Goal: Task Accomplishment & Management: Use online tool/utility

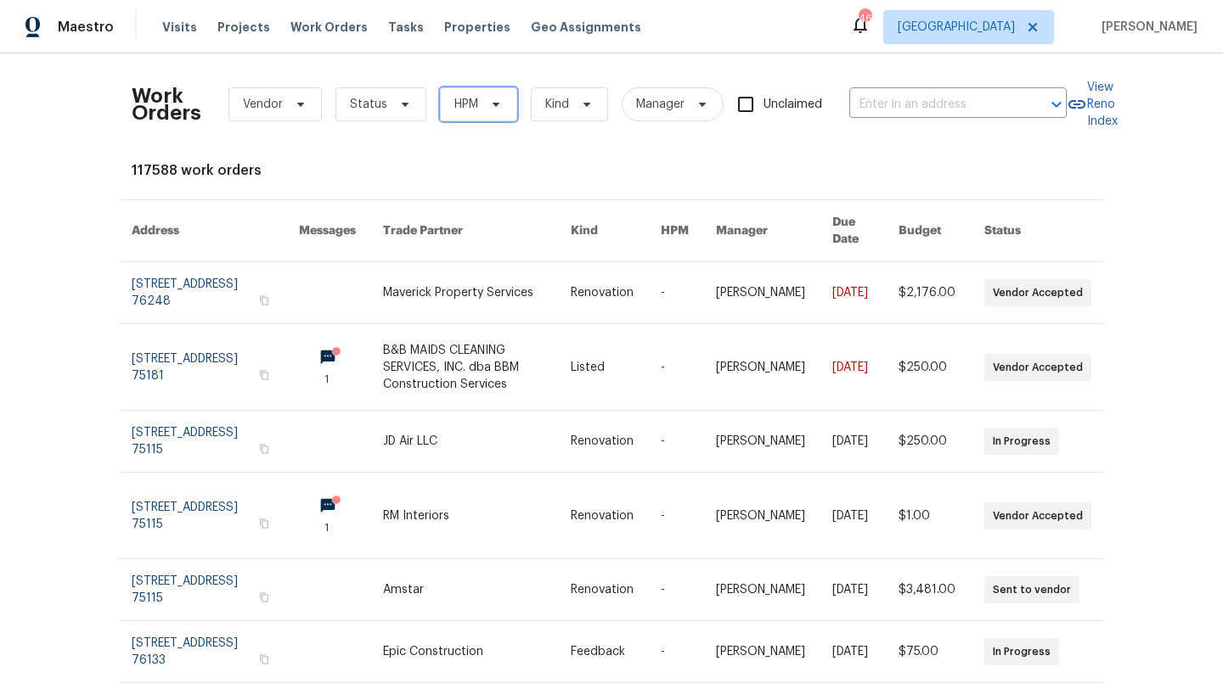
click at [460, 101] on span "HPM" at bounding box center [466, 104] width 24 height 17
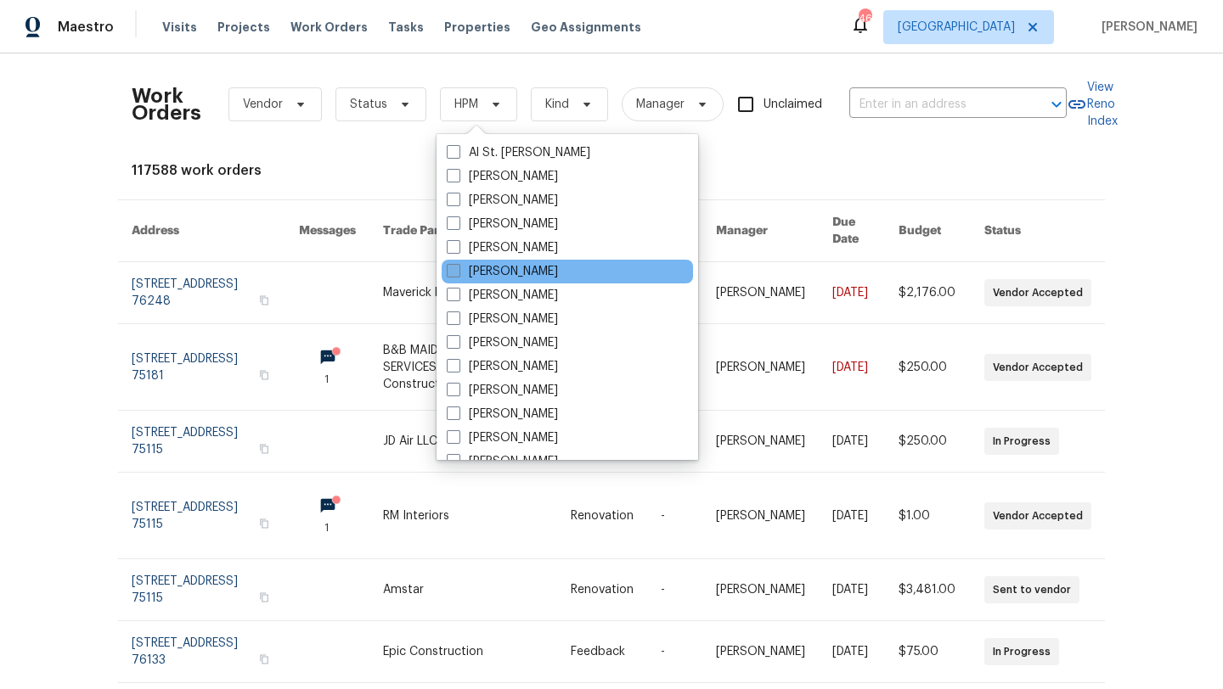
click at [480, 267] on label "[PERSON_NAME]" at bounding box center [502, 271] width 111 height 17
click at [458, 267] on input "[PERSON_NAME]" at bounding box center [452, 268] width 11 height 11
checkbox input "true"
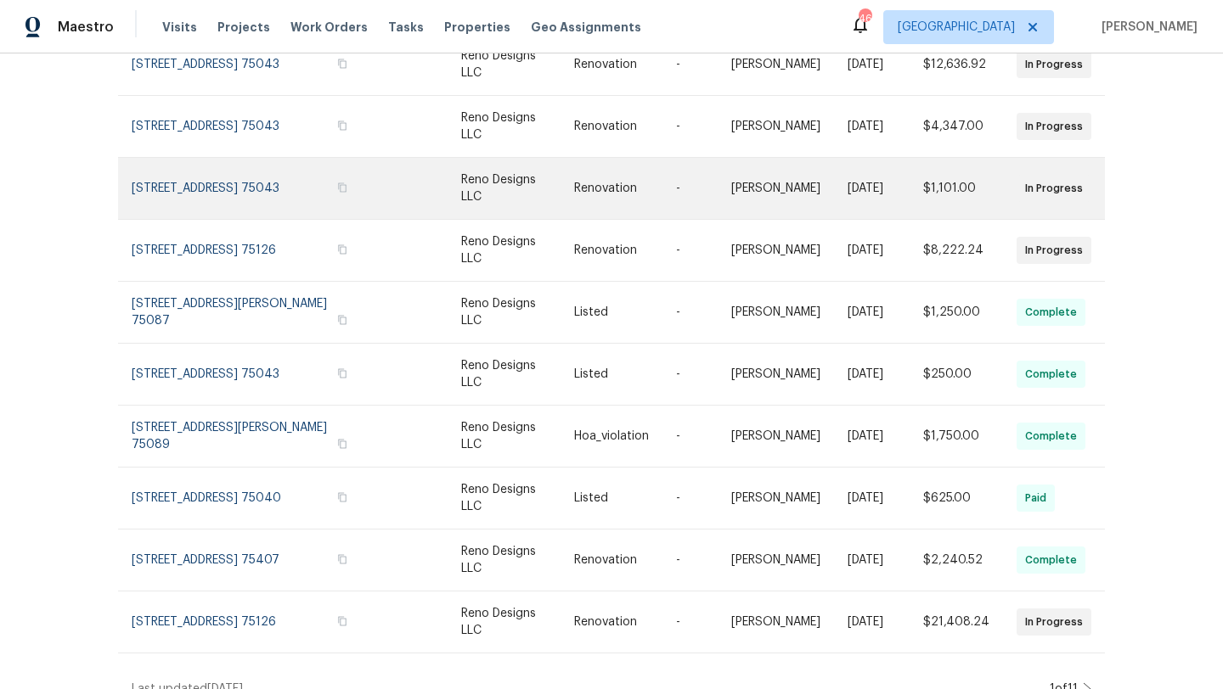
scroll to position [234, 0]
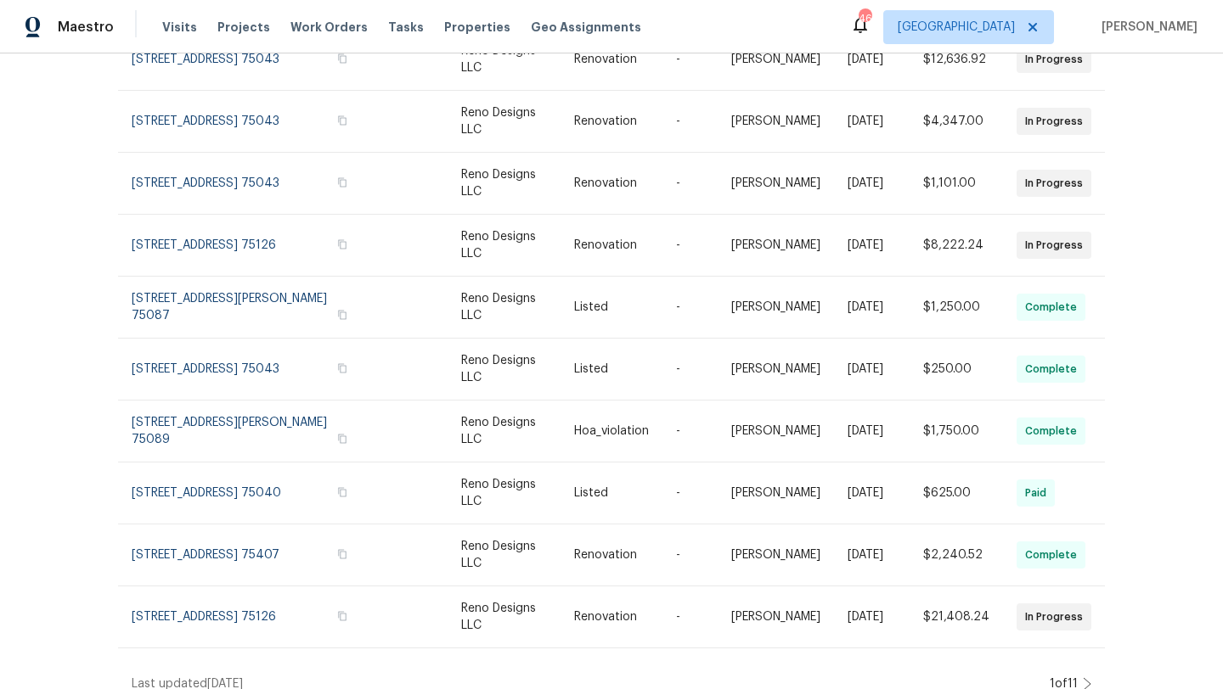
click at [1087, 678] on icon at bounding box center [1086, 684] width 7 height 12
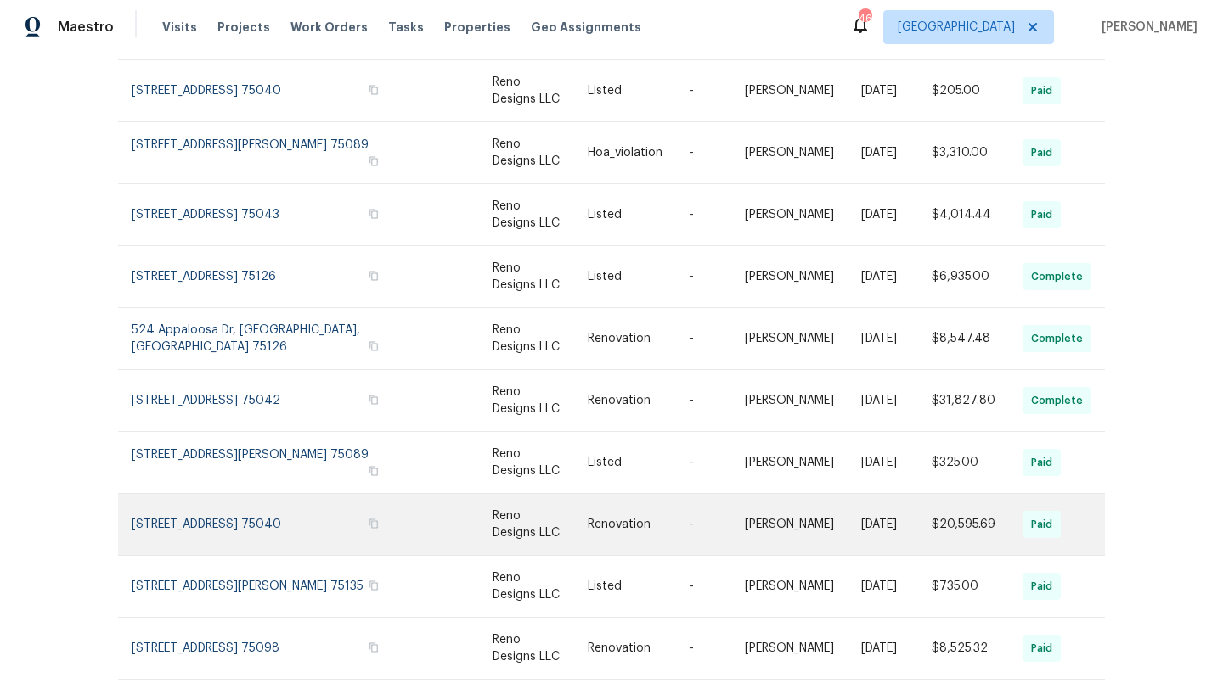
scroll to position [200, 0]
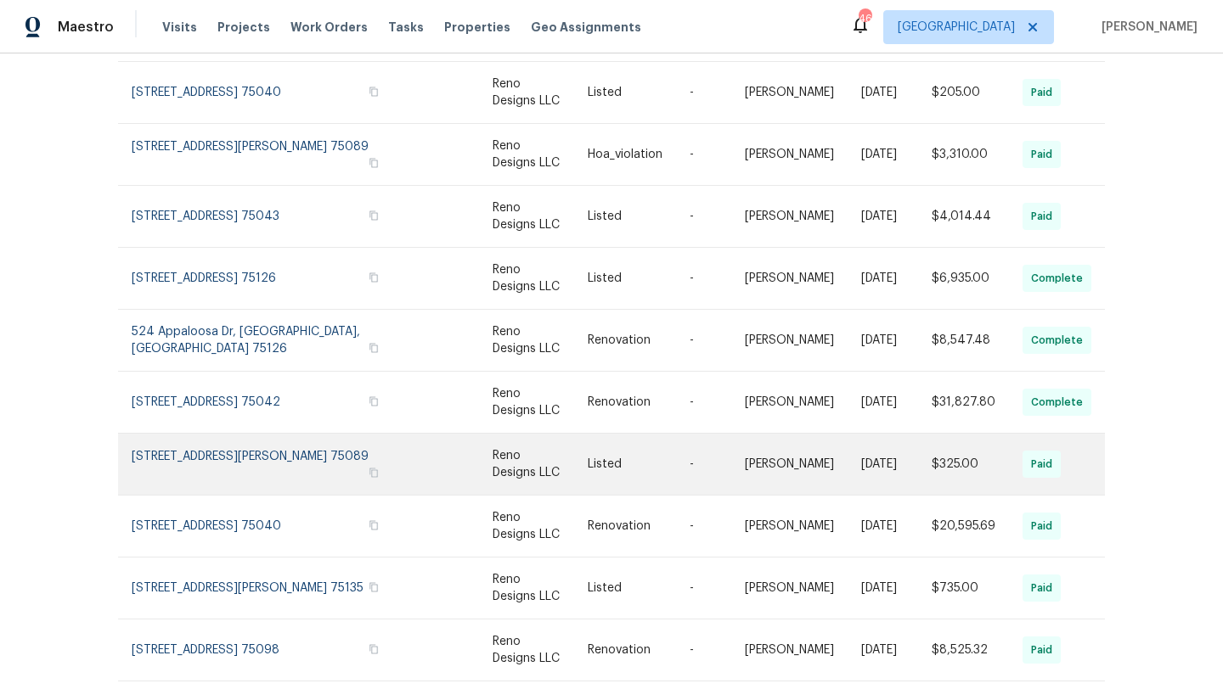
click at [299, 446] on link at bounding box center [270, 464] width 277 height 61
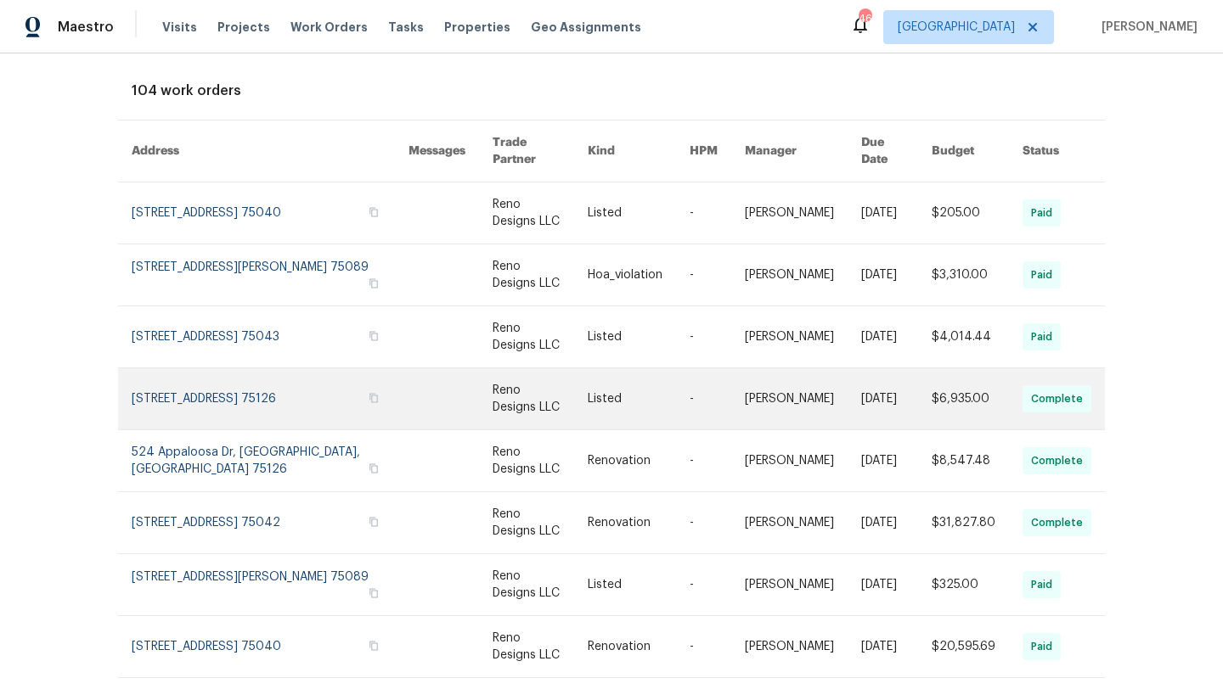
scroll to position [0, 0]
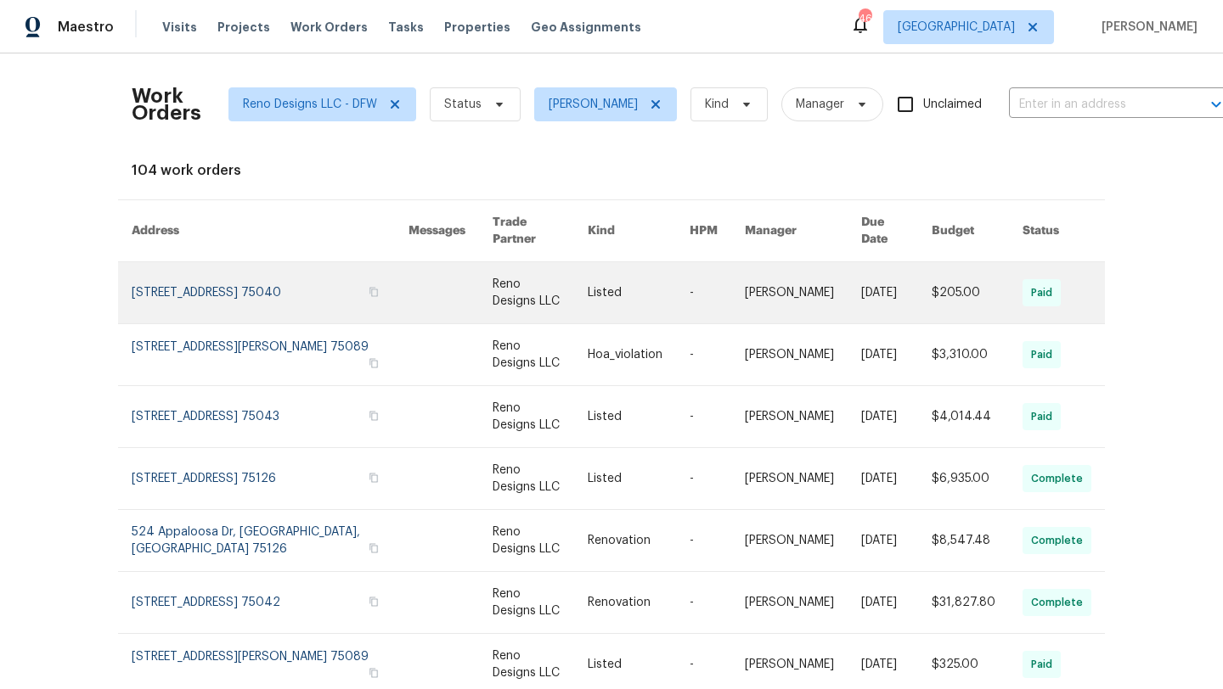
click at [350, 270] on link at bounding box center [270, 292] width 277 height 61
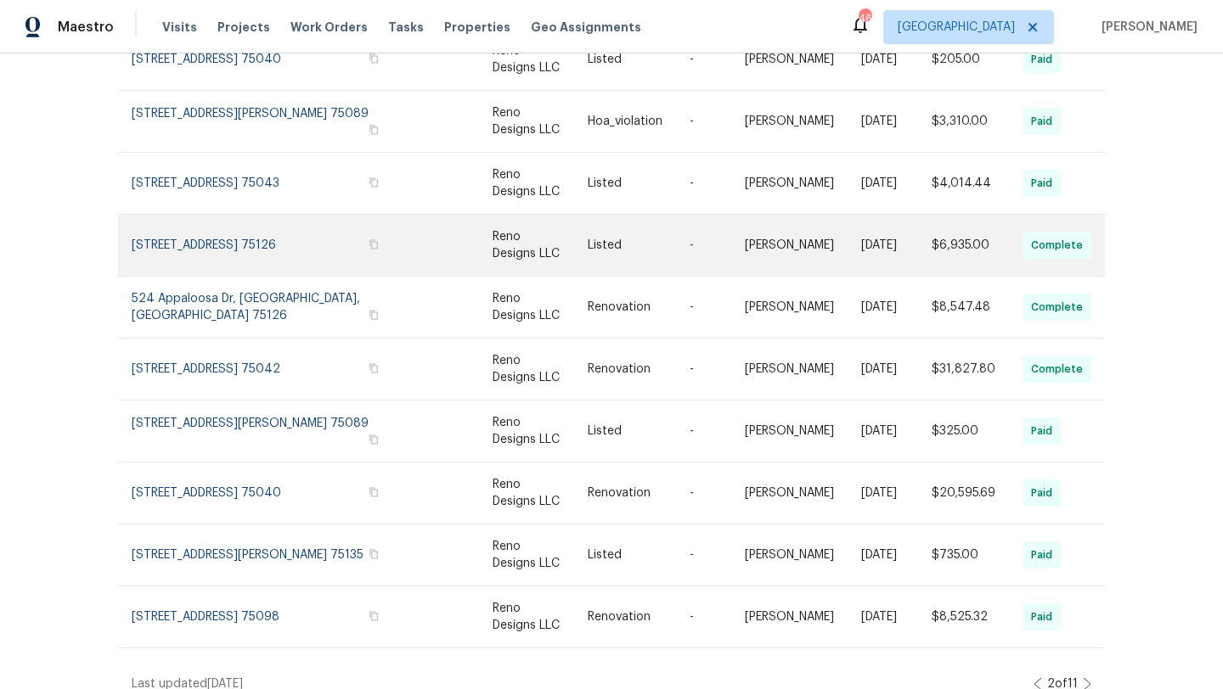
scroll to position [229, 0]
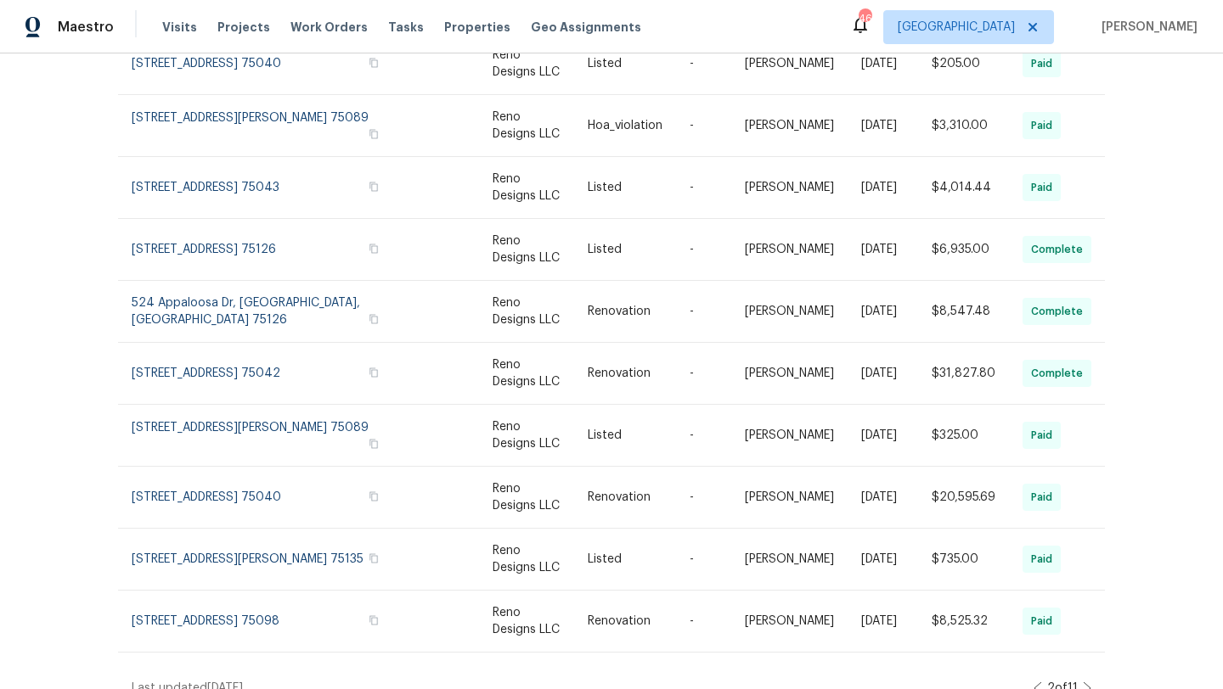
click at [1087, 682] on icon at bounding box center [1087, 689] width 8 height 14
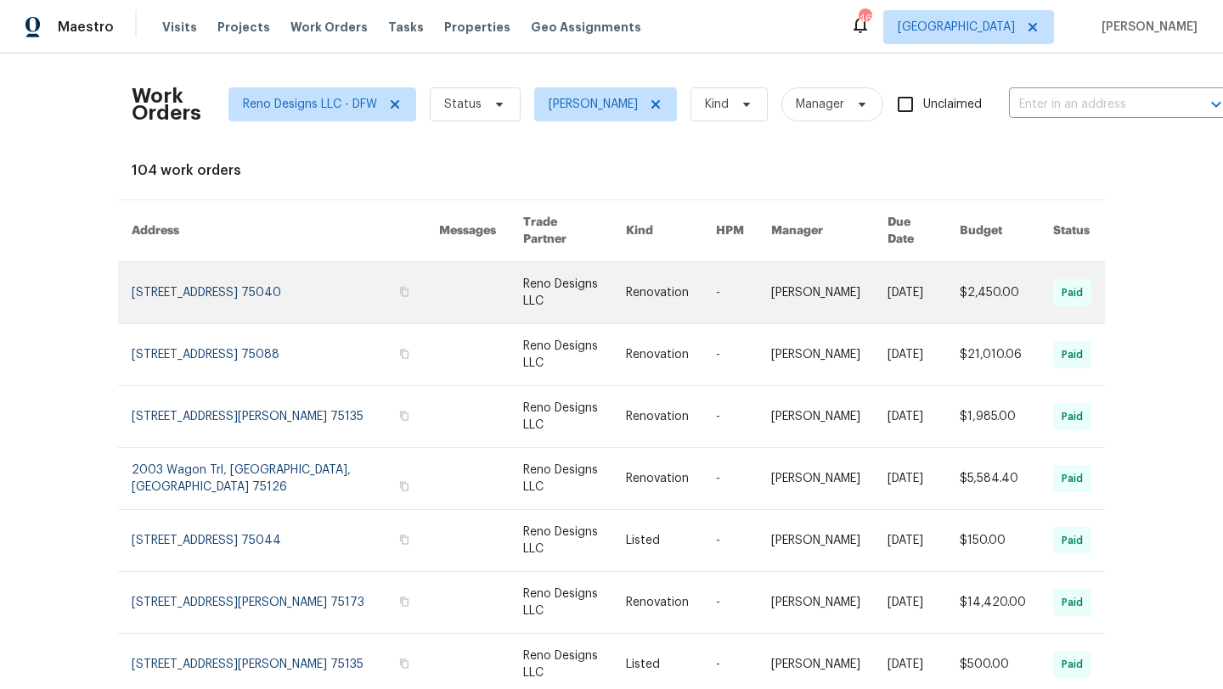
click at [439, 273] on link at bounding box center [481, 292] width 84 height 61
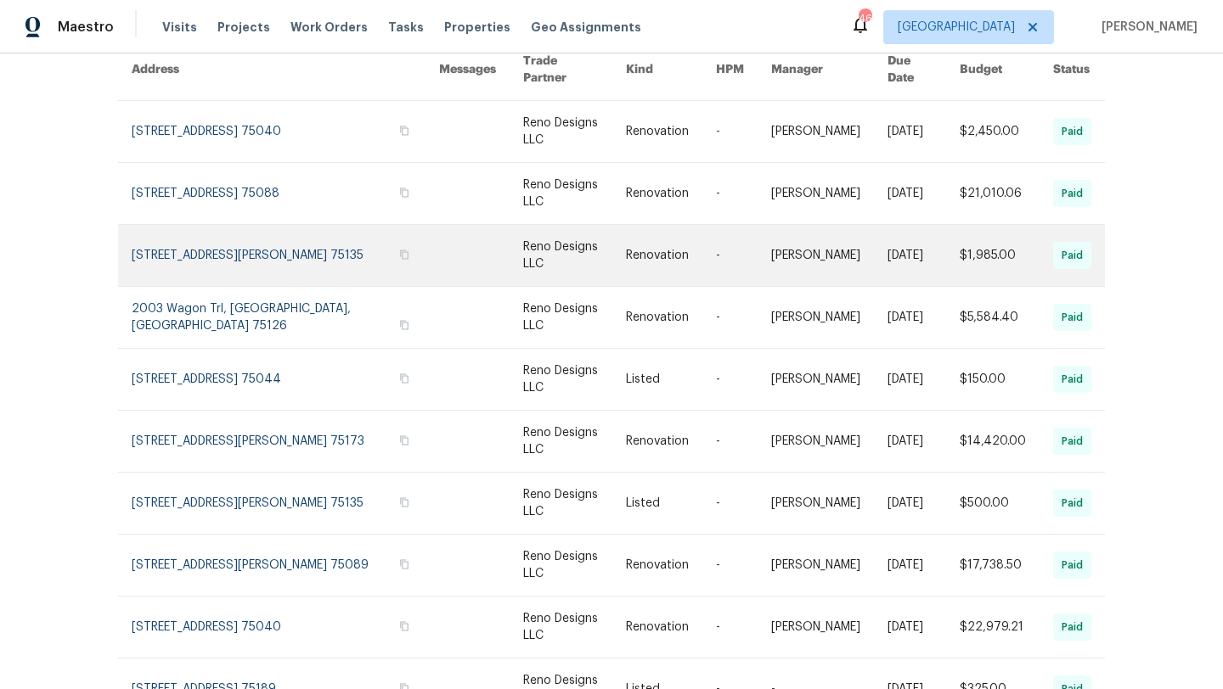
scroll to position [166, 0]
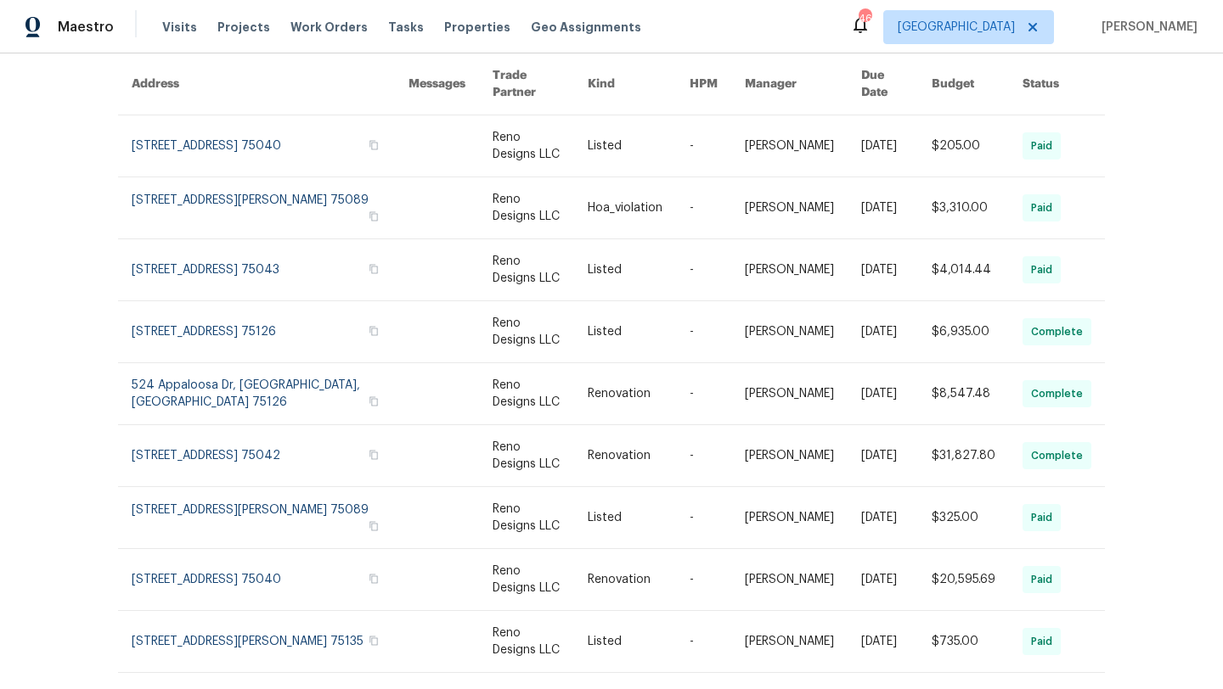
scroll to position [234, 0]
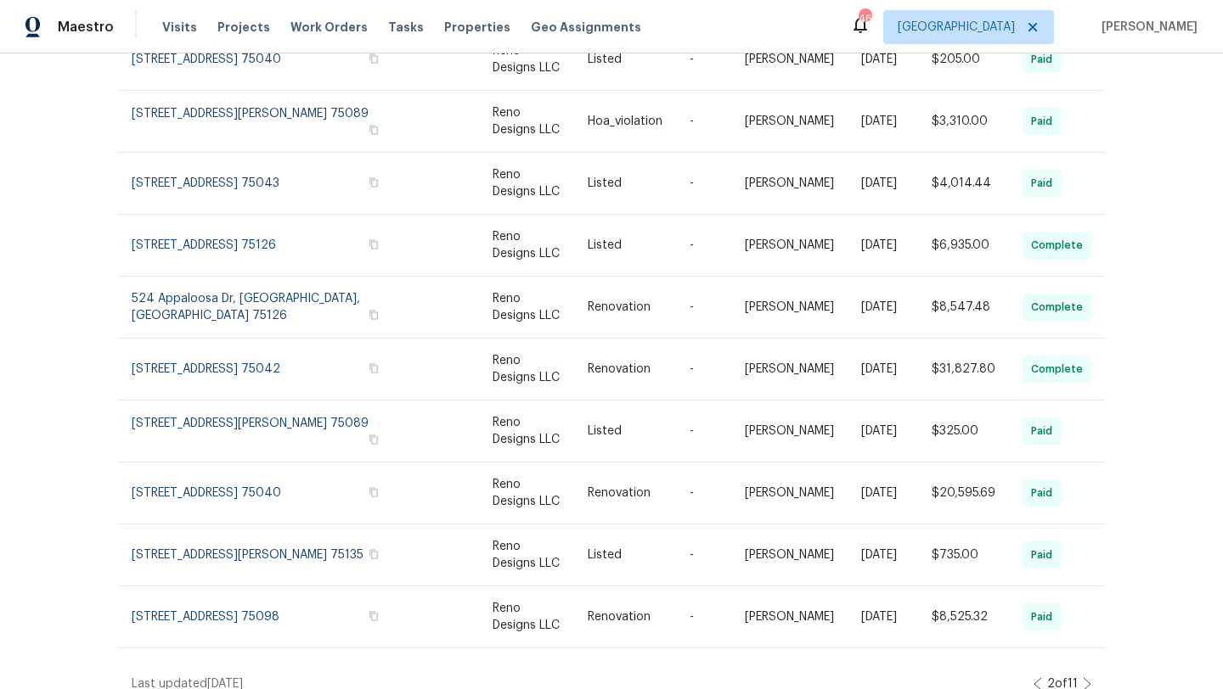
click at [1033, 678] on icon at bounding box center [1037, 685] width 8 height 14
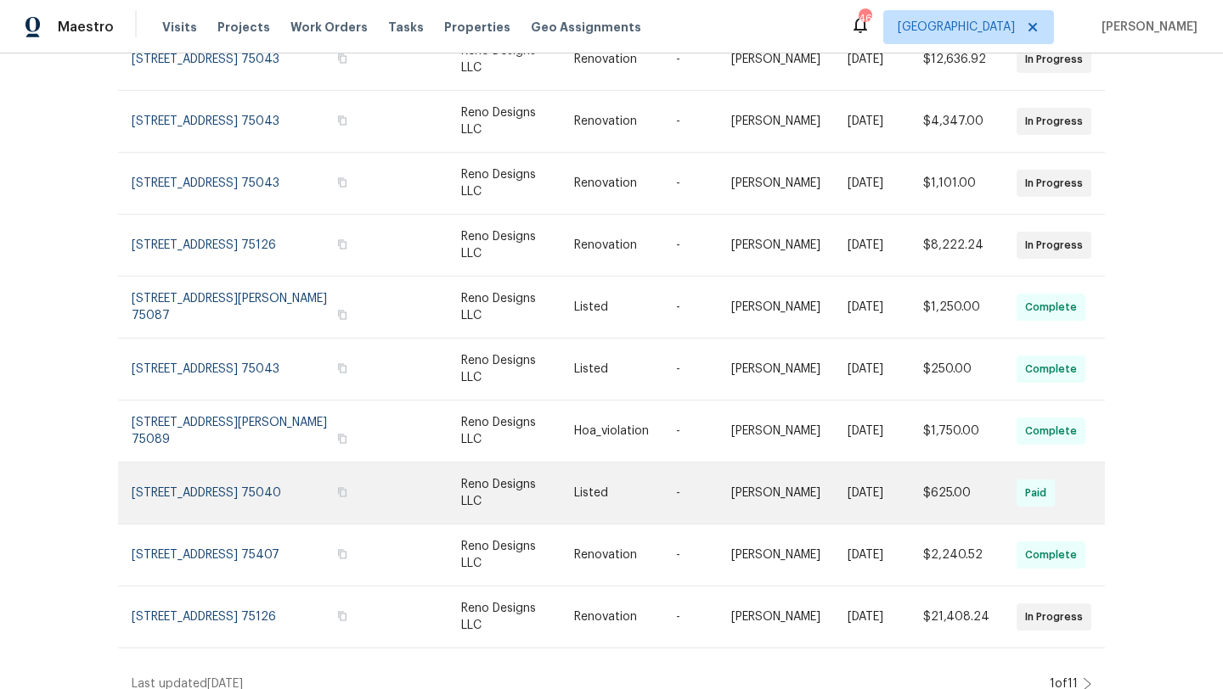
click at [399, 466] on link at bounding box center [419, 493] width 84 height 61
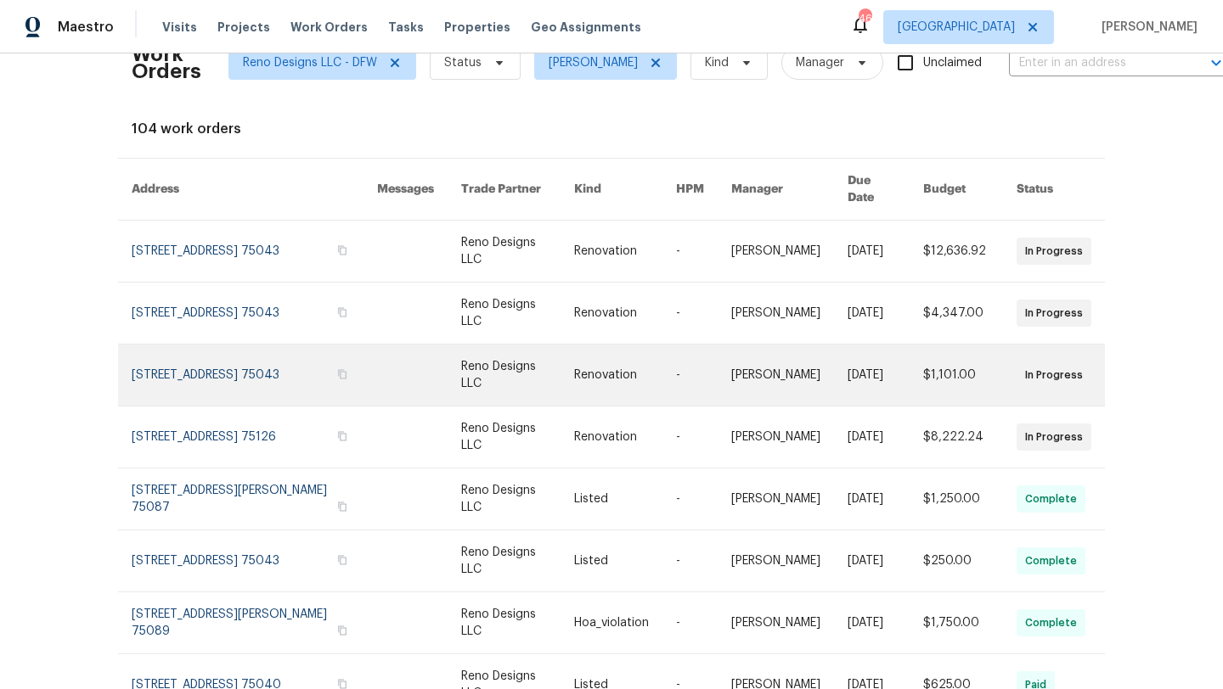
scroll to position [0, 0]
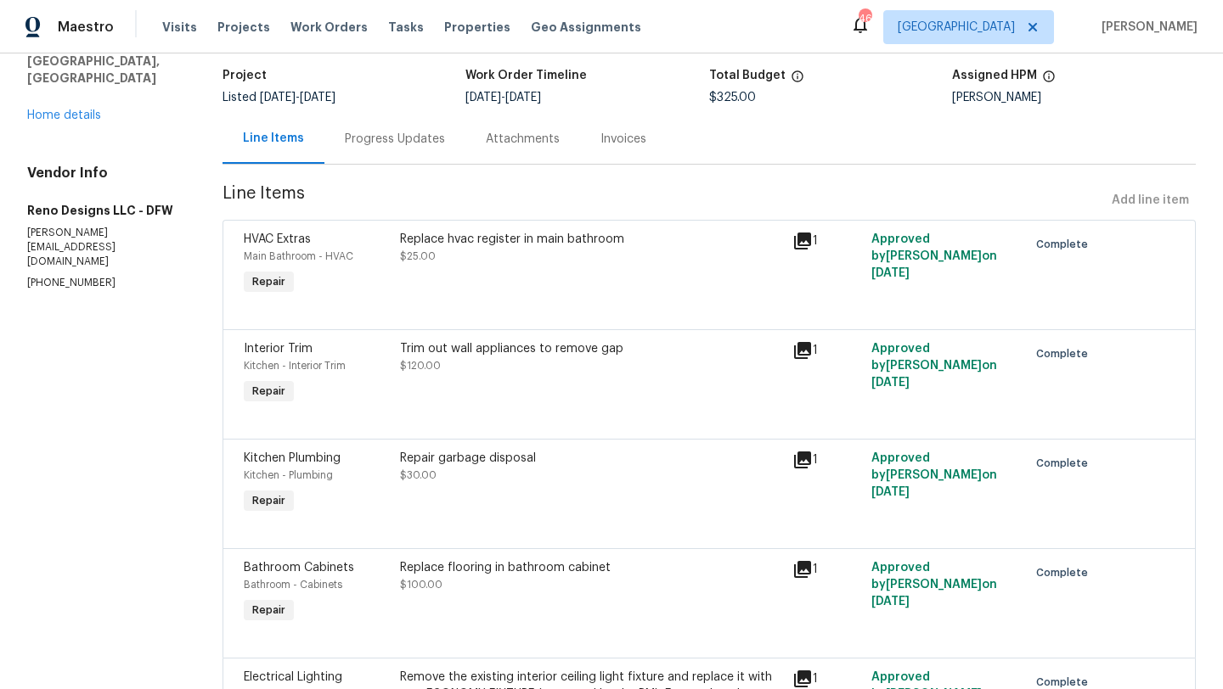
scroll to position [104, 0]
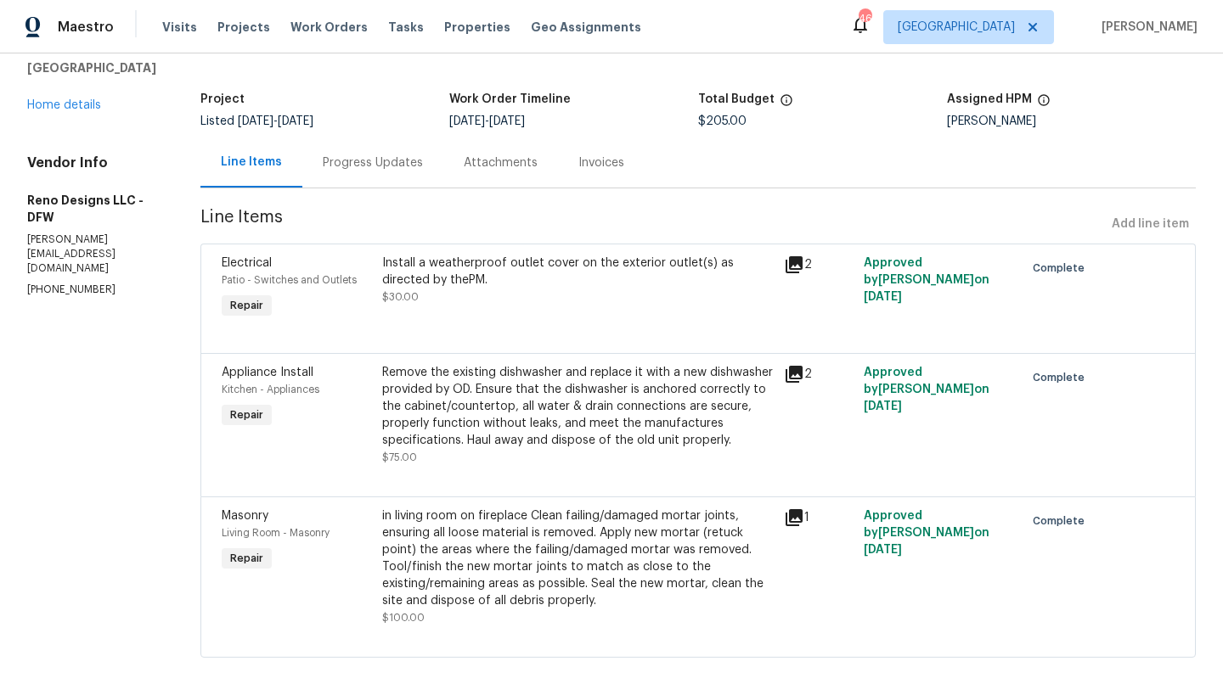
scroll to position [99, 0]
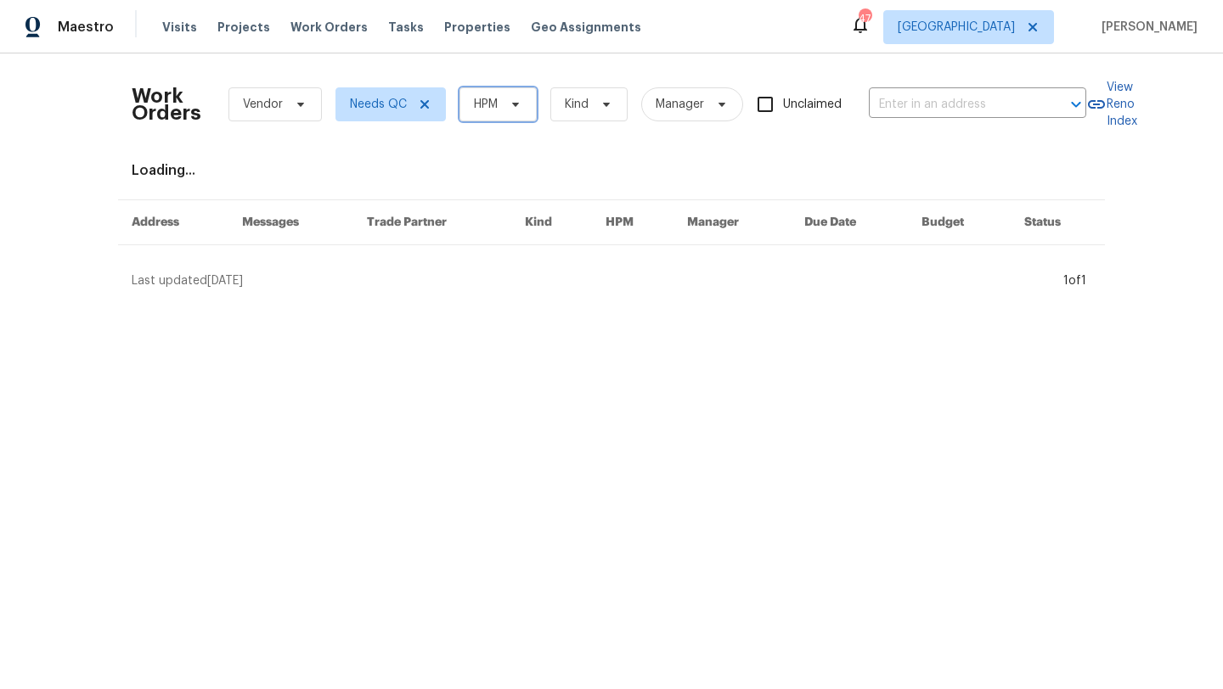
click at [480, 93] on span "HPM" at bounding box center [497, 104] width 77 height 34
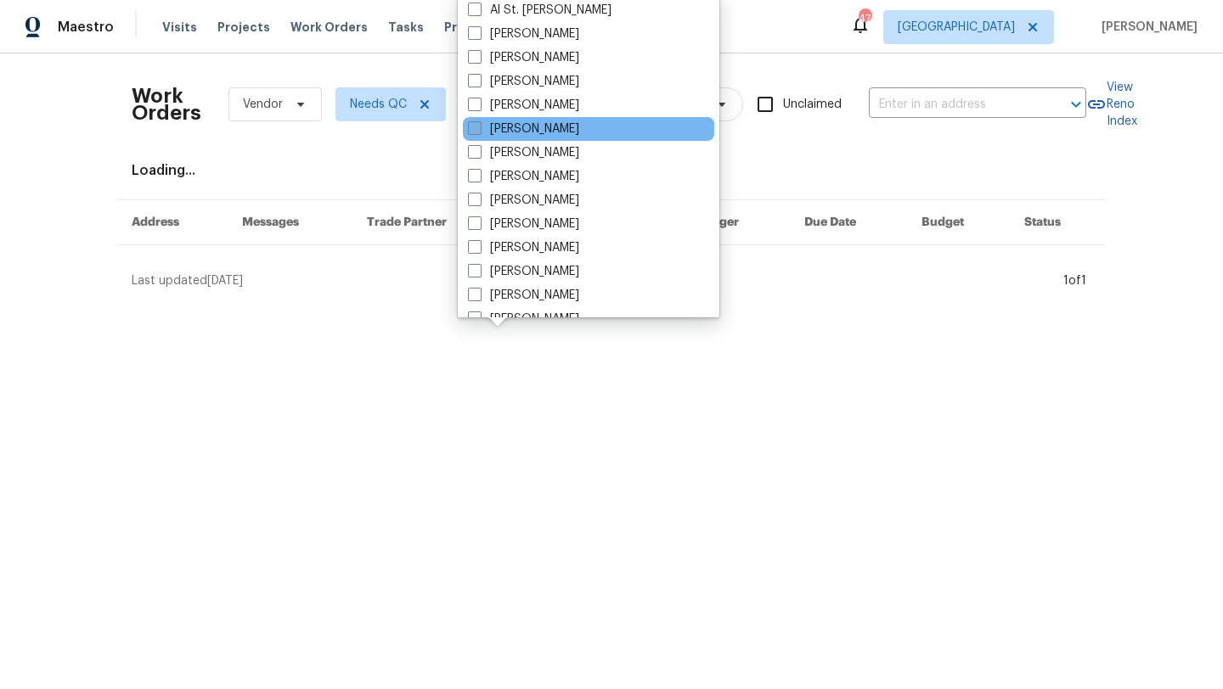
click at [493, 127] on label "[PERSON_NAME]" at bounding box center [523, 129] width 111 height 17
click at [479, 127] on input "[PERSON_NAME]" at bounding box center [473, 126] width 11 height 11
checkbox input "true"
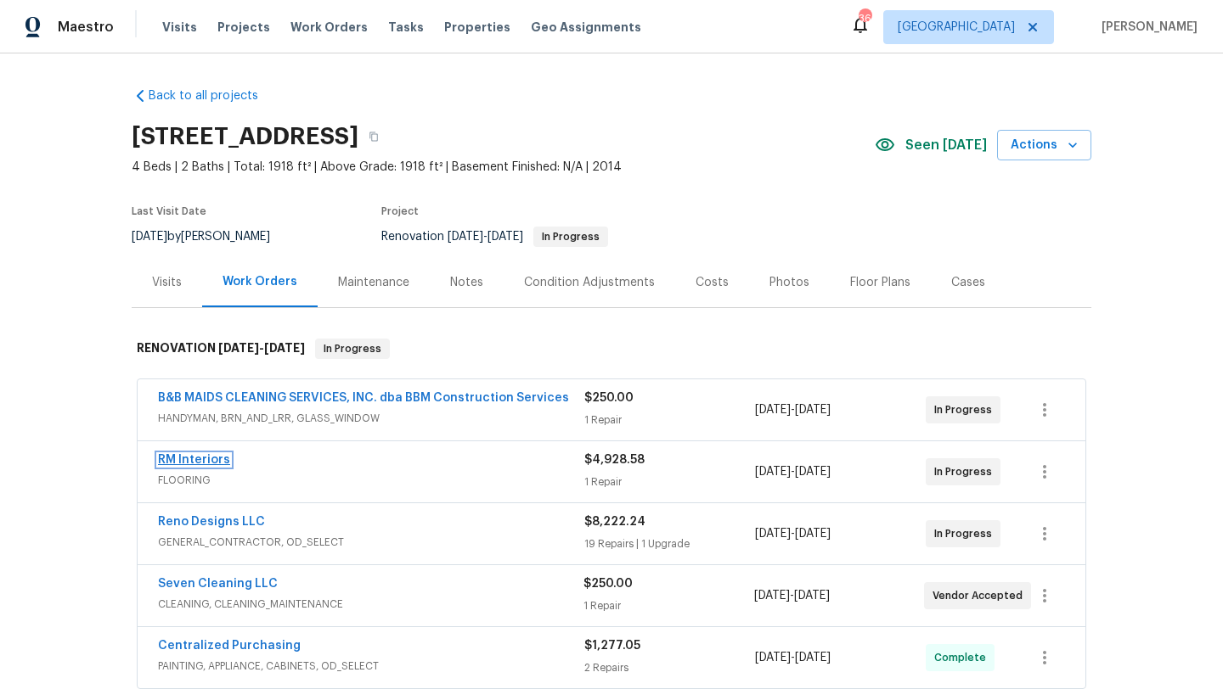
click at [187, 463] on link "RM Interiors" at bounding box center [194, 460] width 72 height 12
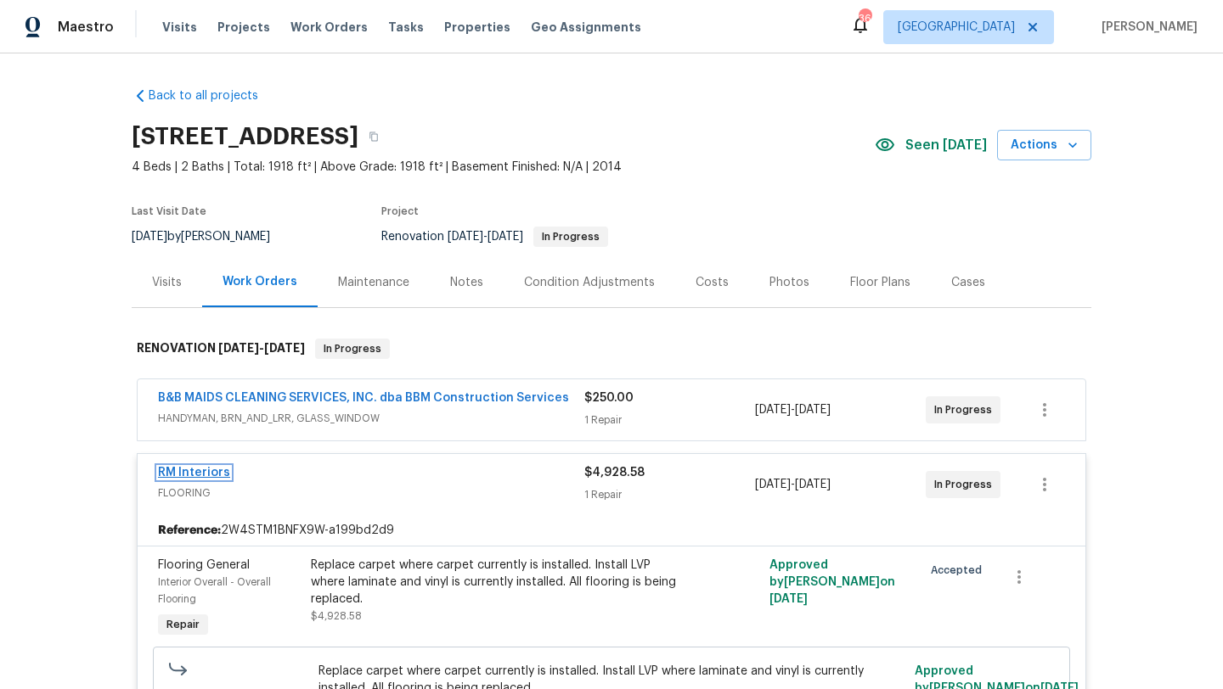
click at [201, 470] on link "RM Interiors" at bounding box center [194, 473] width 72 height 12
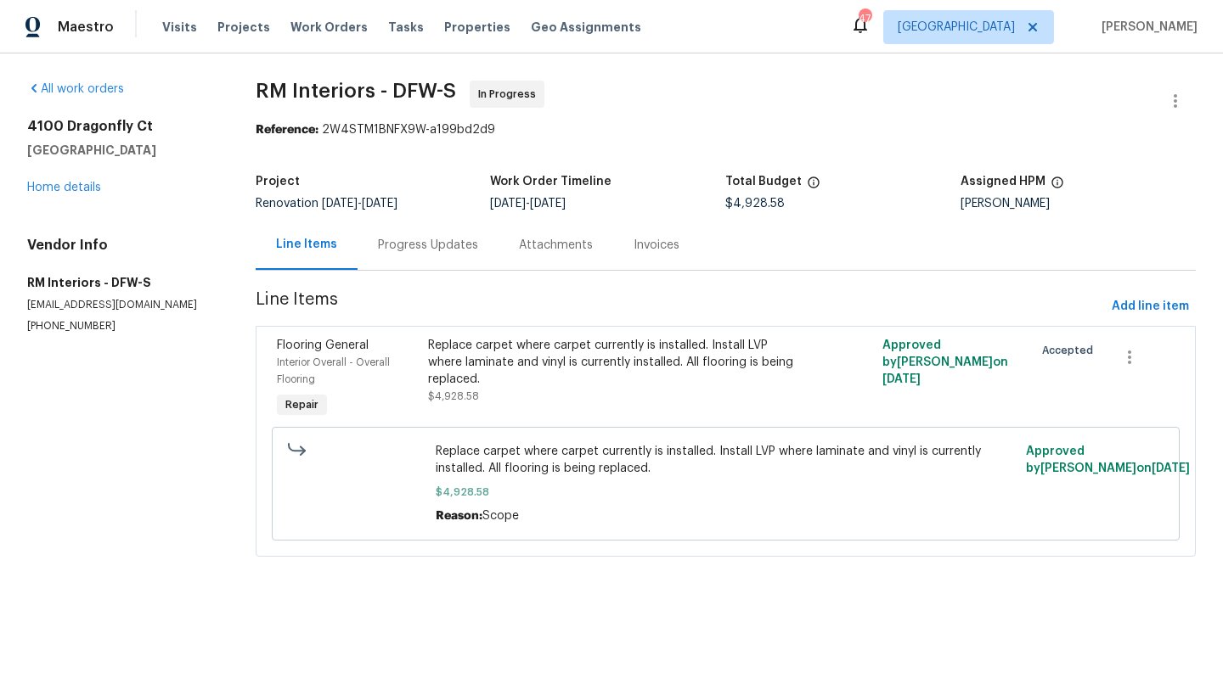
click at [453, 244] on div "Progress Updates" at bounding box center [428, 245] width 100 height 17
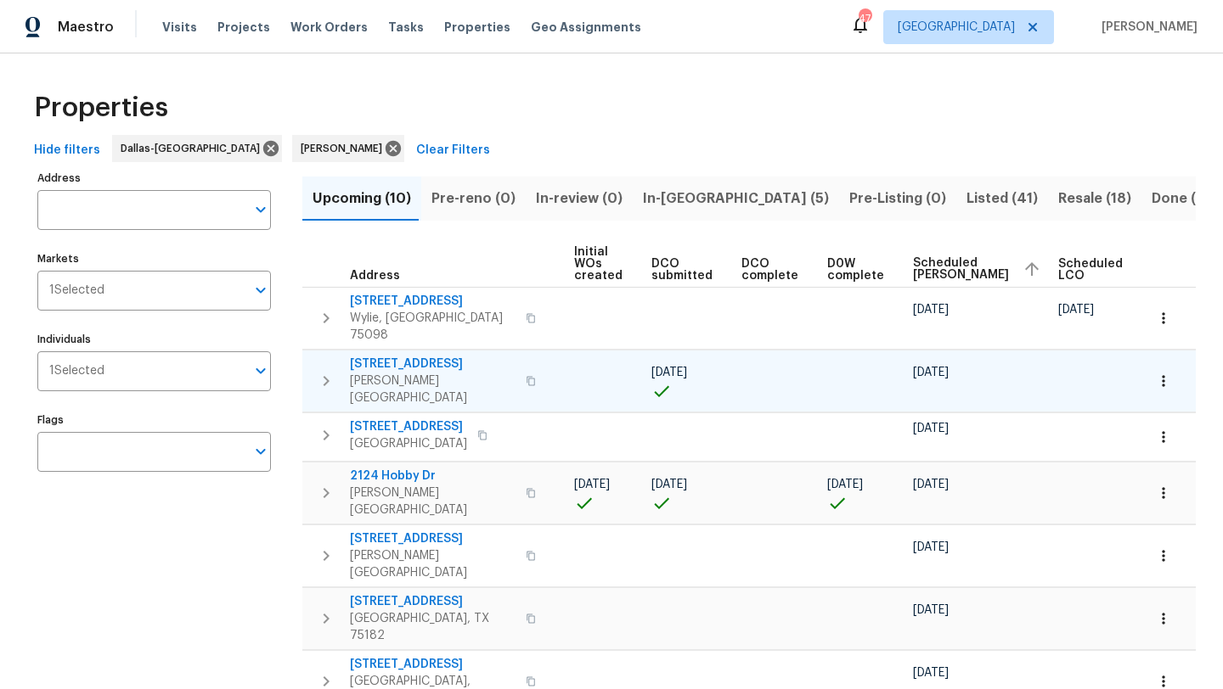
scroll to position [0, 207]
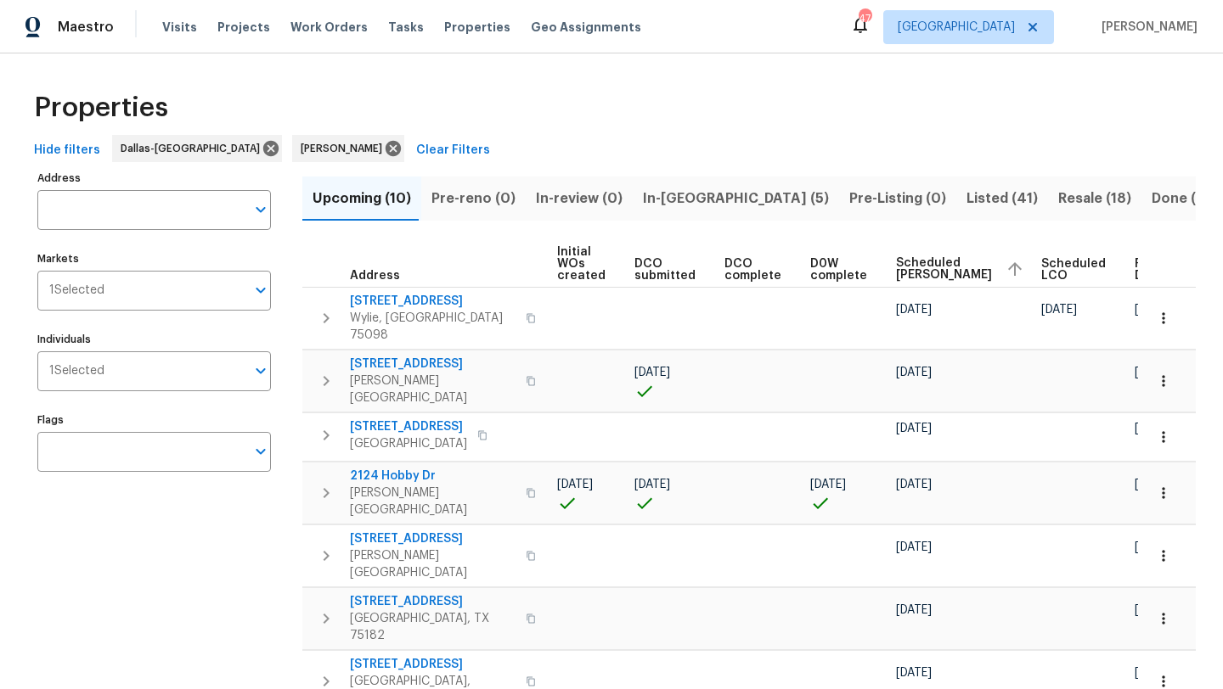
click at [657, 196] on span "In-reno (5)" at bounding box center [736, 199] width 186 height 24
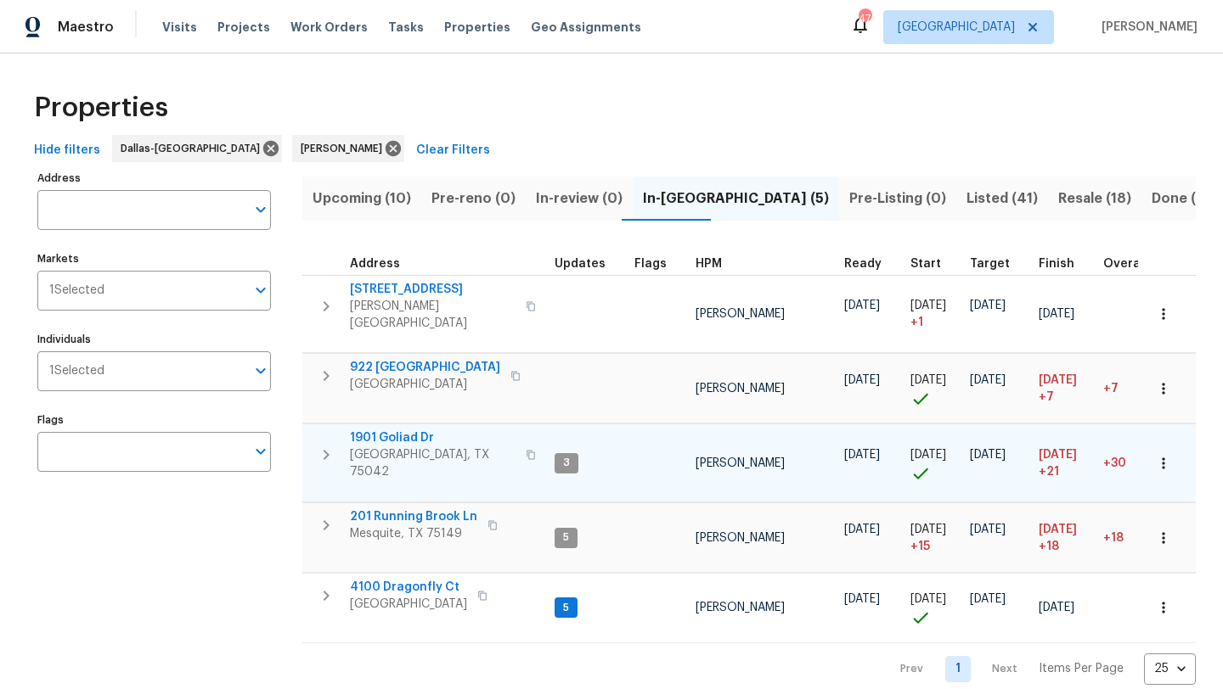
click at [414, 430] on span "1901 Goliad Dr" at bounding box center [433, 438] width 166 height 17
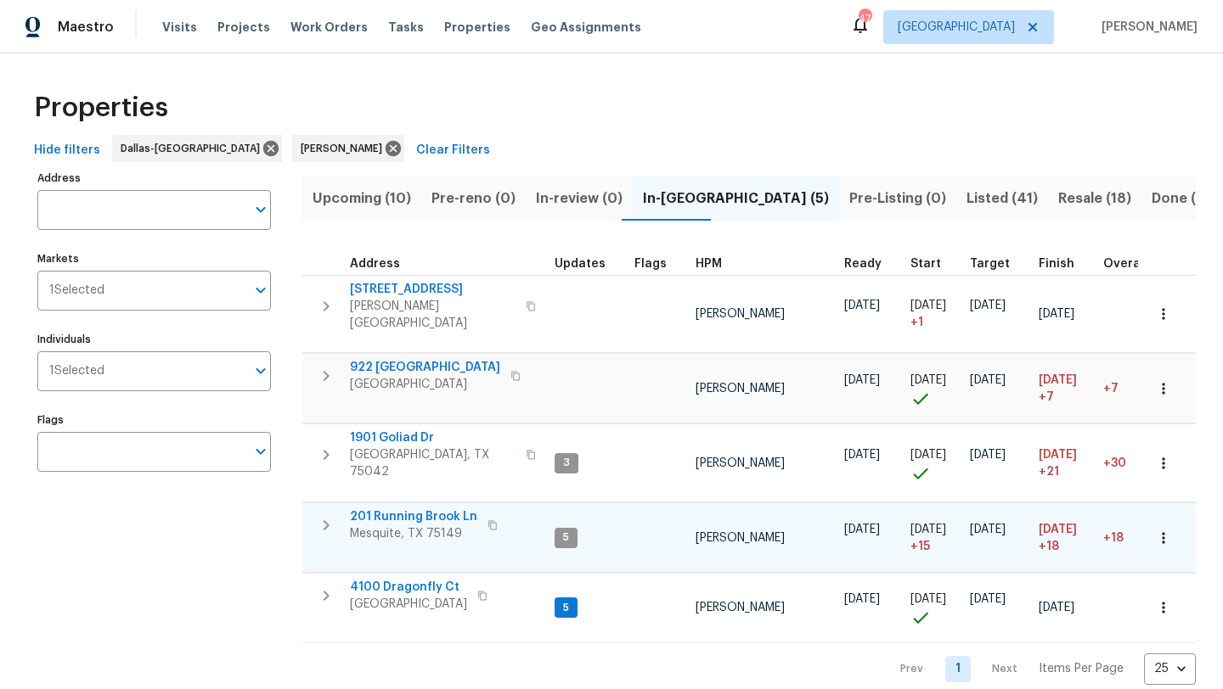
click at [453, 509] on span "201 Running Brook Ln" at bounding box center [413, 517] width 127 height 17
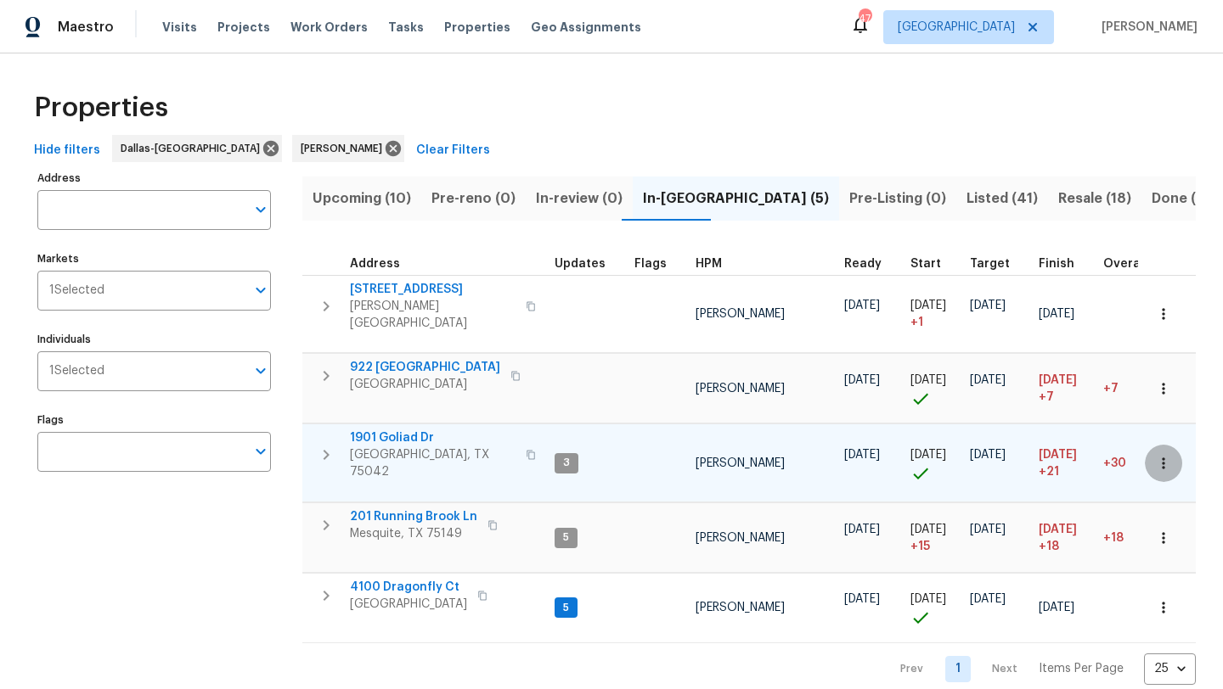
click at [1164, 455] on icon "button" at bounding box center [1163, 463] width 17 height 17
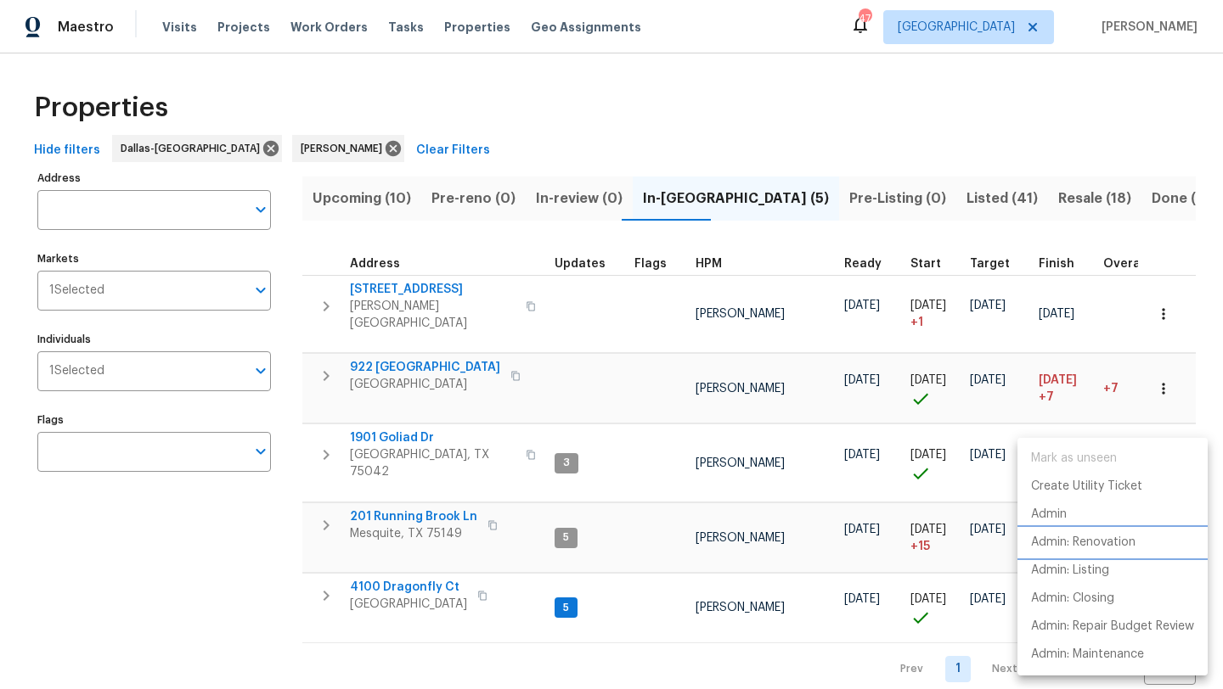
click at [1108, 543] on p "Admin: Renovation" at bounding box center [1083, 543] width 104 height 18
click at [285, 519] on div at bounding box center [611, 344] width 1223 height 689
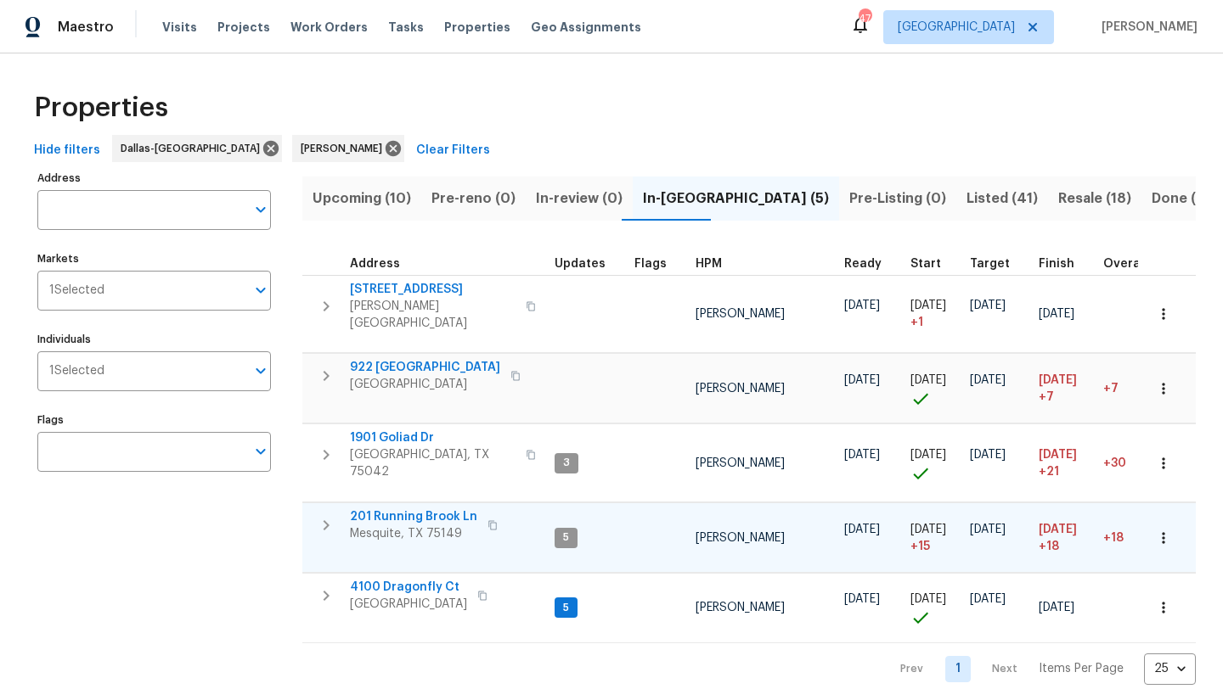
click at [1168, 530] on icon "button" at bounding box center [1163, 538] width 17 height 17
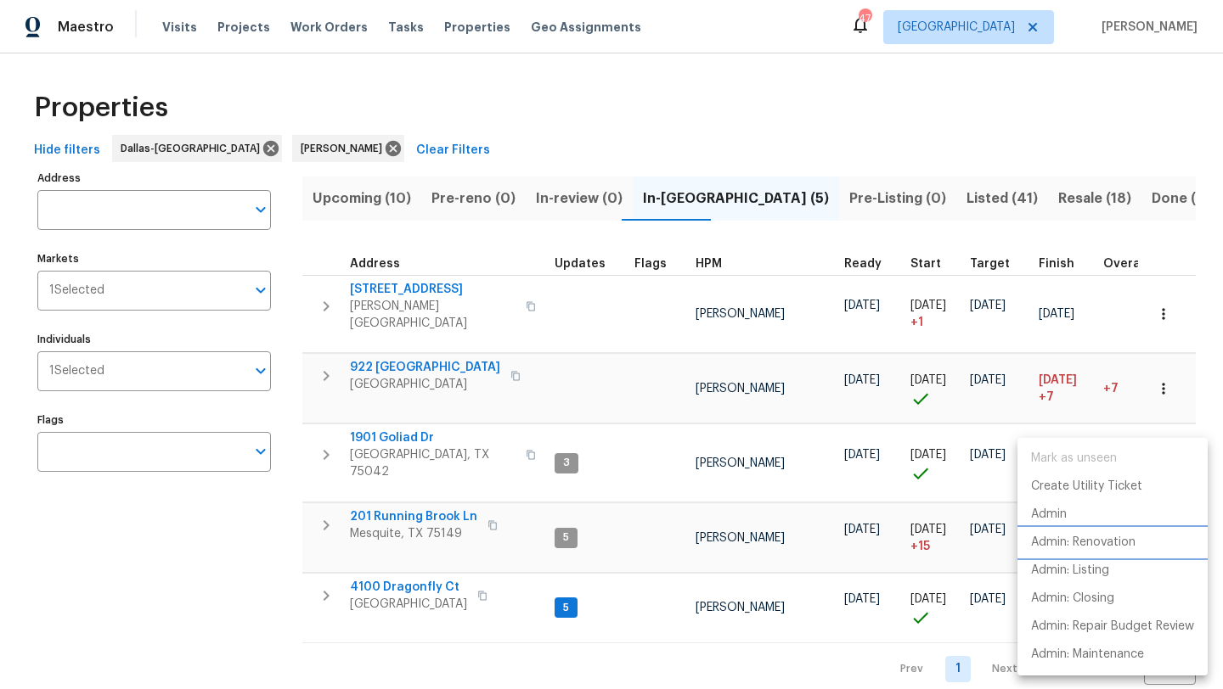
click at [1136, 541] on li "Admin: Renovation" at bounding box center [1112, 543] width 190 height 28
click at [485, 639] on div at bounding box center [611, 344] width 1223 height 689
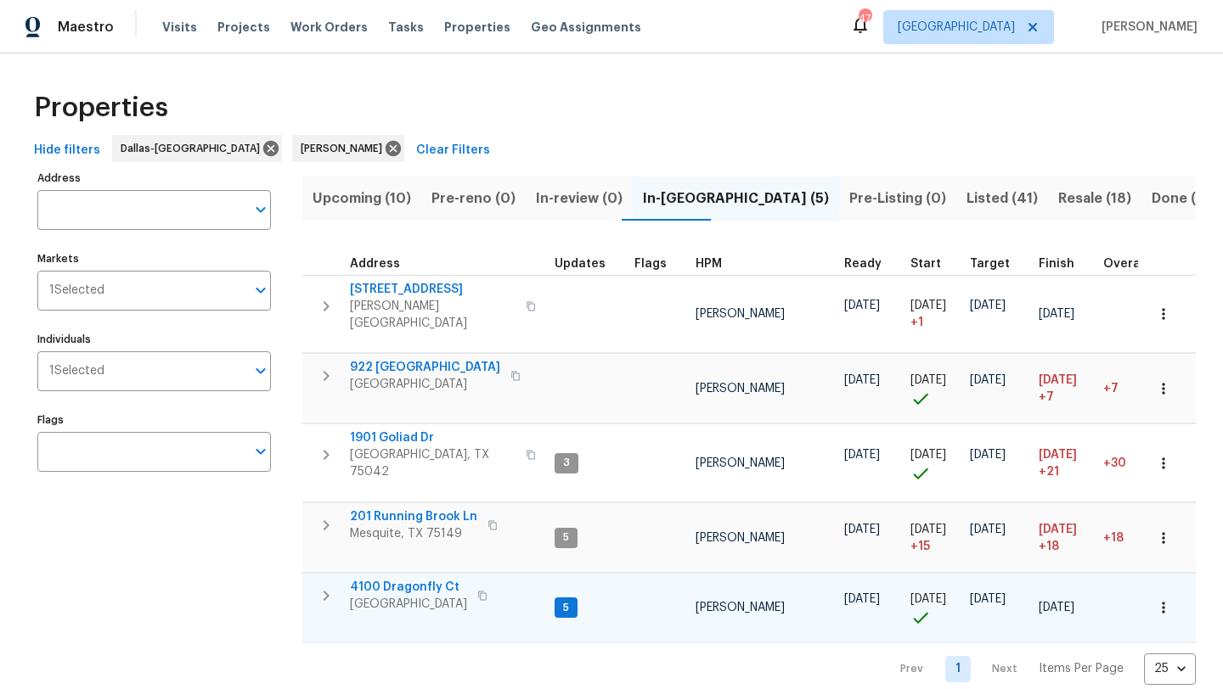
click at [1172, 589] on button "button" at bounding box center [1163, 607] width 37 height 37
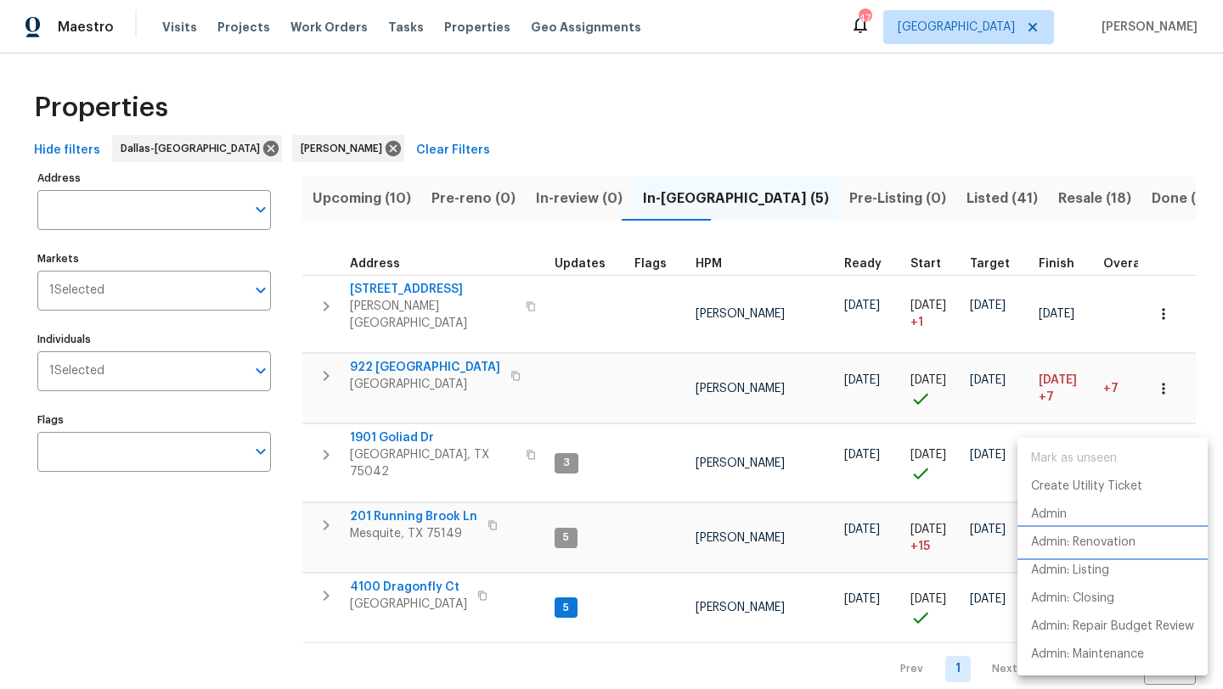
click at [1129, 542] on p "Admin: Renovation" at bounding box center [1083, 543] width 104 height 18
click at [301, 152] on div at bounding box center [611, 344] width 1223 height 689
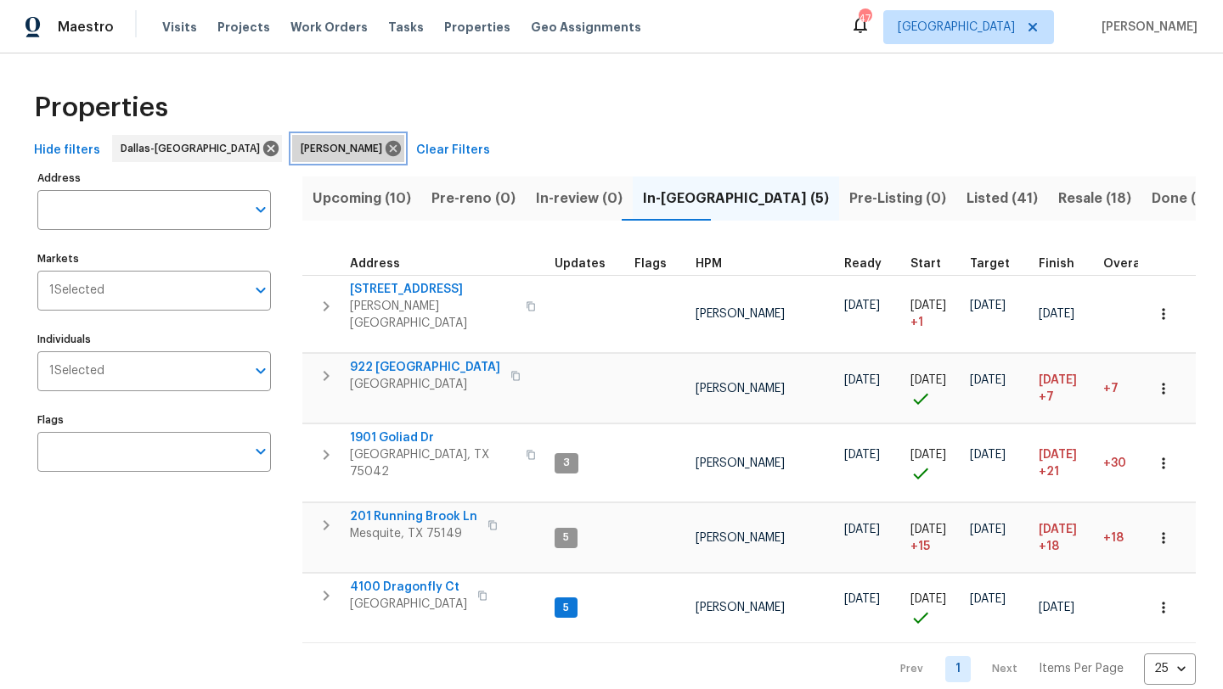
click at [386, 152] on icon at bounding box center [393, 148] width 15 height 15
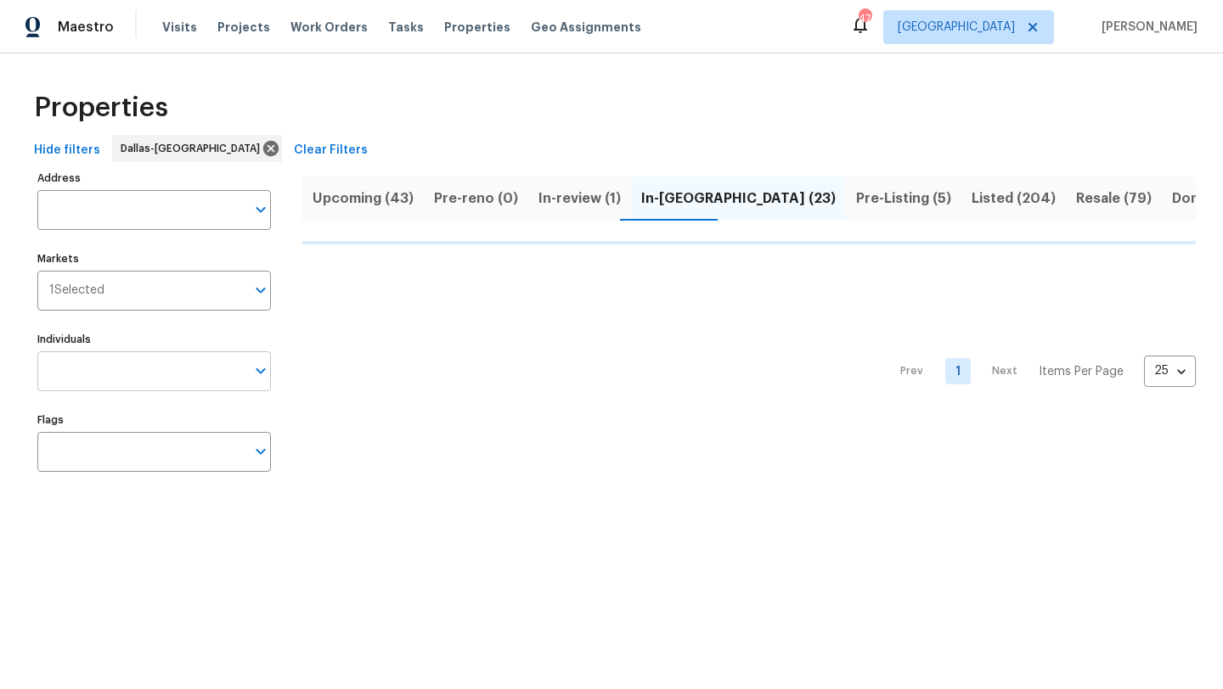
click at [101, 376] on input "Individuals" at bounding box center [141, 372] width 208 height 40
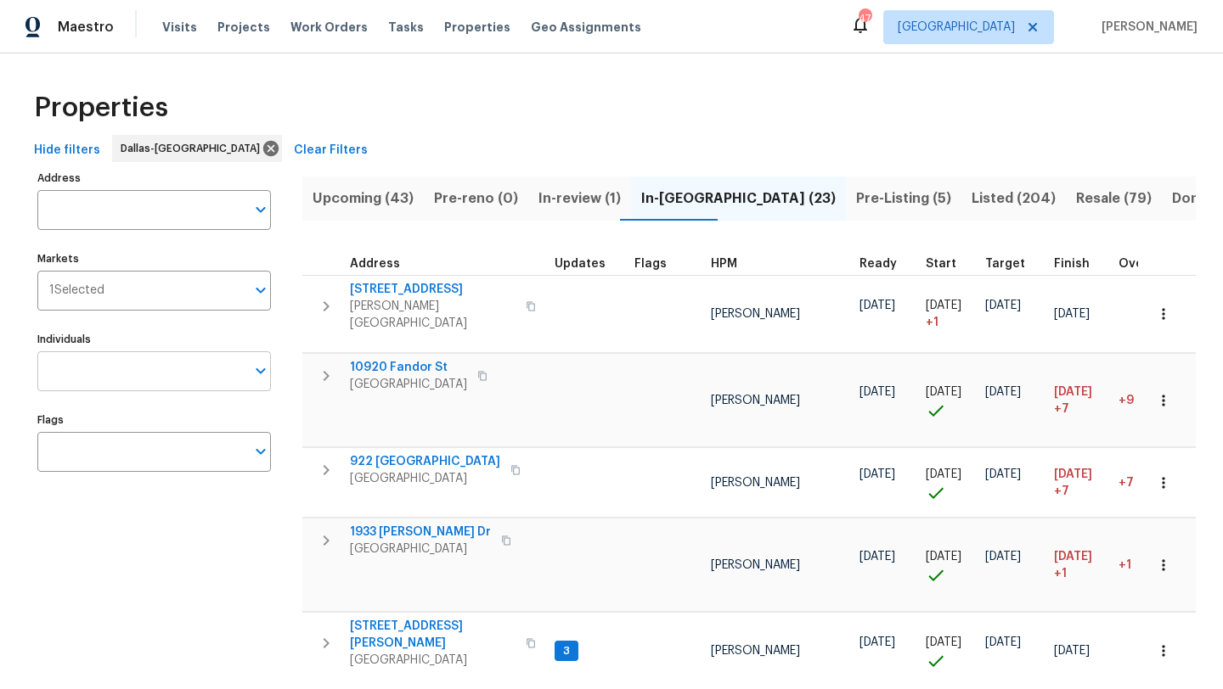
click at [97, 379] on input "Individuals" at bounding box center [141, 372] width 208 height 40
type input "ronderrick"
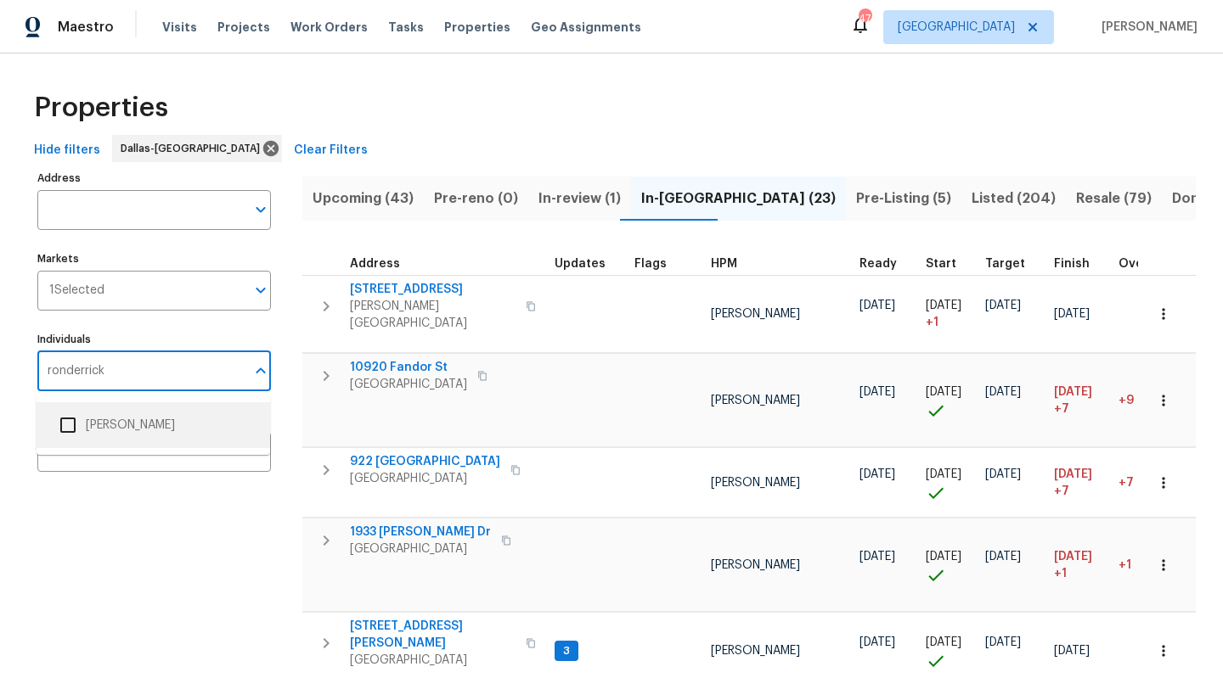
click at [108, 417] on li "RonDerrick Jackson" at bounding box center [153, 426] width 206 height 36
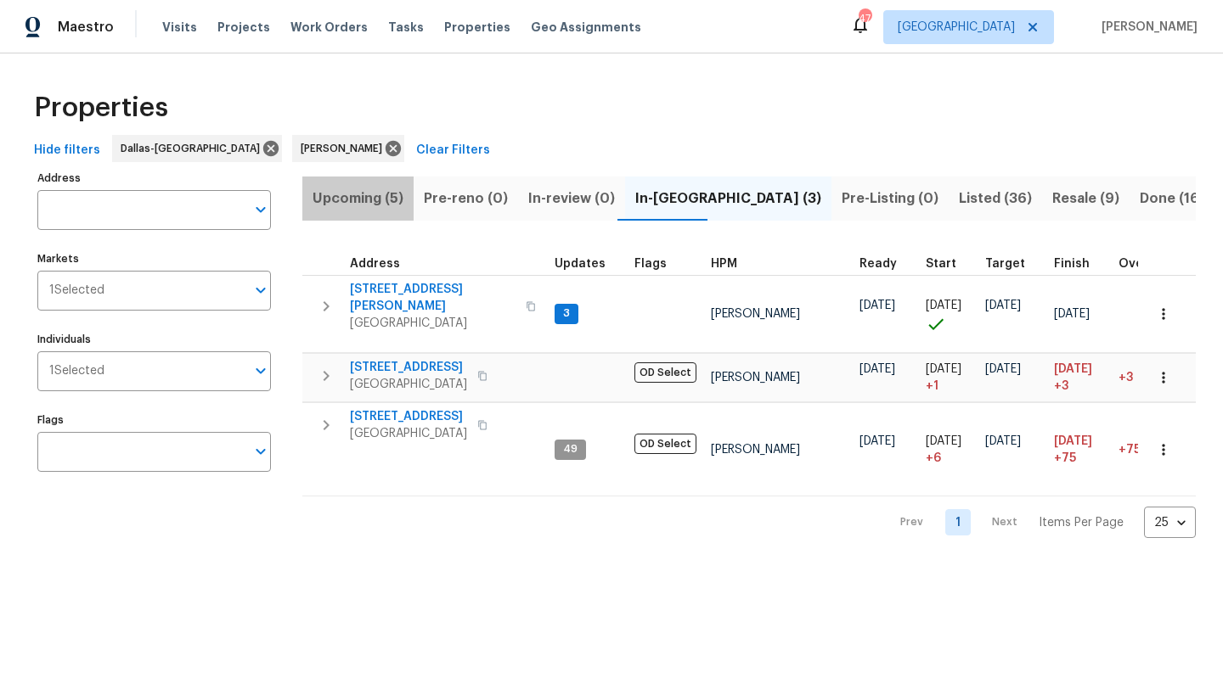
click at [357, 197] on span "Upcoming (5)" at bounding box center [357, 199] width 91 height 24
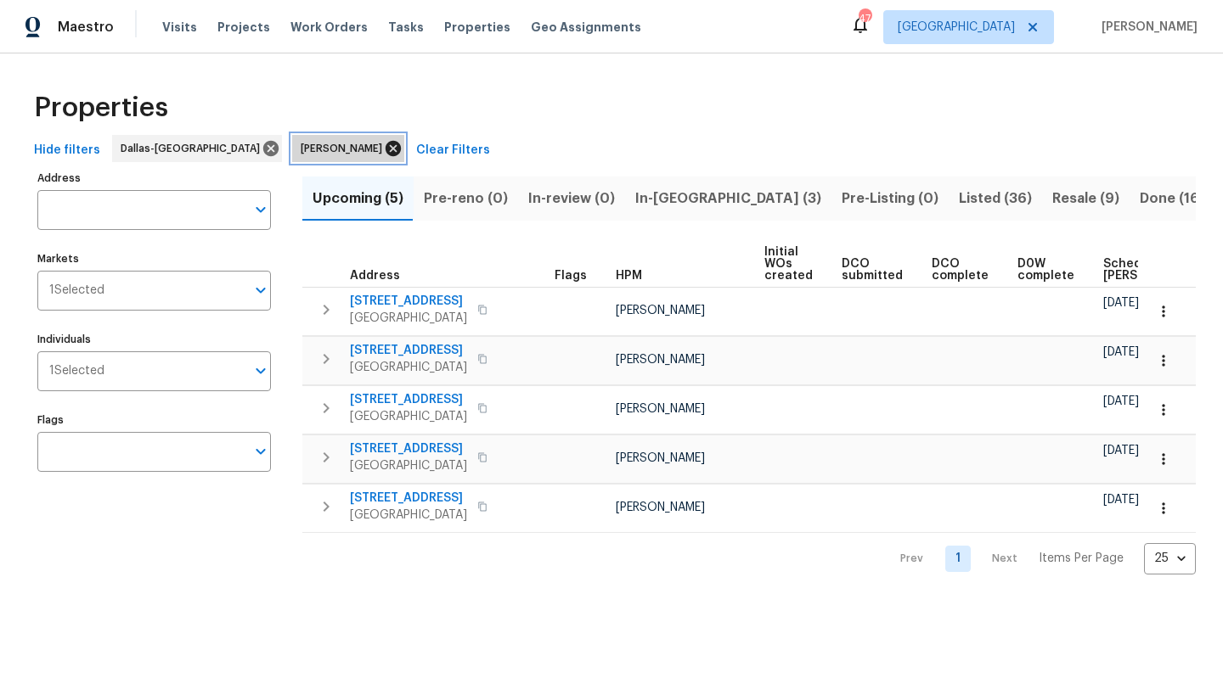
click at [386, 149] on icon at bounding box center [393, 148] width 15 height 15
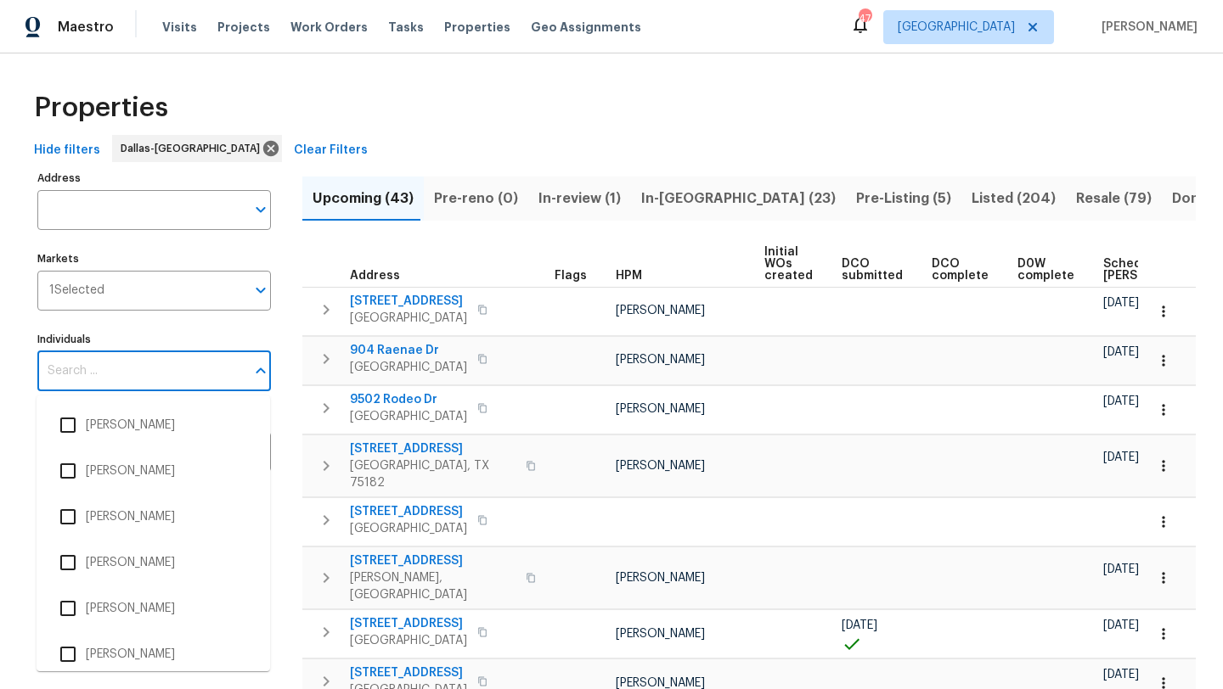
click at [163, 364] on input "Individuals" at bounding box center [141, 372] width 208 height 40
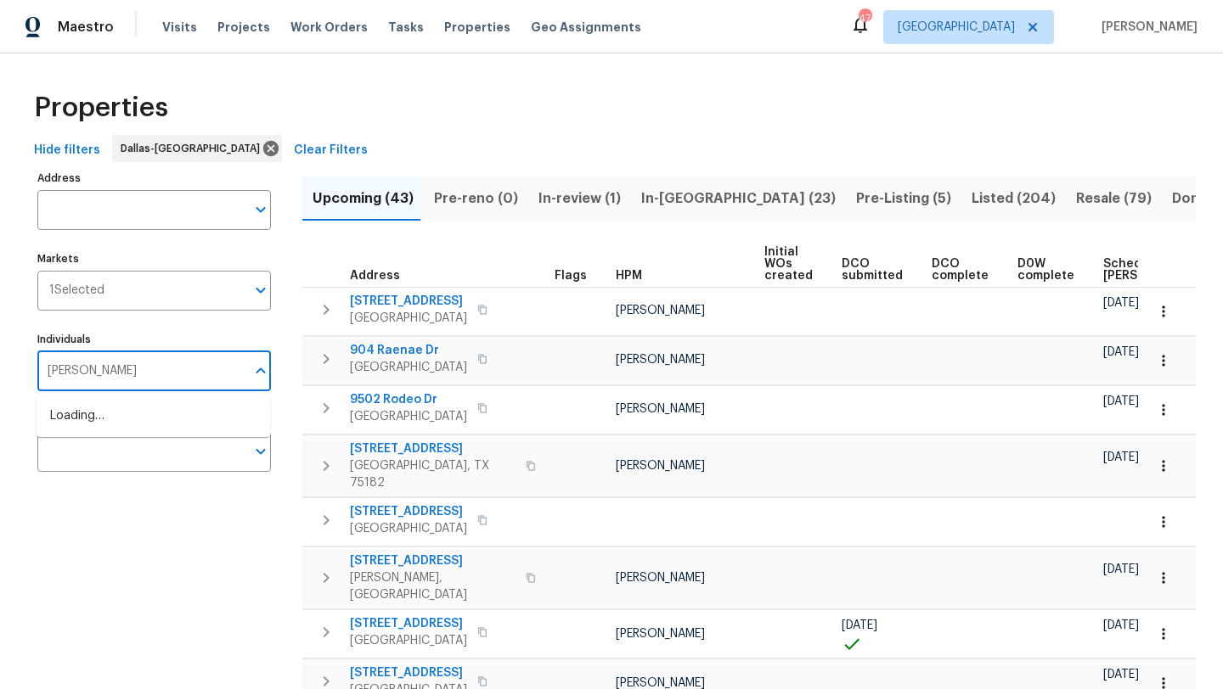
type input "francisco"
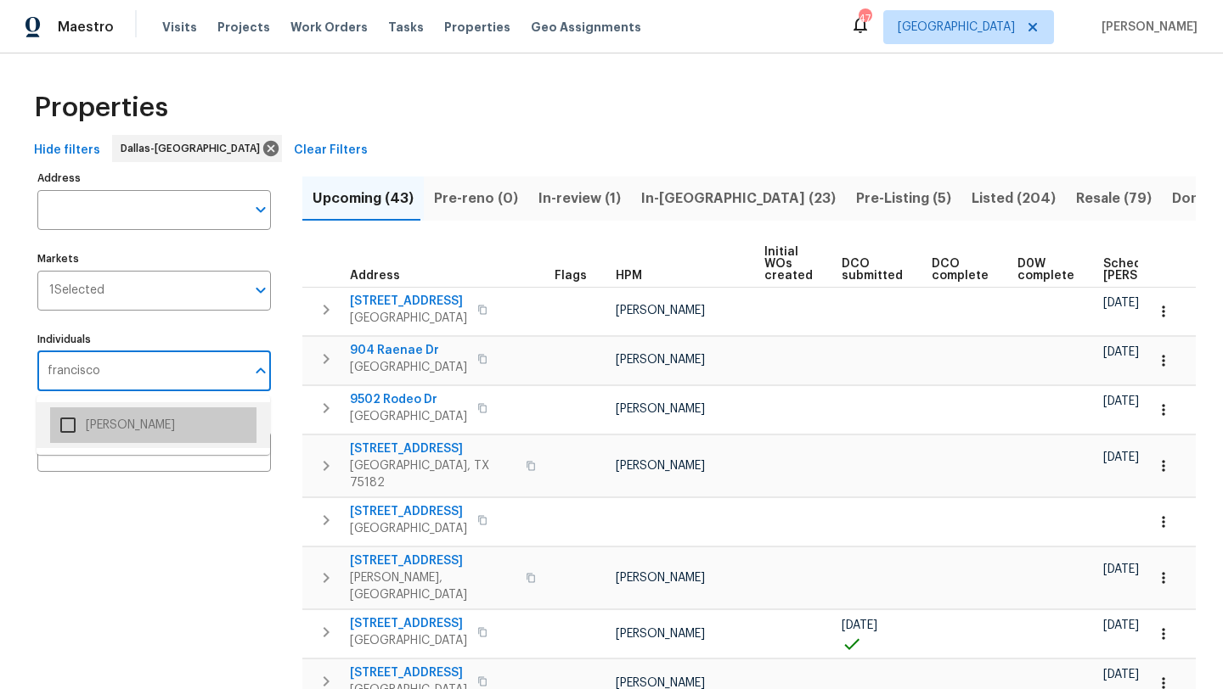
click at [165, 427] on li "Francisco Balcazar Serrato" at bounding box center [153, 426] width 206 height 36
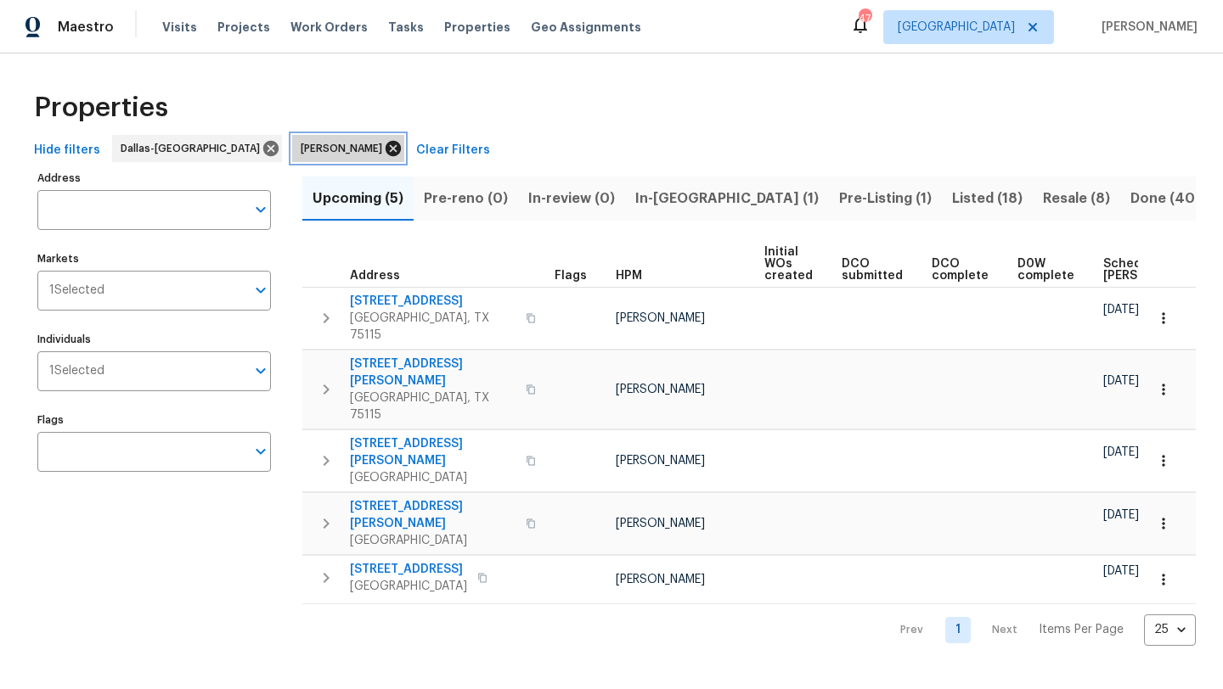
click at [386, 151] on icon at bounding box center [393, 148] width 15 height 15
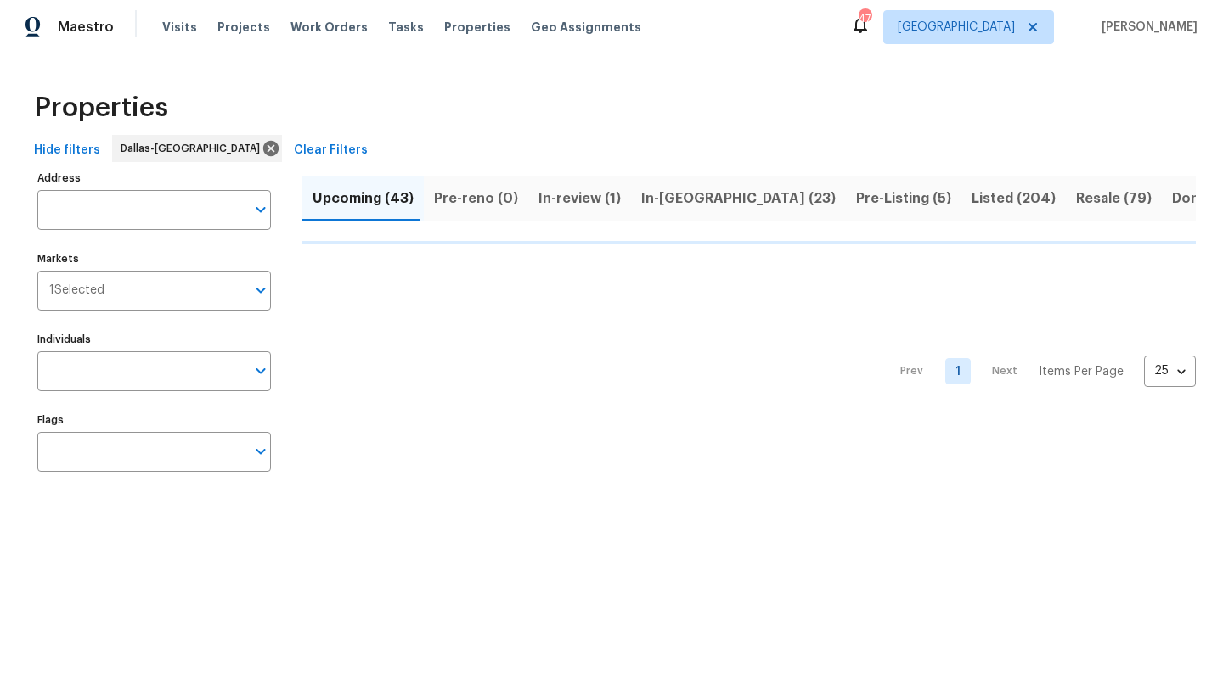
click at [138, 370] on input "Individuals" at bounding box center [141, 372] width 208 height 40
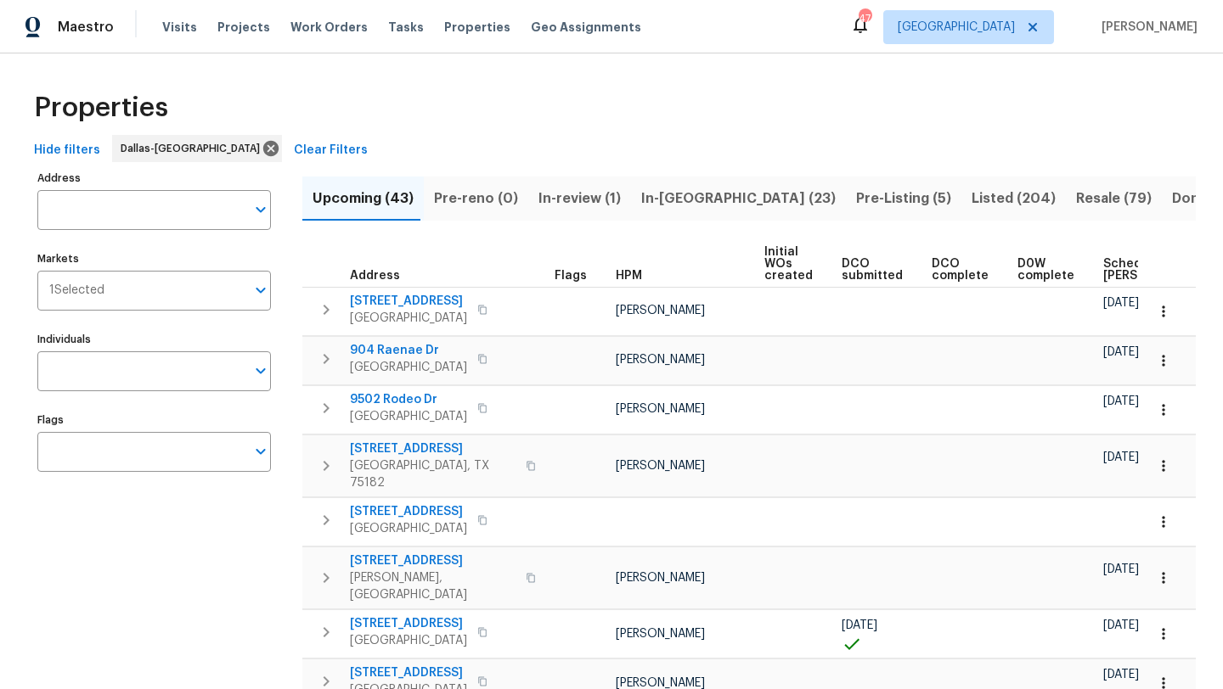
click at [138, 370] on input "Individuals" at bounding box center [141, 372] width 208 height 40
type input "todd"
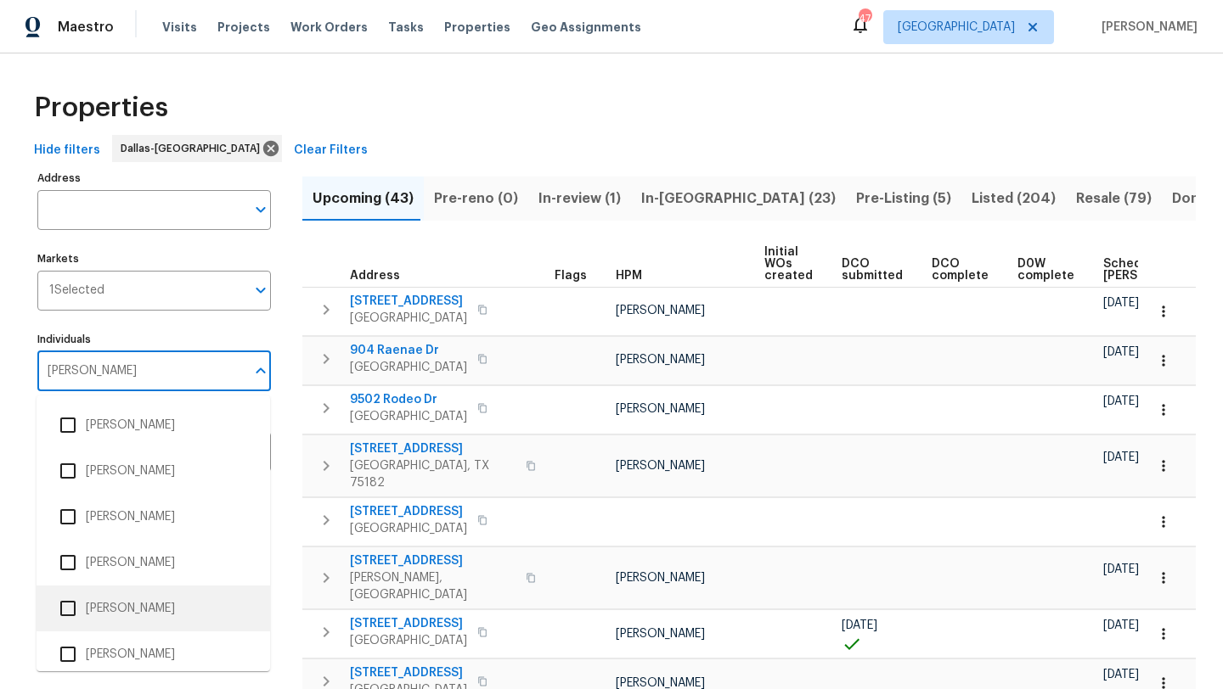
click at [123, 611] on li "[PERSON_NAME]" at bounding box center [153, 609] width 206 height 36
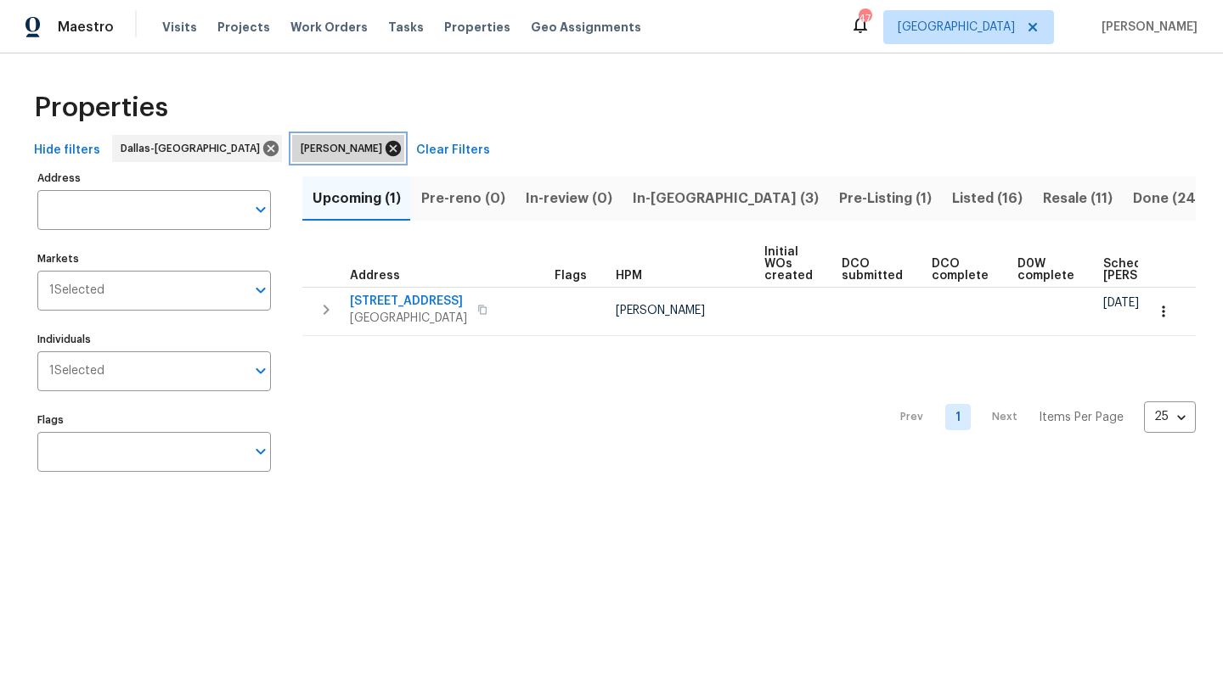
click at [384, 149] on icon at bounding box center [393, 148] width 19 height 19
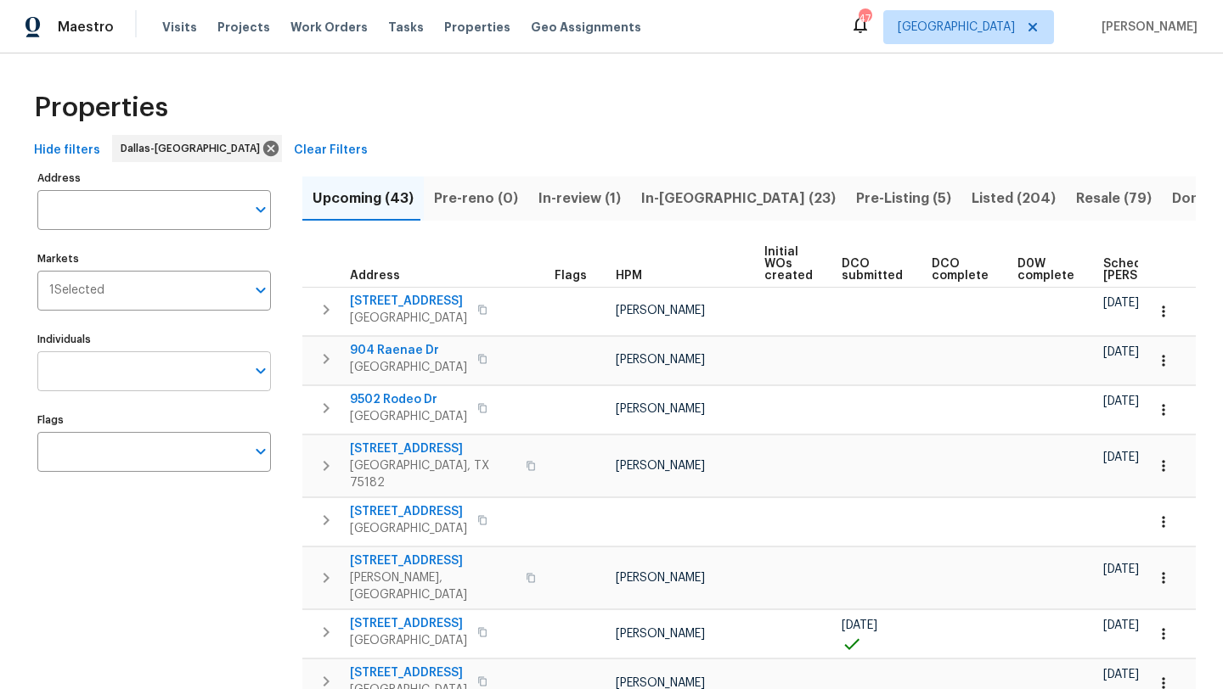
click at [110, 368] on input "Individuals" at bounding box center [141, 372] width 208 height 40
type input "fletcher"
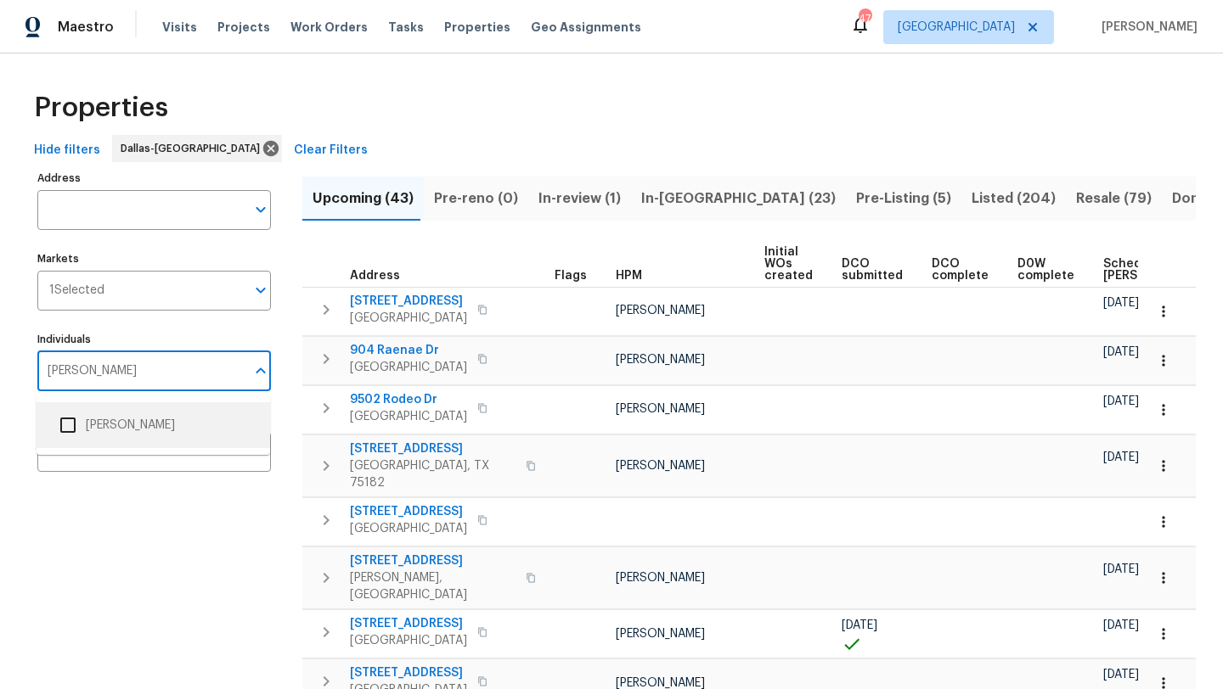
click at [112, 426] on li "Jason Fletcher" at bounding box center [153, 426] width 206 height 36
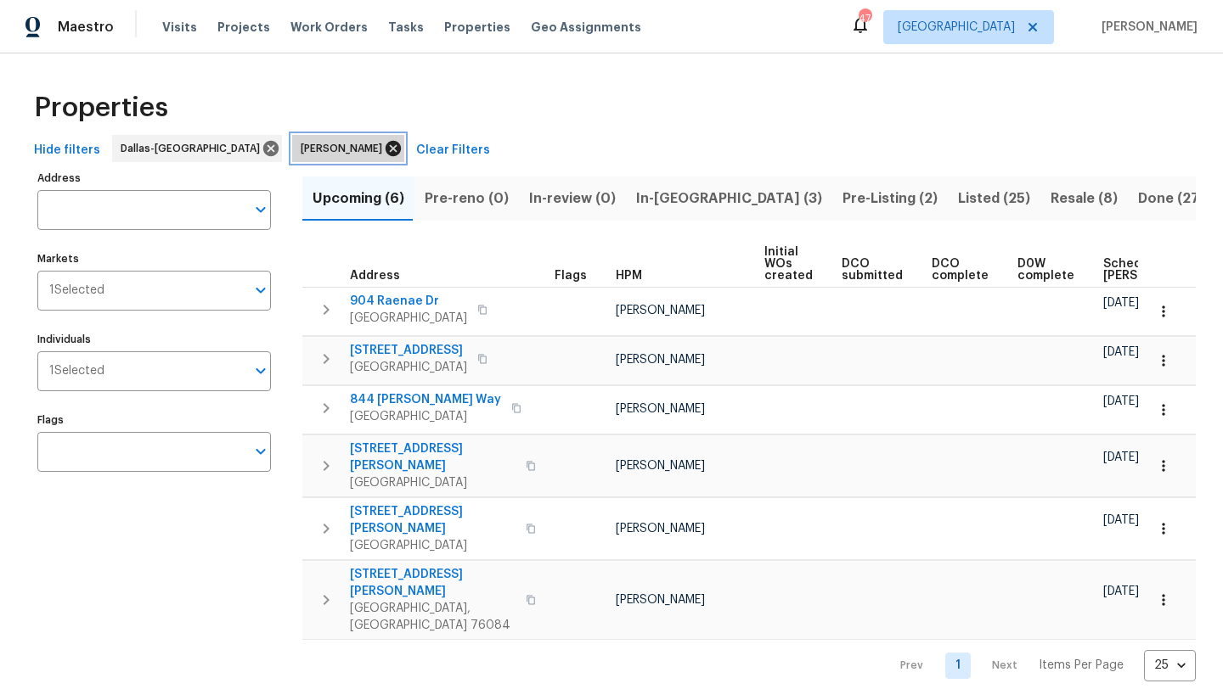
click at [384, 147] on icon at bounding box center [393, 148] width 19 height 19
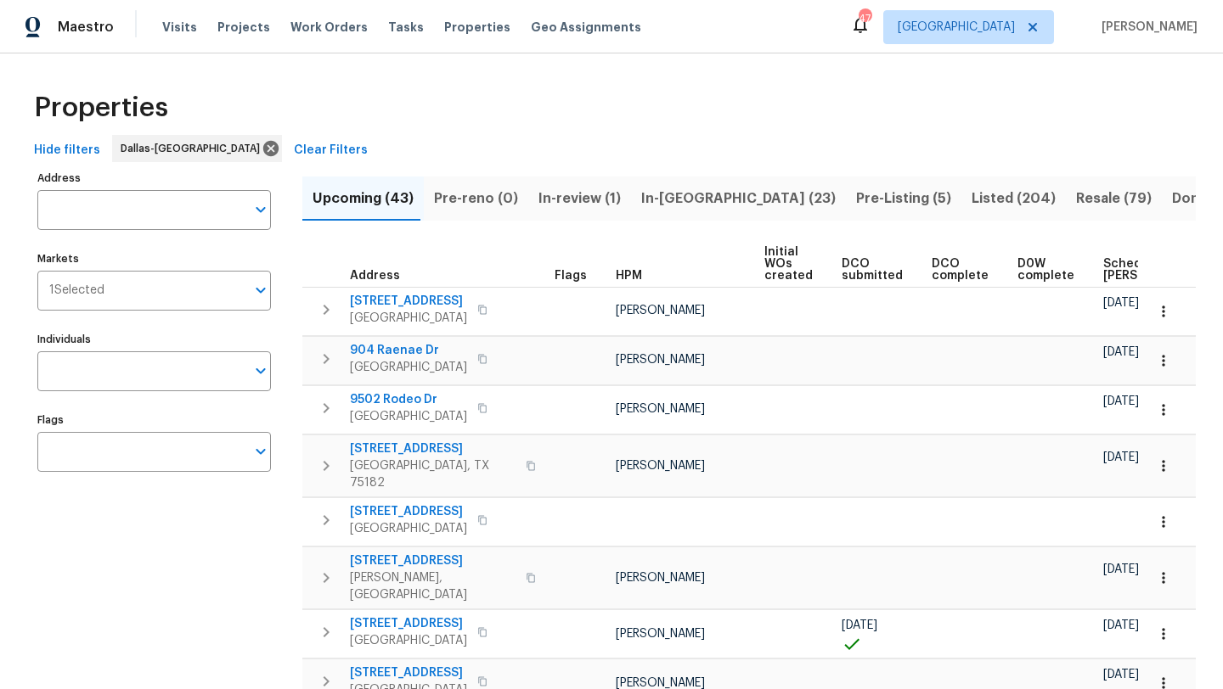
click at [153, 365] on input "Individuals" at bounding box center [141, 372] width 208 height 40
type input "spencer"
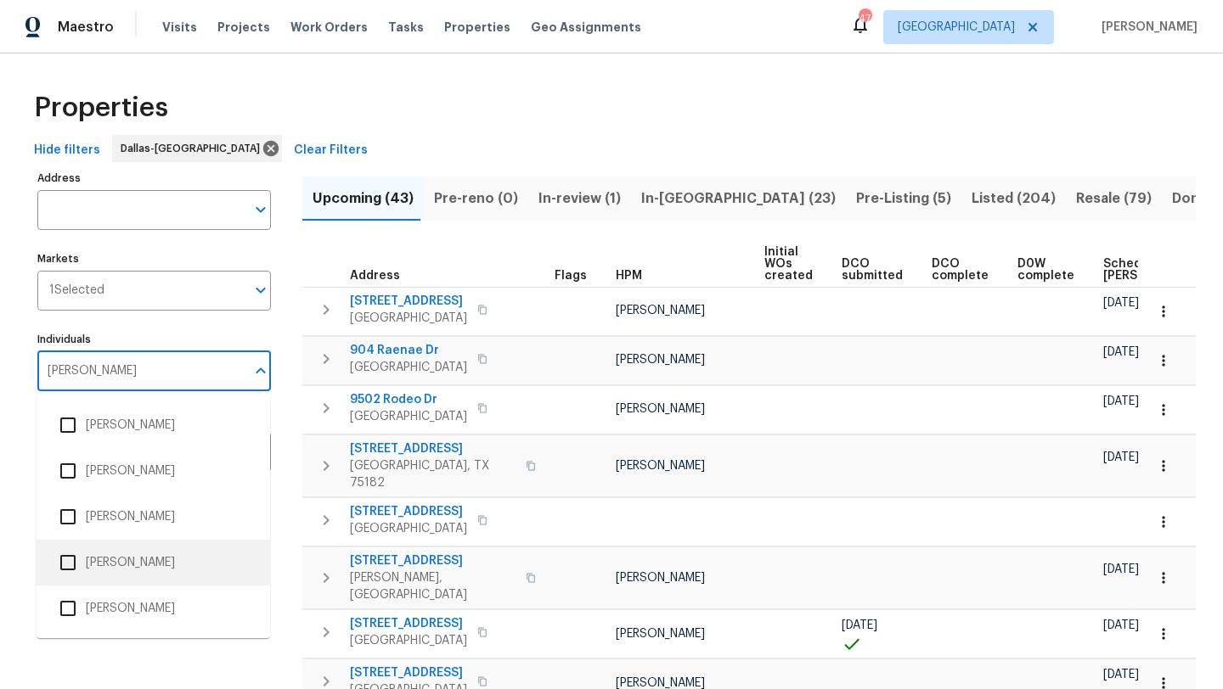
click at [137, 555] on li "Spencer Kleintop" at bounding box center [153, 563] width 206 height 36
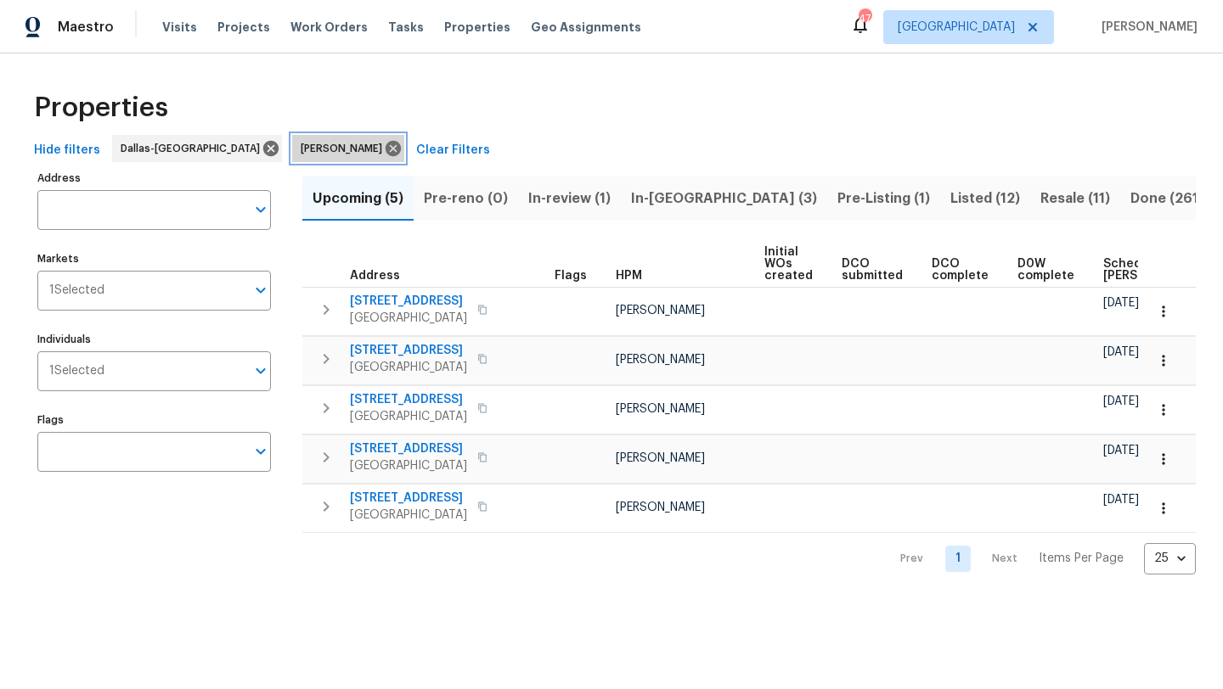
click at [337, 138] on div "Spencer Kleintop" at bounding box center [348, 148] width 112 height 27
click at [339, 134] on div "Properties" at bounding box center [611, 108] width 1168 height 54
click at [384, 145] on icon at bounding box center [393, 148] width 19 height 19
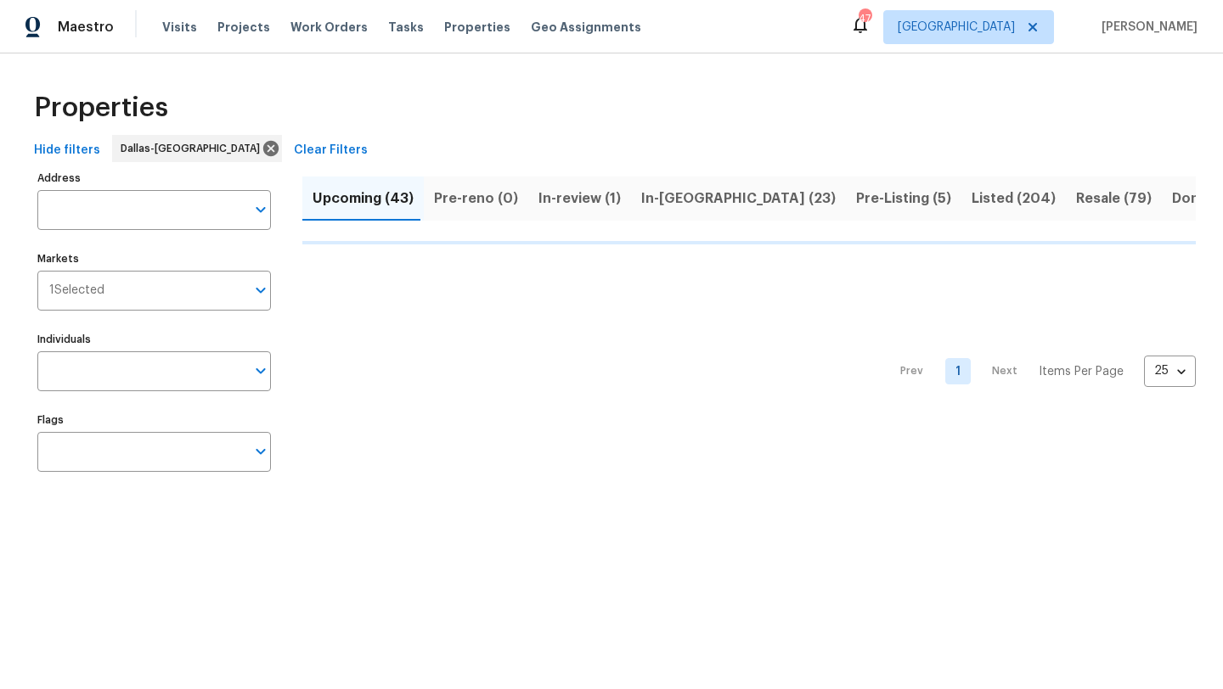
click at [183, 365] on input "Individuals" at bounding box center [141, 372] width 208 height 40
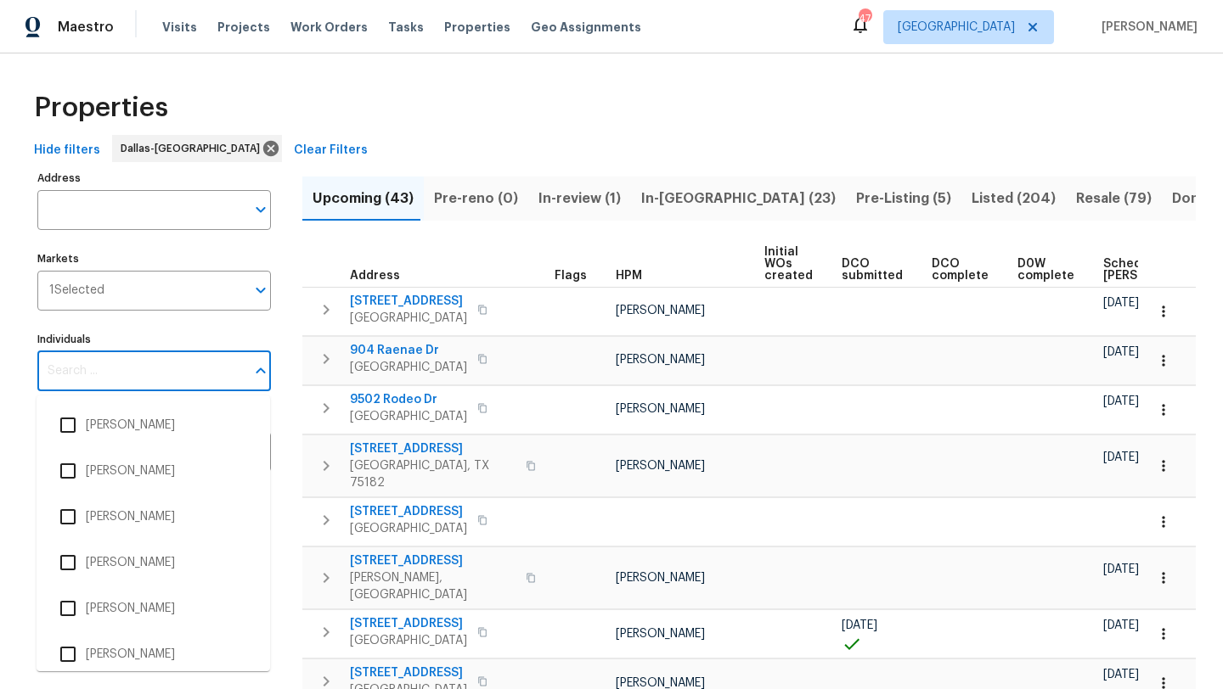
click at [183, 365] on input "Individuals" at bounding box center [141, 372] width 208 height 40
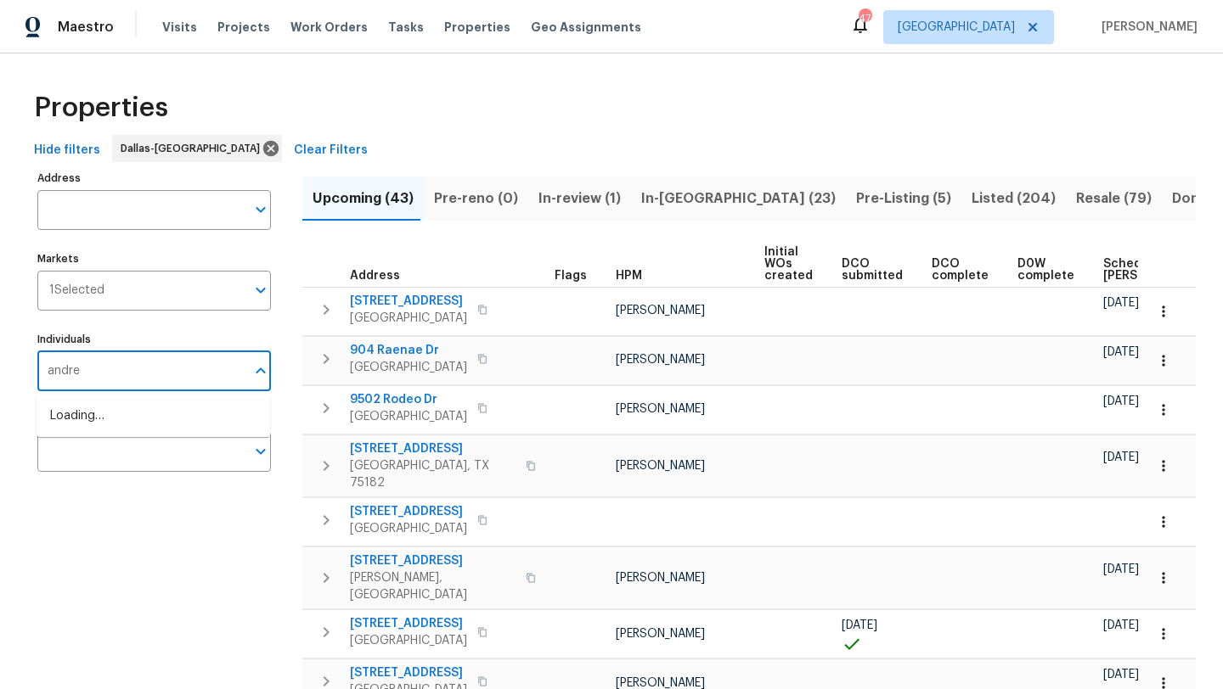
type input "andrew"
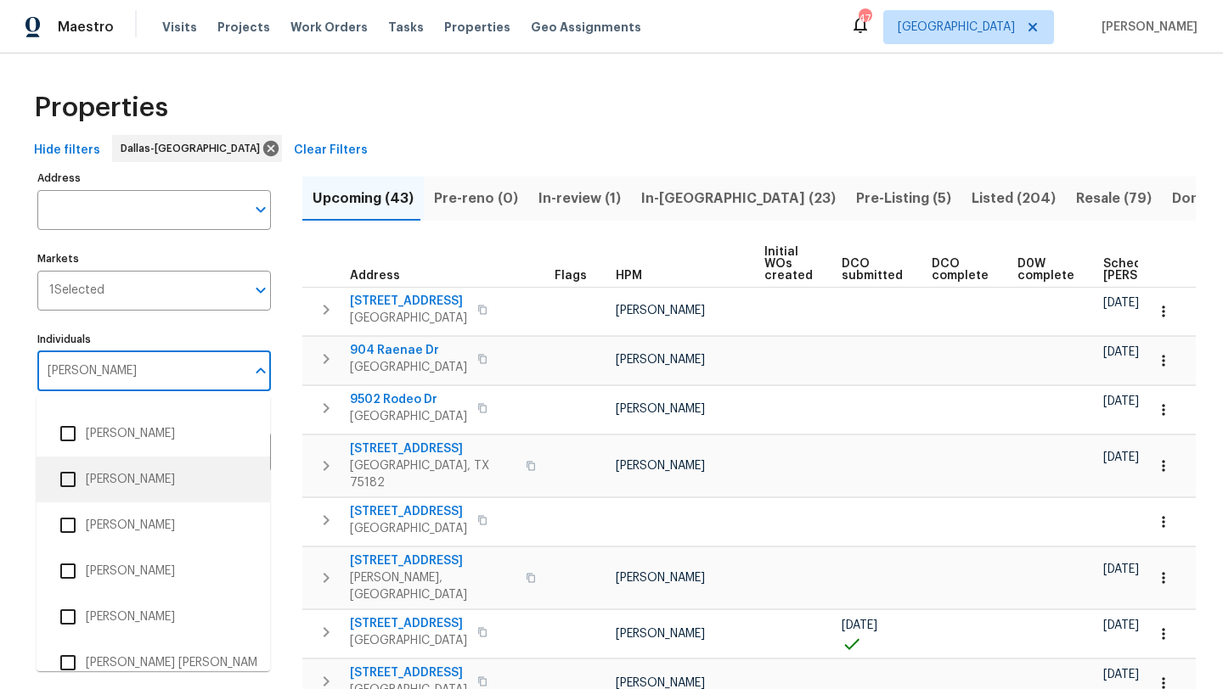
scroll to position [87, 0]
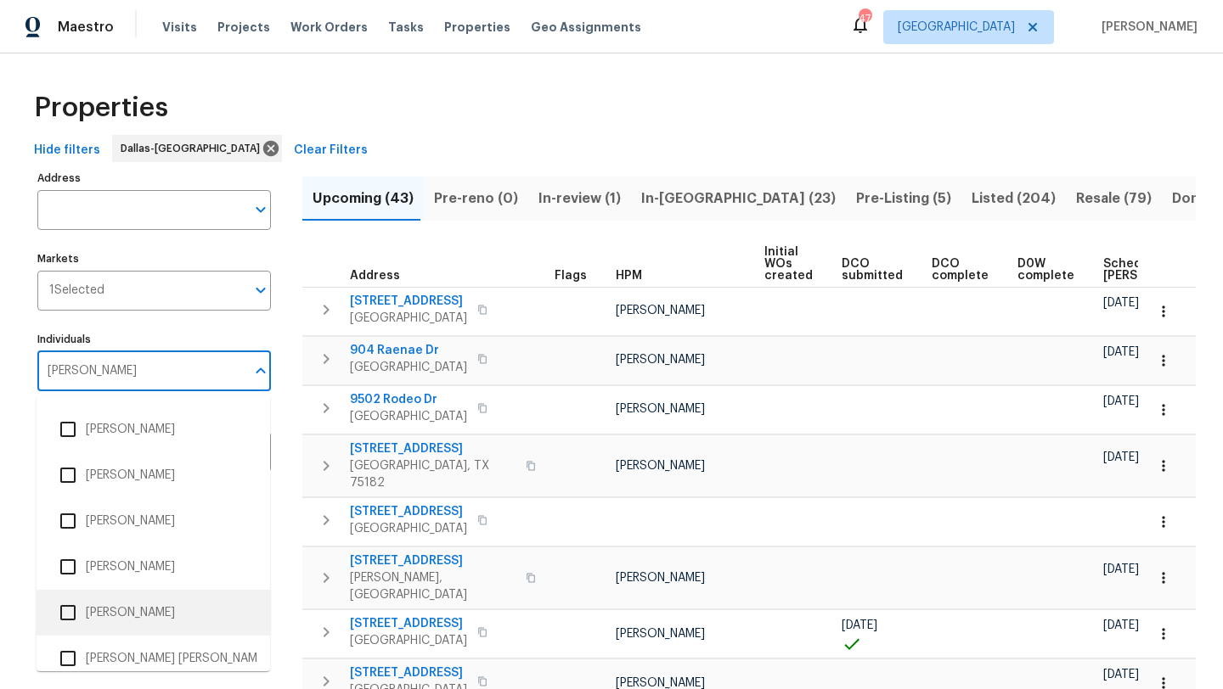
click at [155, 608] on li "Andrew Kempka" at bounding box center [153, 613] width 206 height 36
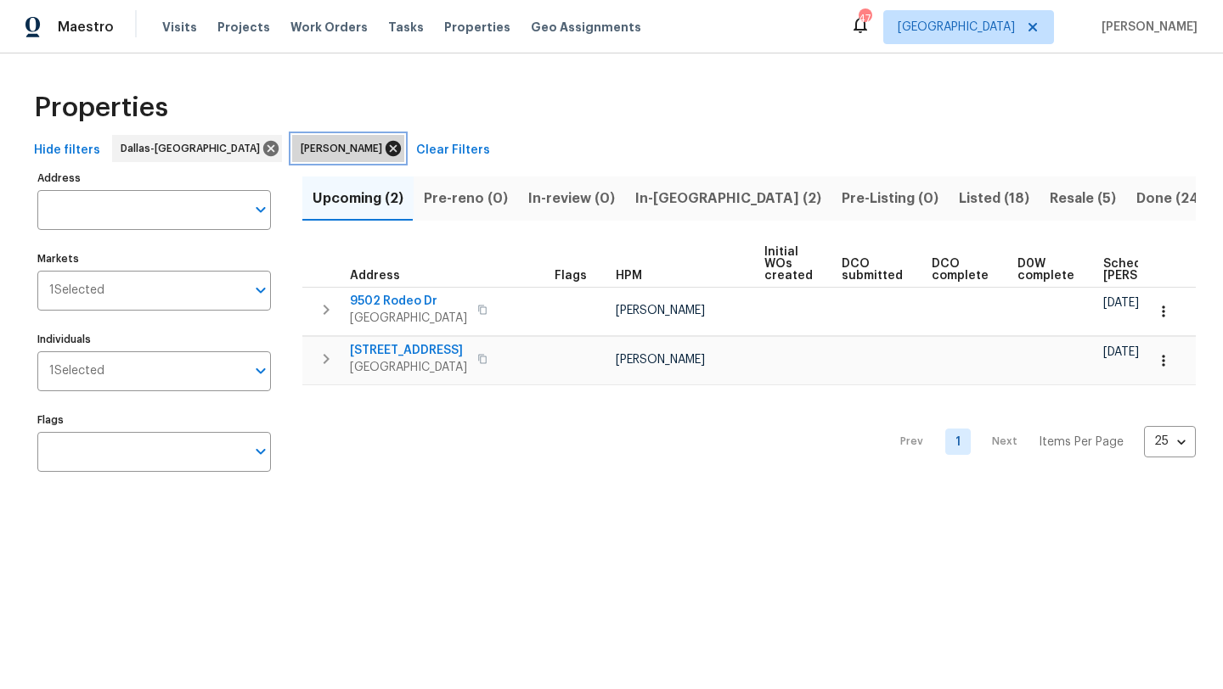
click at [386, 147] on icon at bounding box center [393, 148] width 15 height 15
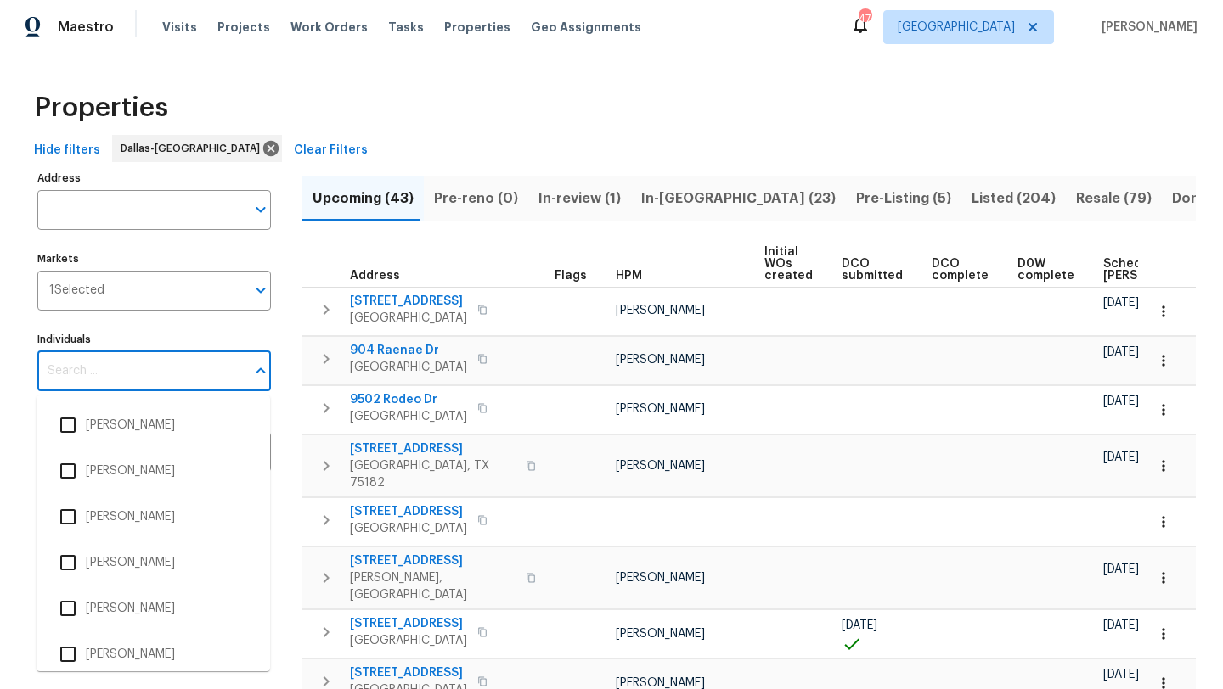
click at [142, 369] on input "Individuals" at bounding box center [141, 372] width 208 height 40
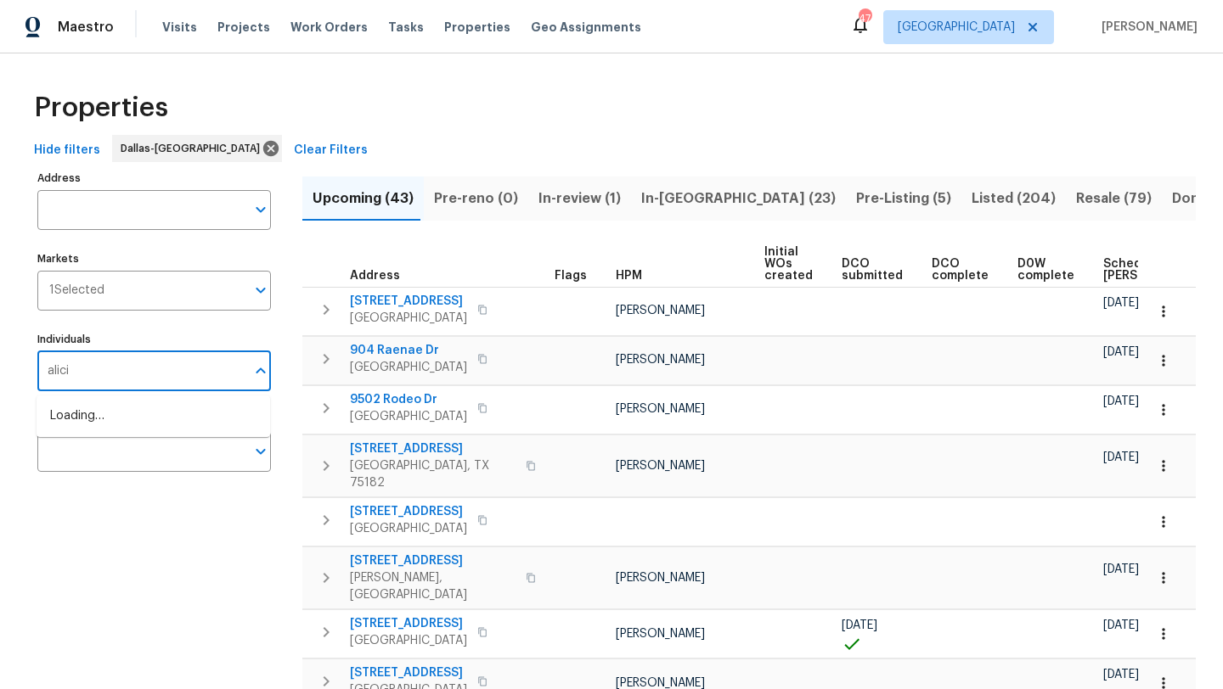
type input "alicia"
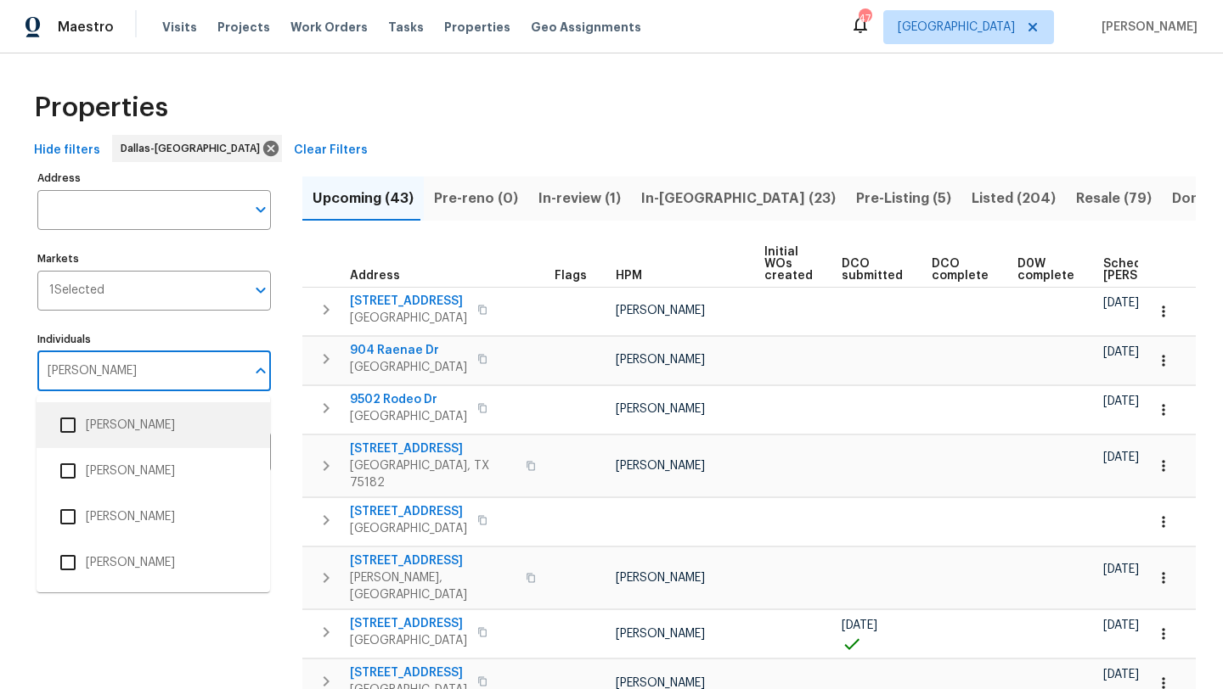
click at [133, 426] on li "[PERSON_NAME]" at bounding box center [153, 426] width 206 height 36
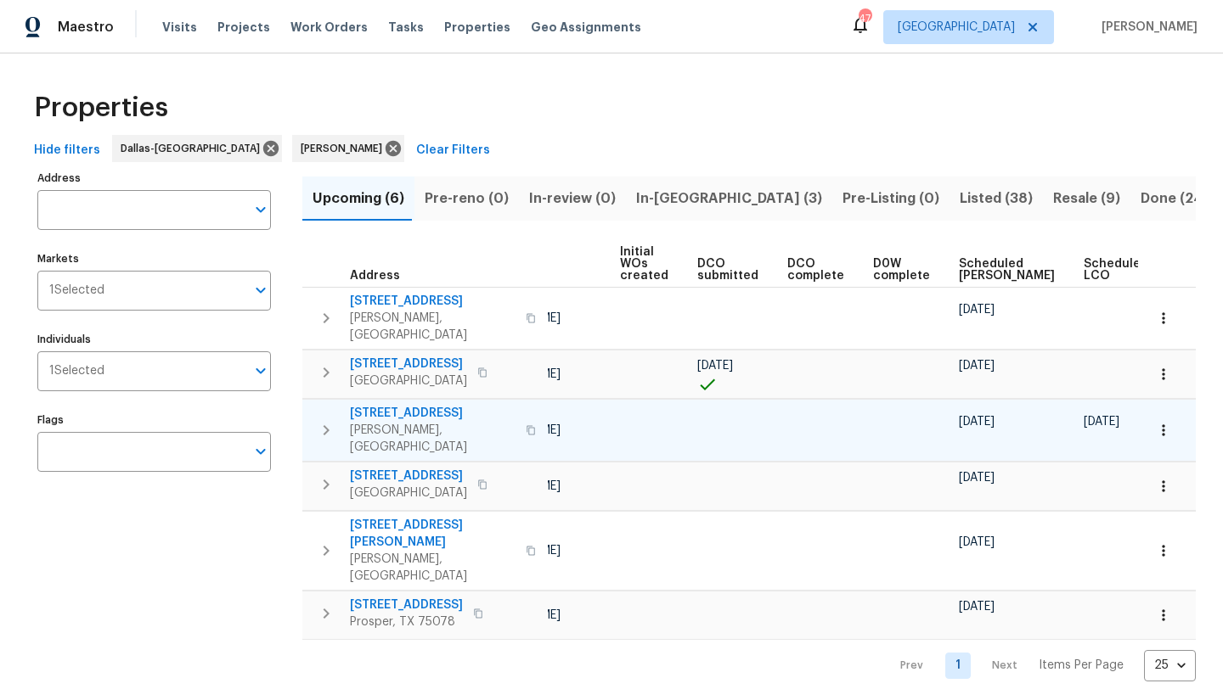
scroll to position [0, 150]
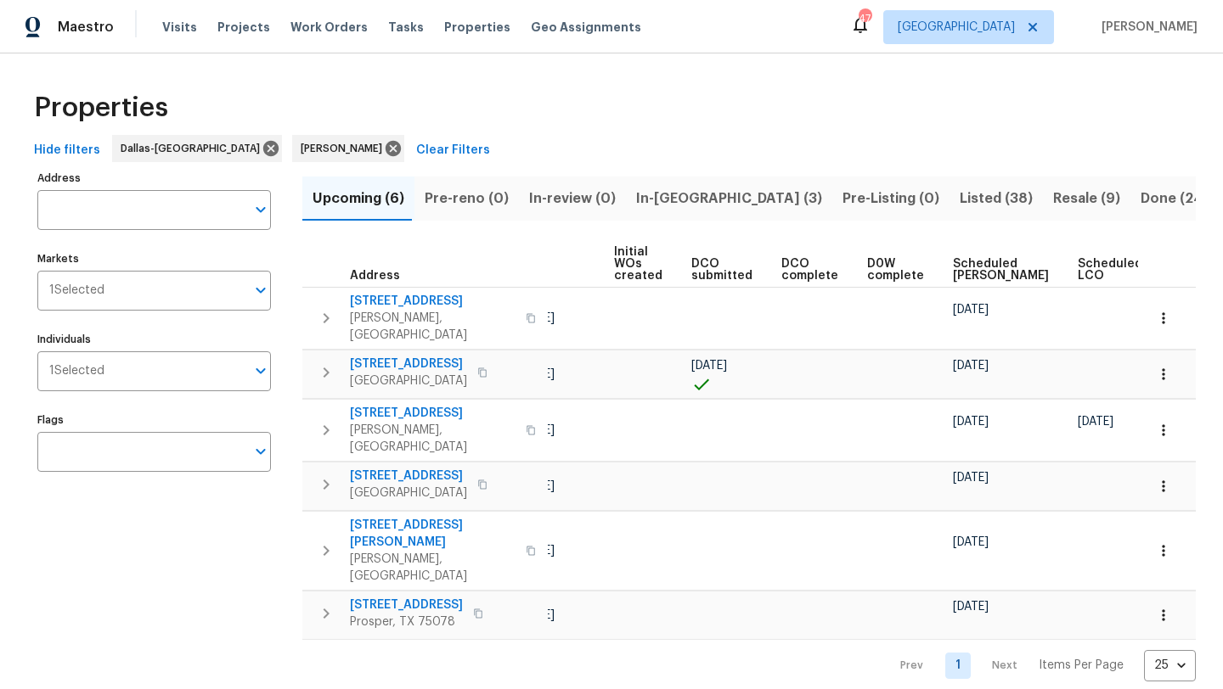
click at [958, 267] on span "Scheduled COE" at bounding box center [1001, 270] width 96 height 24
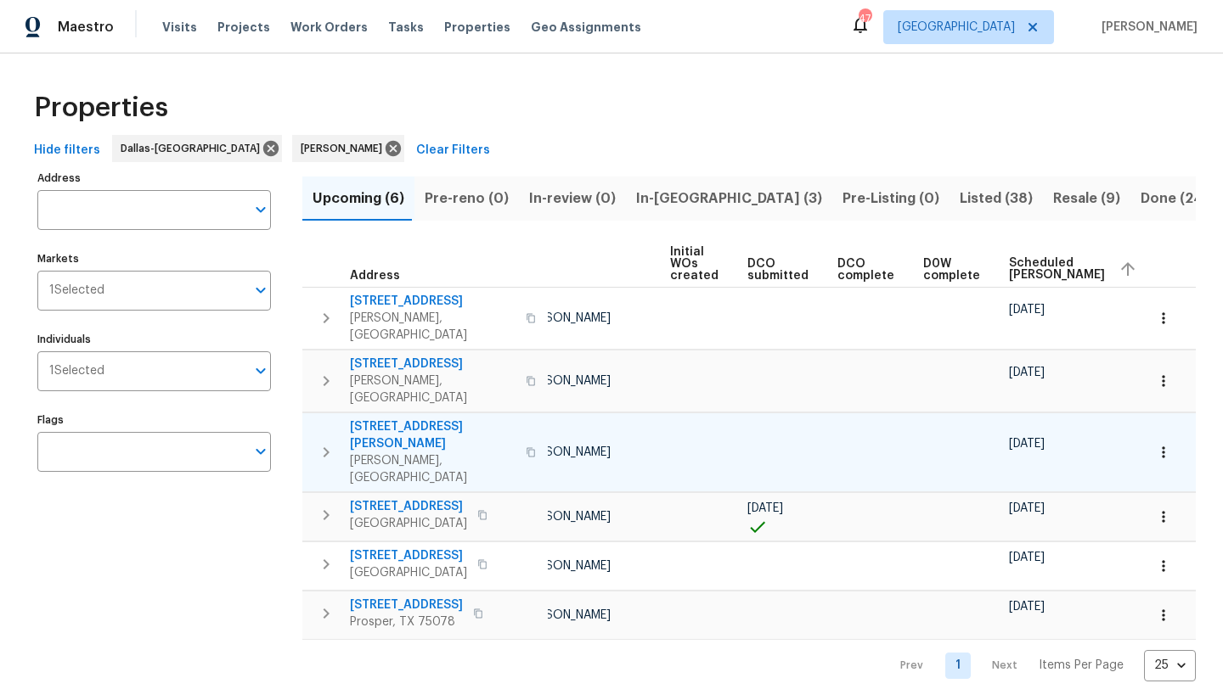
scroll to position [0, 207]
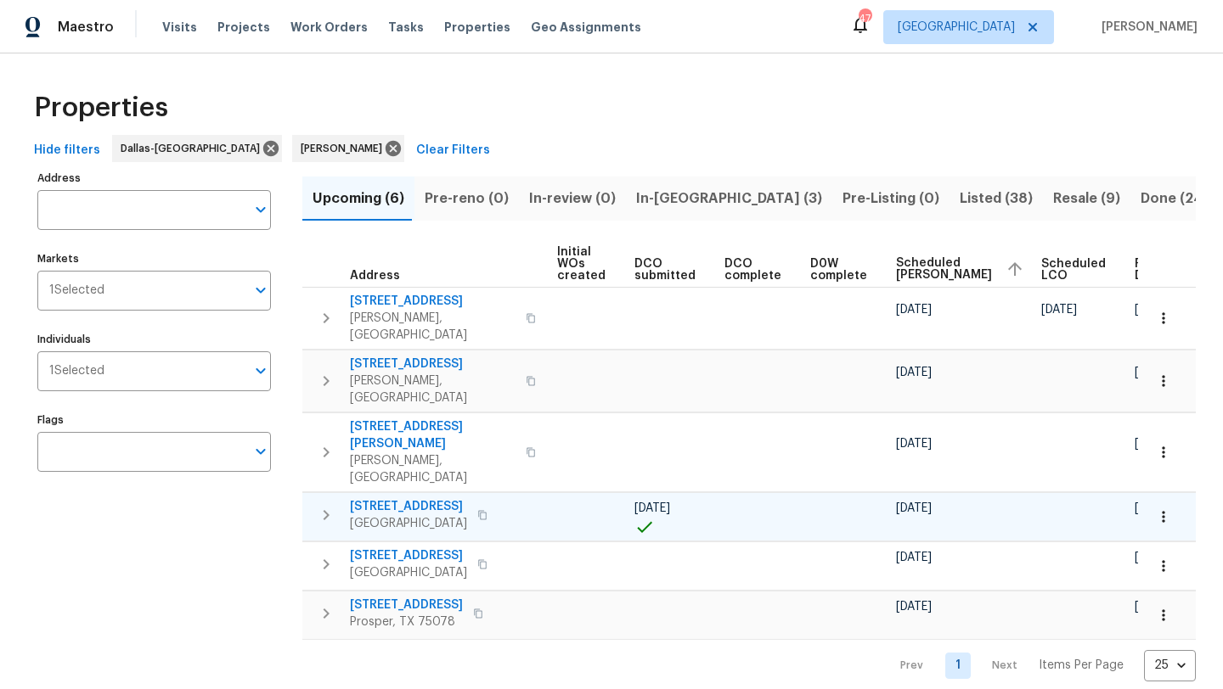
click at [1168, 509] on icon "button" at bounding box center [1163, 517] width 17 height 17
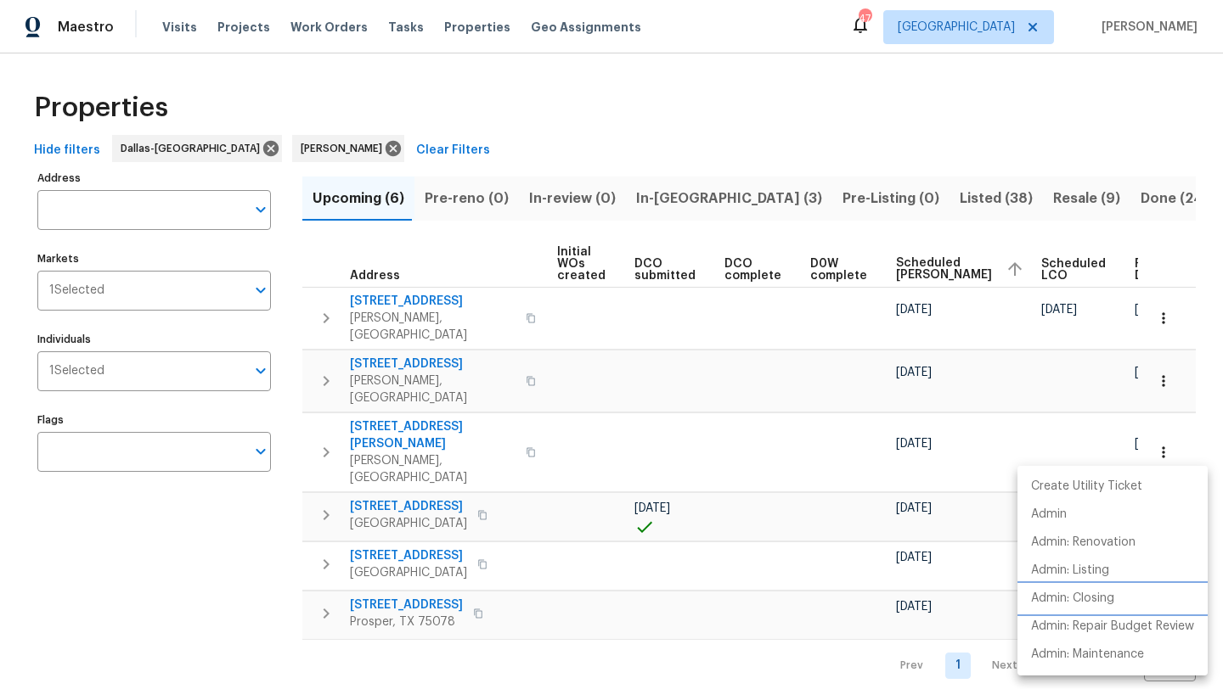
click at [1112, 596] on p "Admin: Closing" at bounding box center [1072, 599] width 83 height 18
click at [312, 149] on div at bounding box center [611, 344] width 1223 height 689
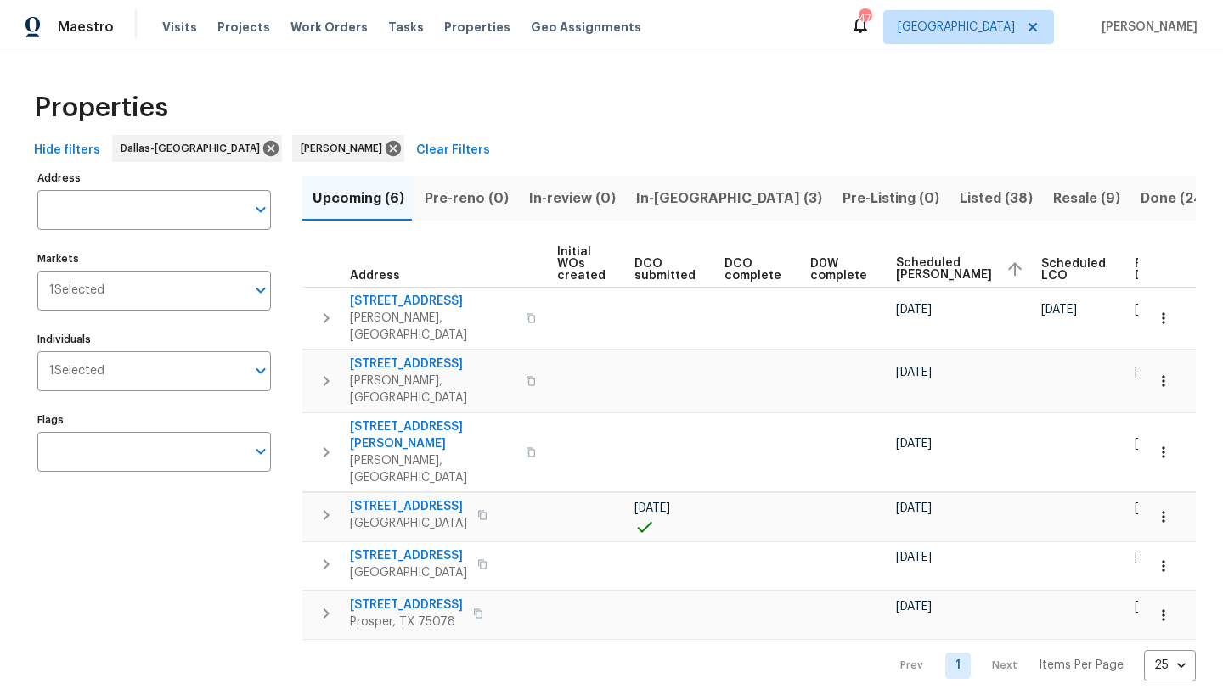
click at [636, 200] on span "In-reno (3)" at bounding box center [729, 199] width 186 height 24
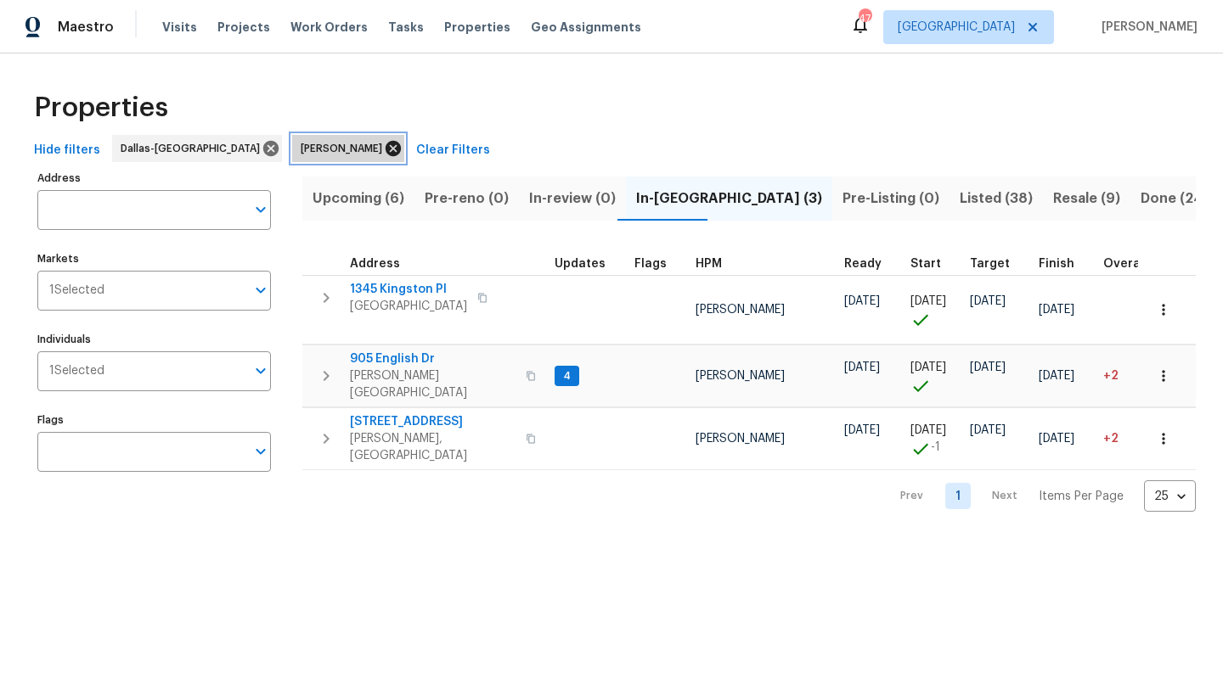
click at [384, 149] on icon at bounding box center [393, 148] width 19 height 19
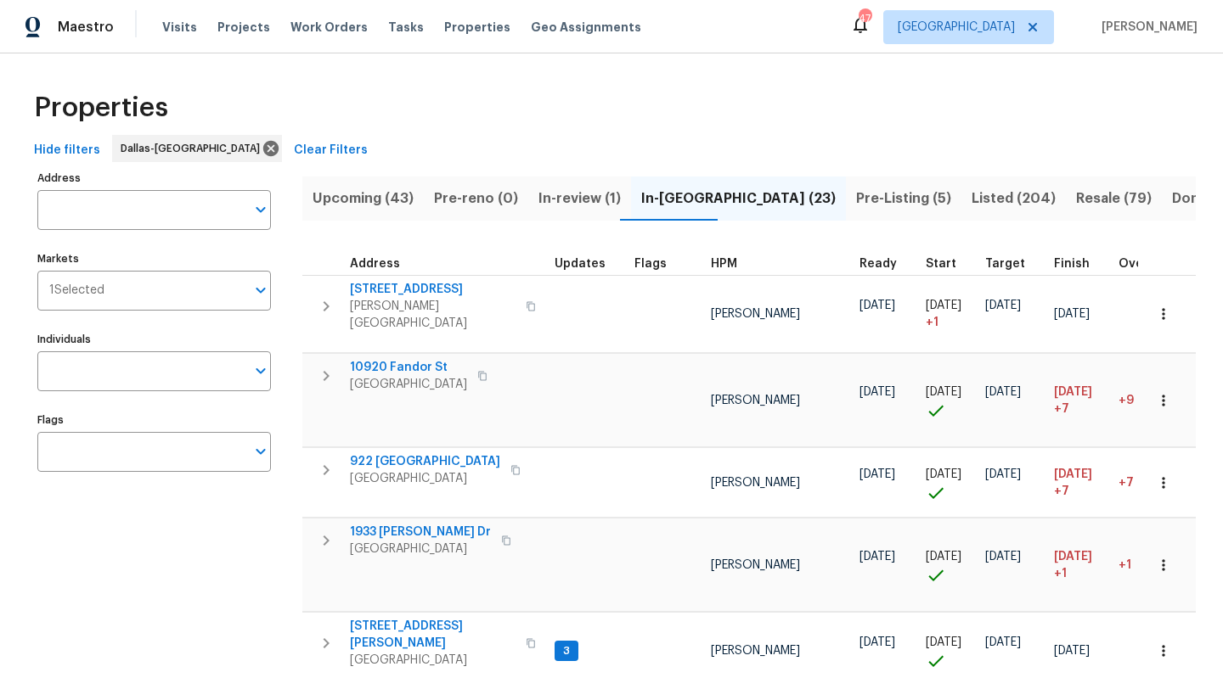
click at [158, 374] on input "Individuals" at bounding box center [141, 372] width 208 height 40
type input "brad"
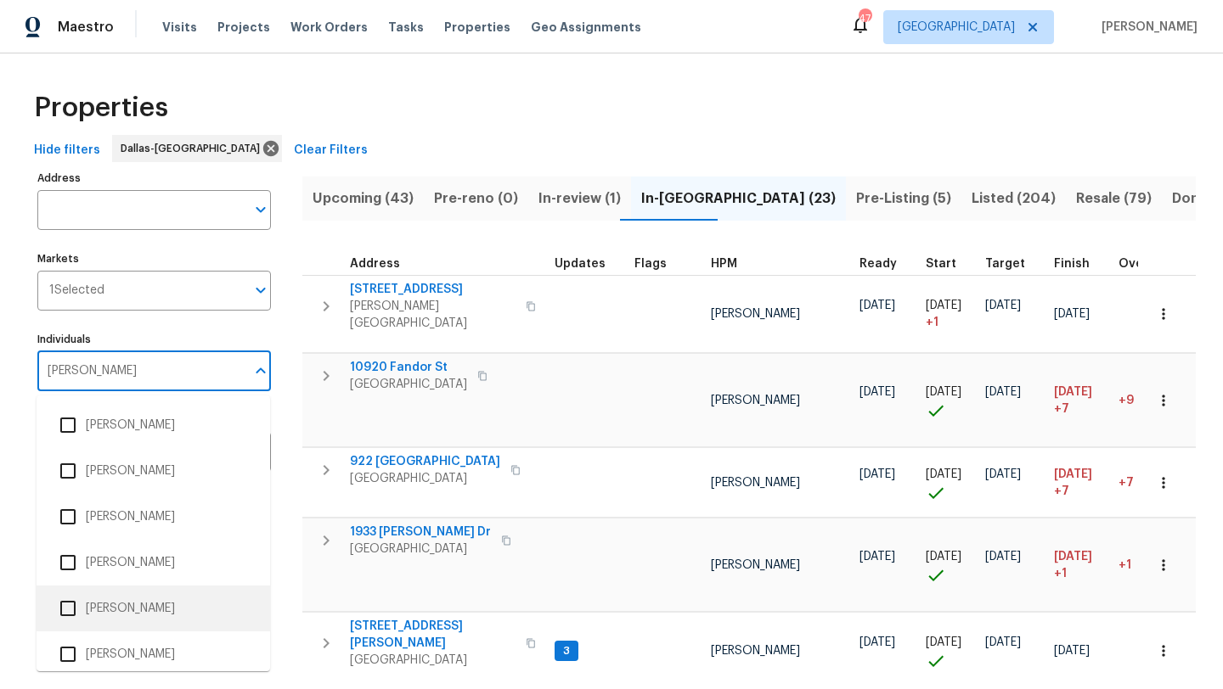
click at [139, 606] on li "[PERSON_NAME]" at bounding box center [153, 609] width 206 height 36
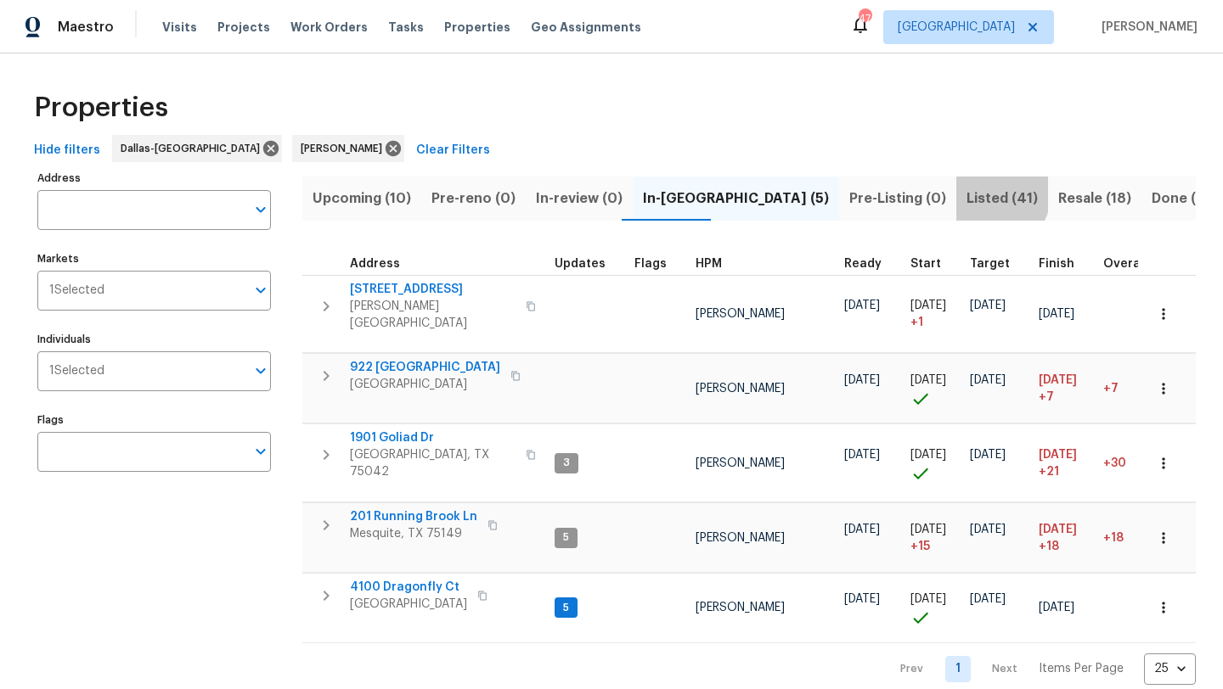
click at [966, 194] on span "Listed (41)" at bounding box center [1001, 199] width 71 height 24
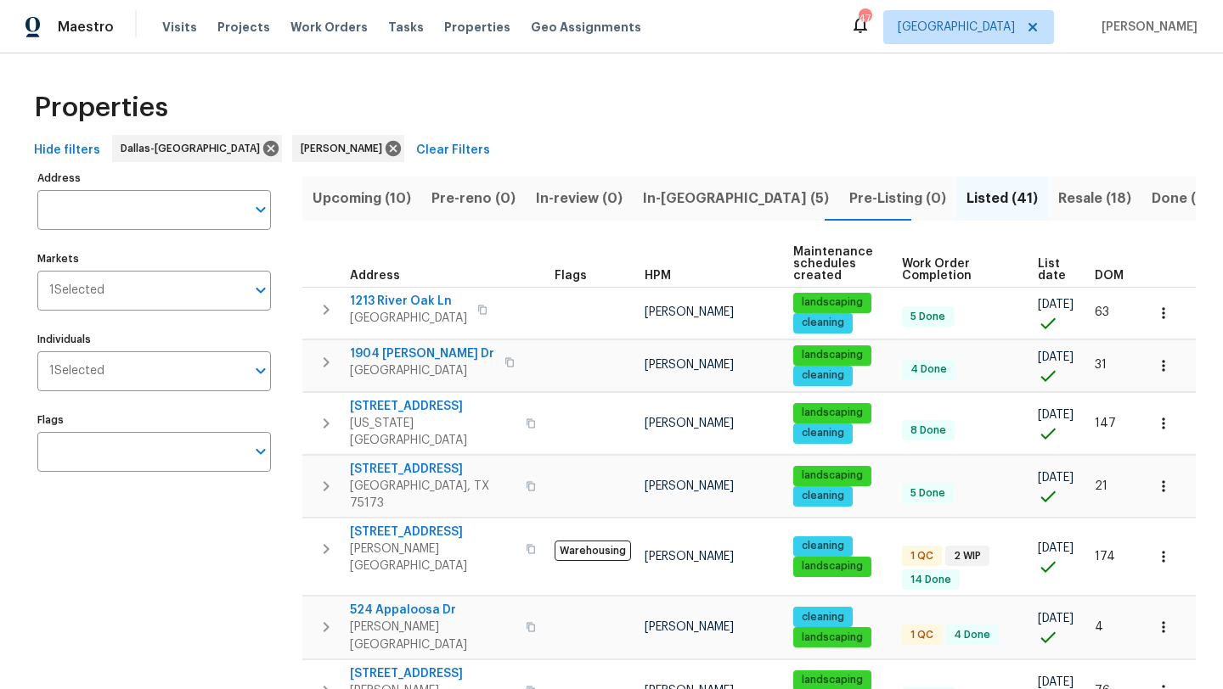
click at [1058, 194] on span "Resale (18)" at bounding box center [1094, 199] width 73 height 24
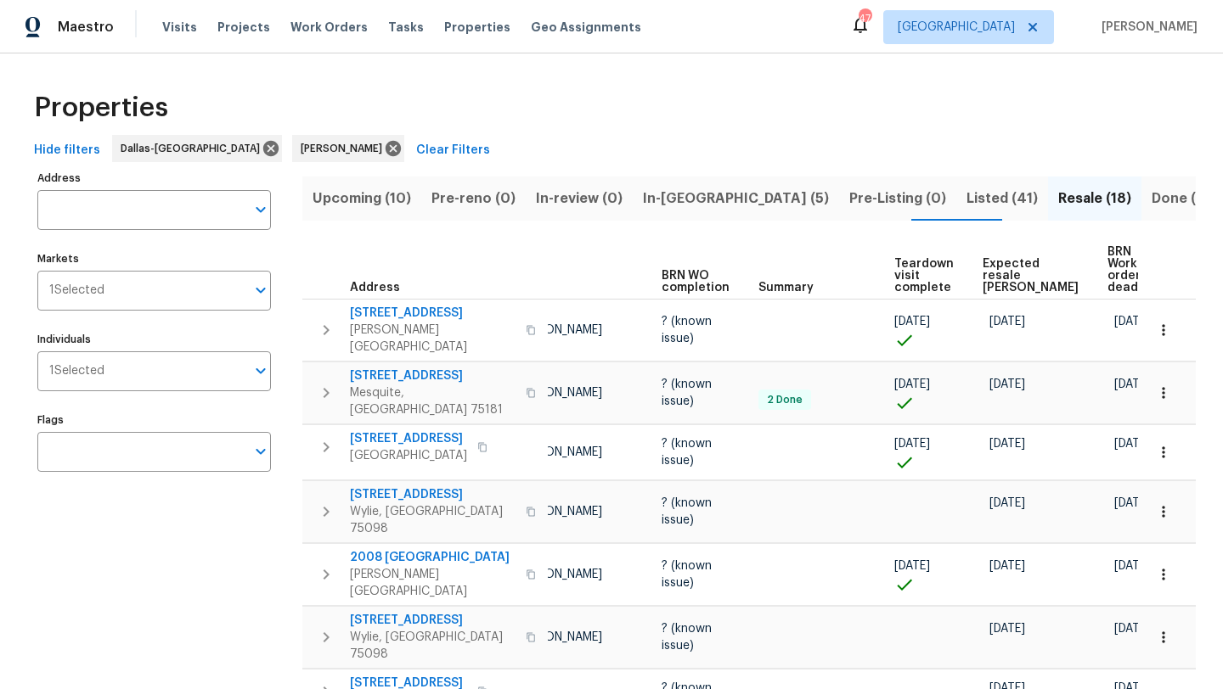
click at [660, 195] on span "In-reno (5)" at bounding box center [736, 199] width 186 height 24
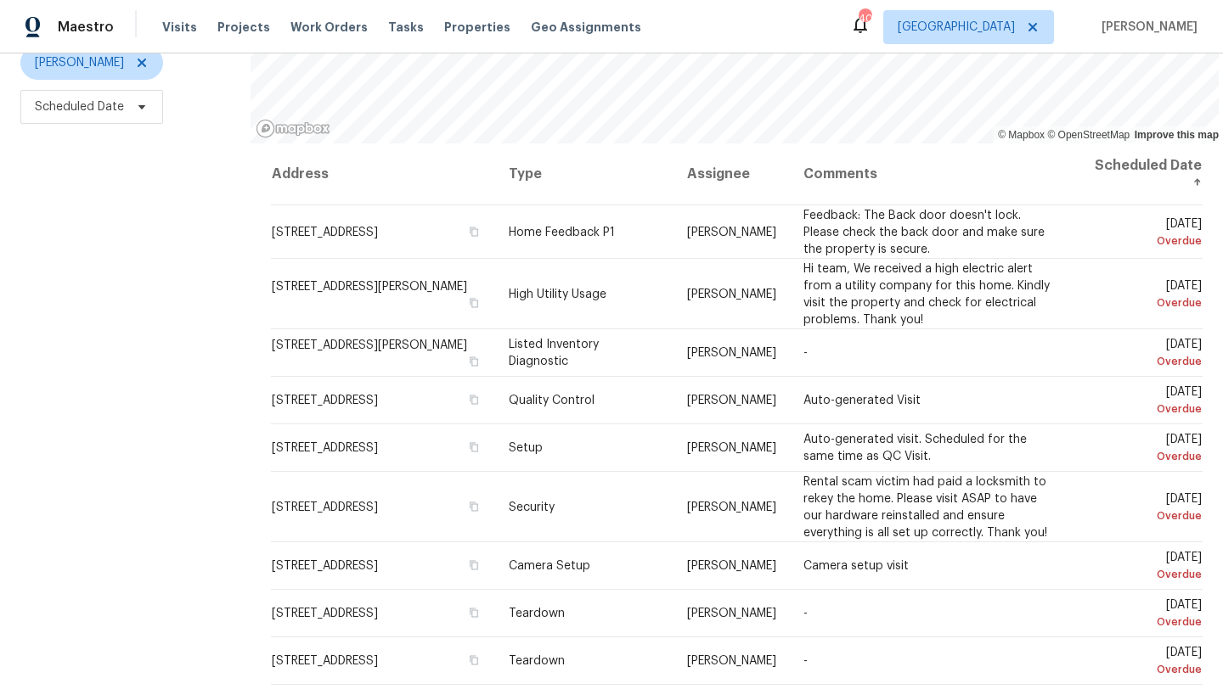
scroll to position [221, 0]
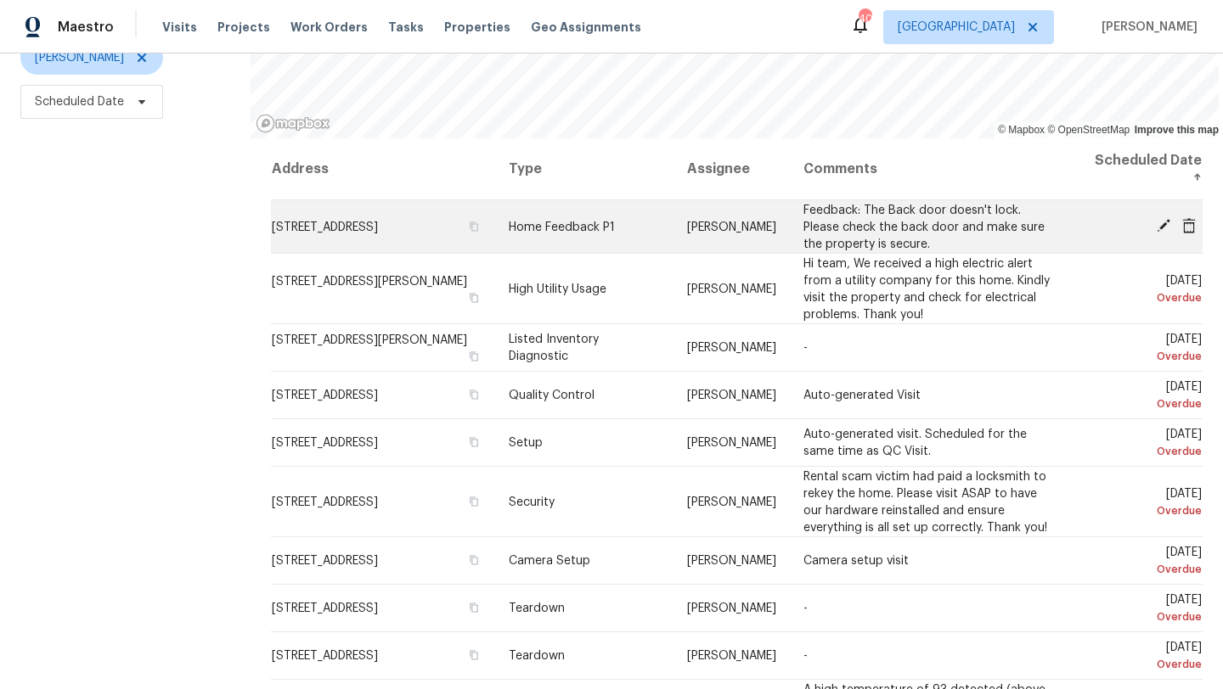
click at [1162, 225] on icon at bounding box center [1164, 226] width 14 height 14
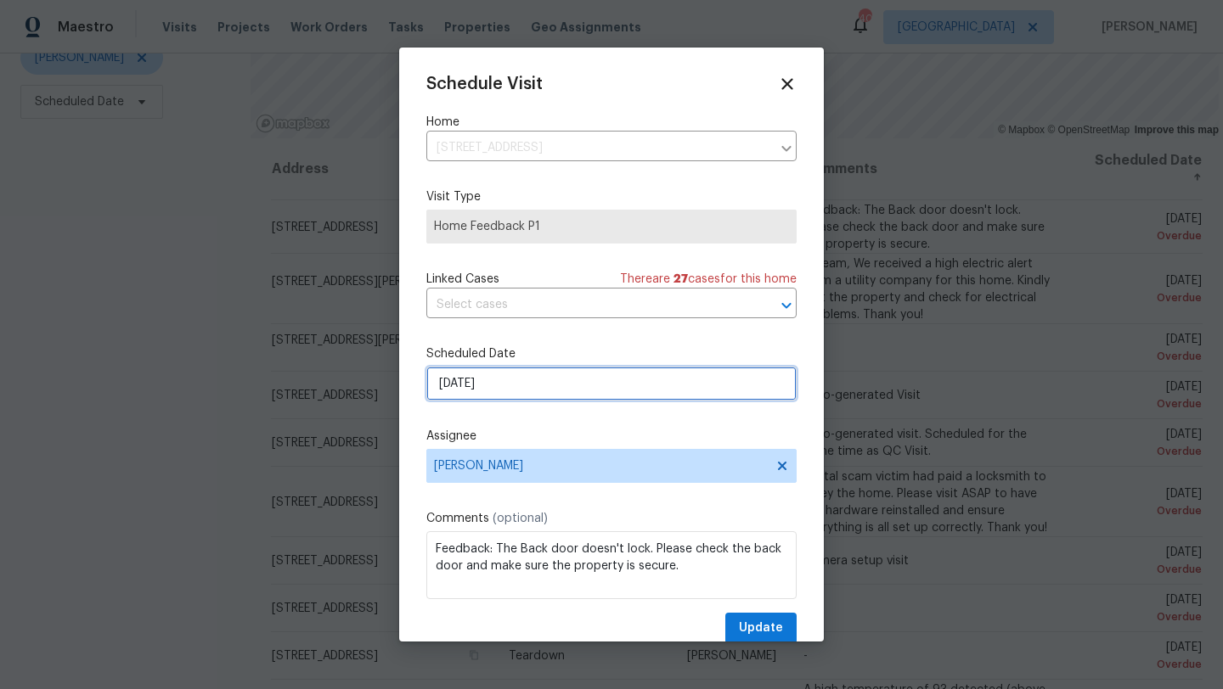
click at [512, 385] on input "[DATE]" at bounding box center [611, 384] width 370 height 34
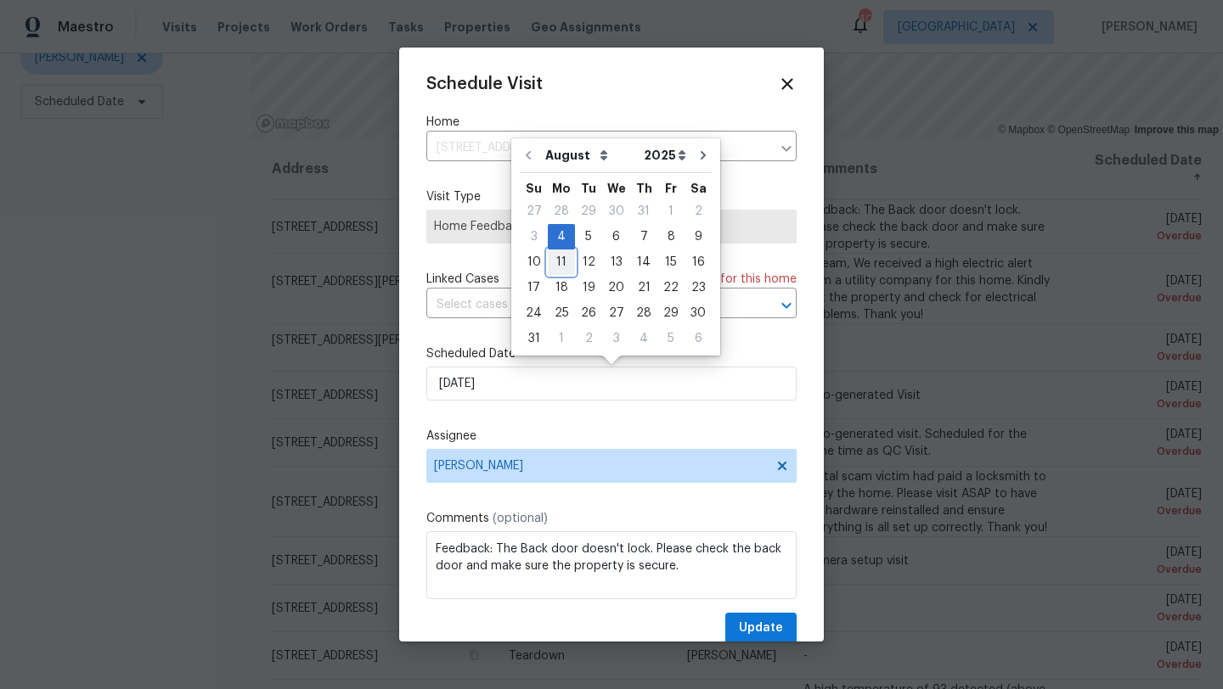
click at [560, 263] on div "11" at bounding box center [561, 262] width 27 height 24
type input "[DATE]"
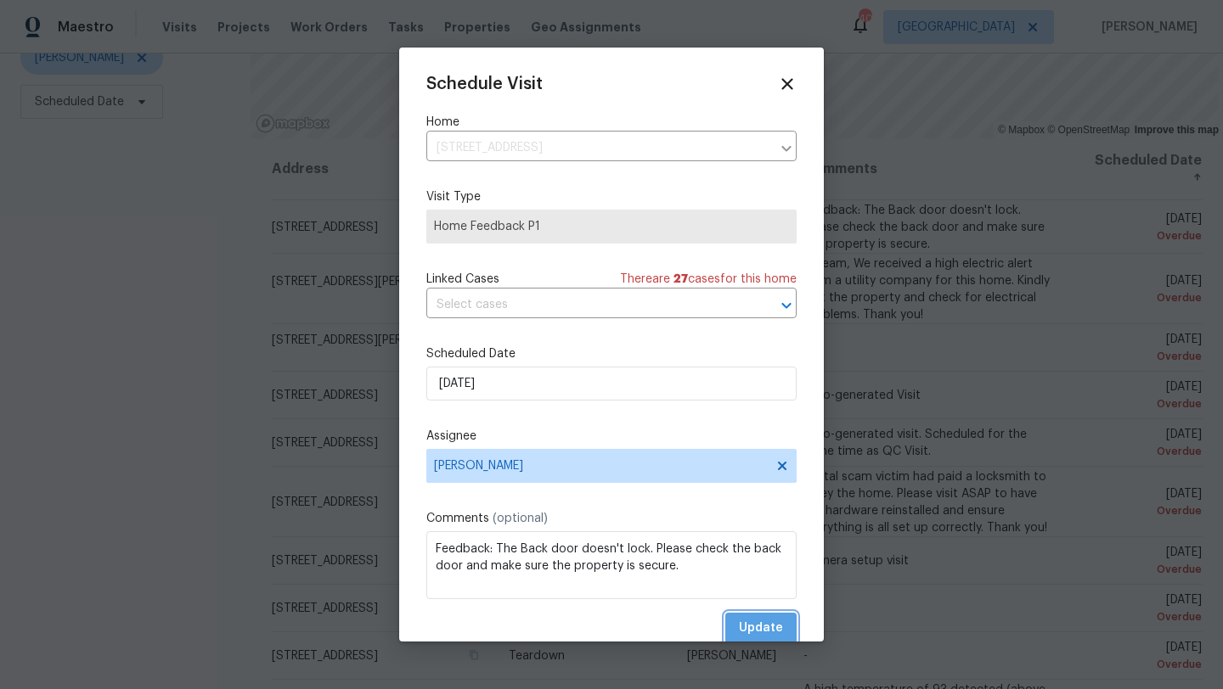
click at [763, 630] on span "Update" at bounding box center [761, 628] width 44 height 21
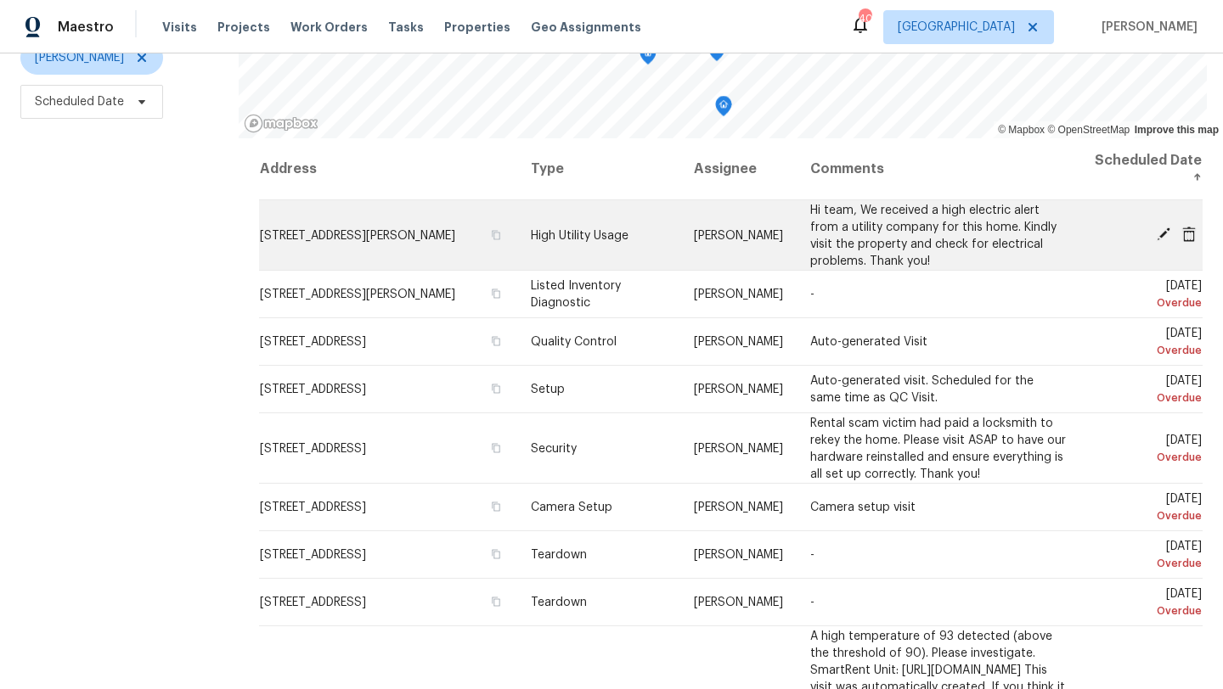
click at [1161, 234] on icon at bounding box center [1164, 235] width 14 height 14
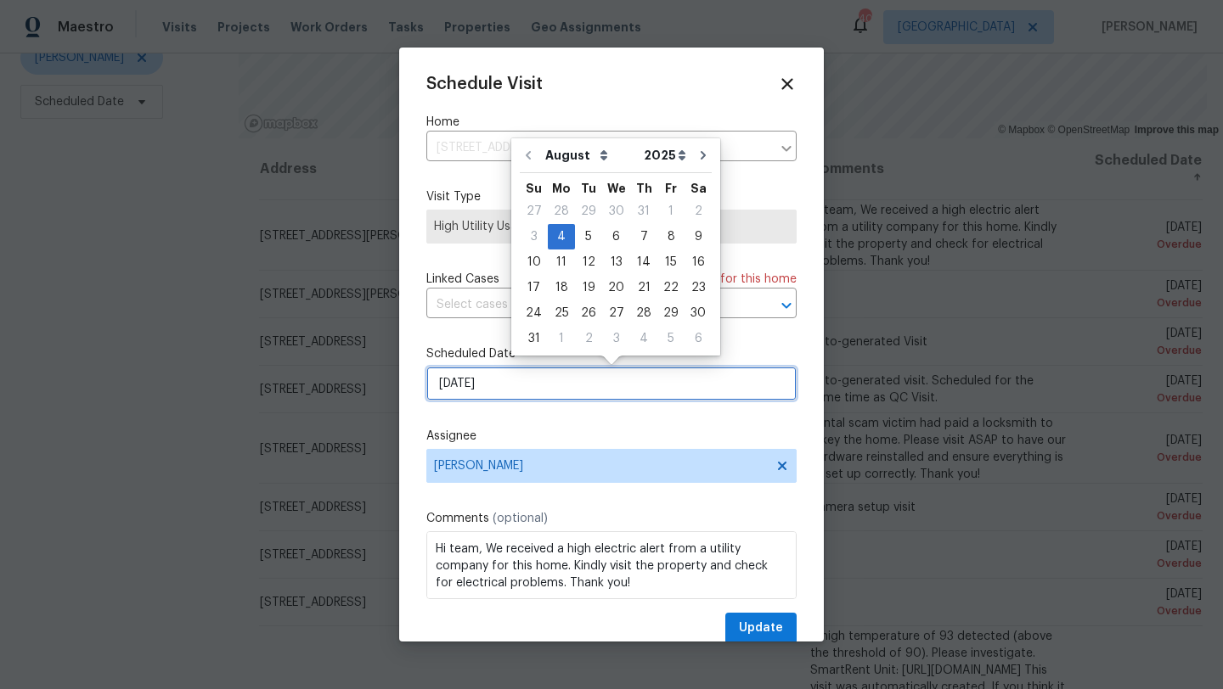
click at [527, 396] on input "8/4/2025" at bounding box center [611, 384] width 370 height 34
click at [560, 262] on div "11" at bounding box center [561, 262] width 27 height 24
type input "[DATE]"
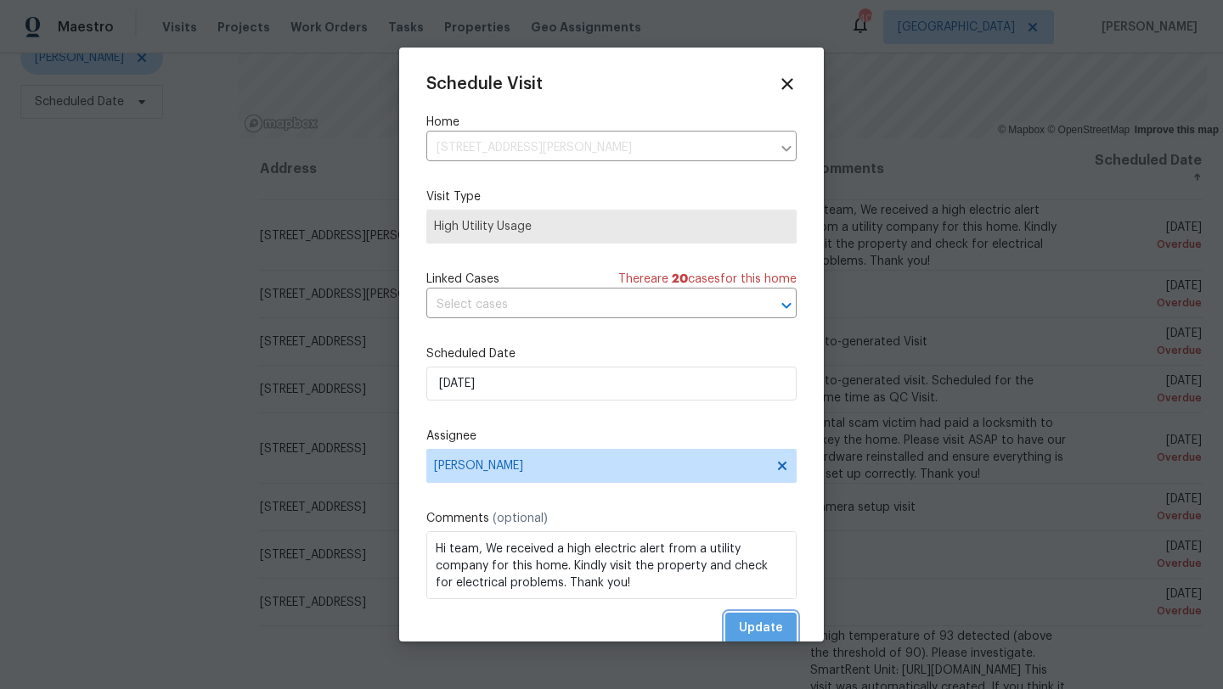
click at [739, 619] on button "Update" at bounding box center [760, 628] width 71 height 31
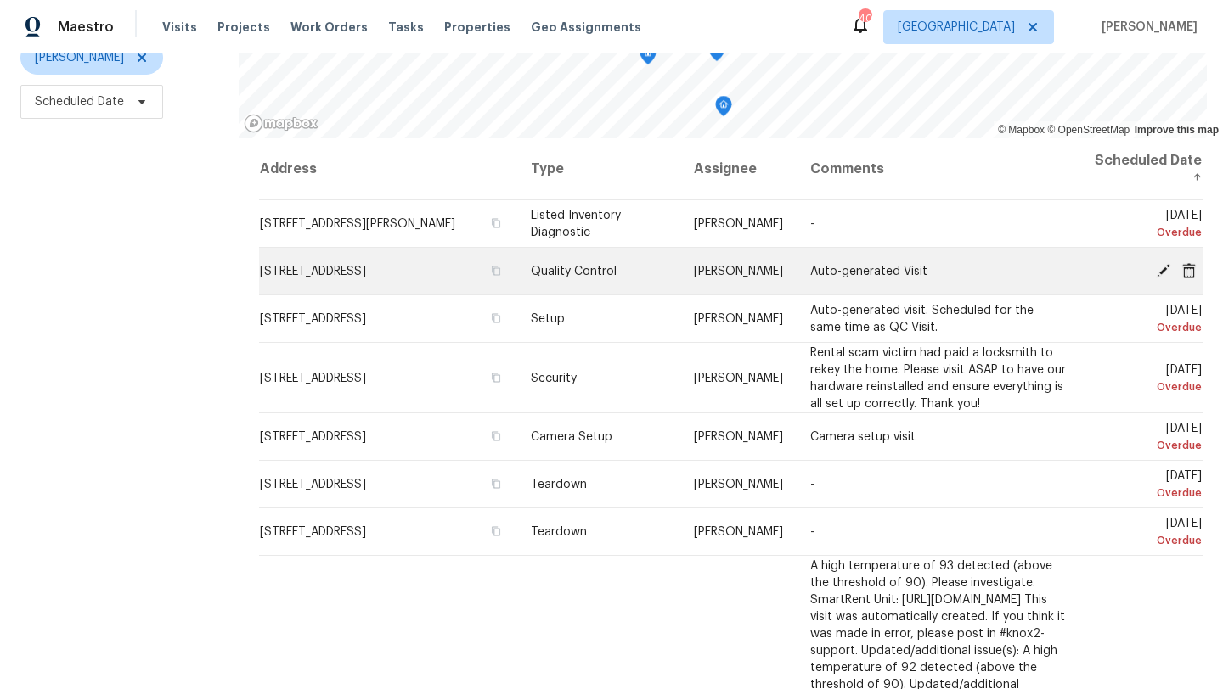
click at [1165, 262] on icon at bounding box center [1163, 269] width 15 height 15
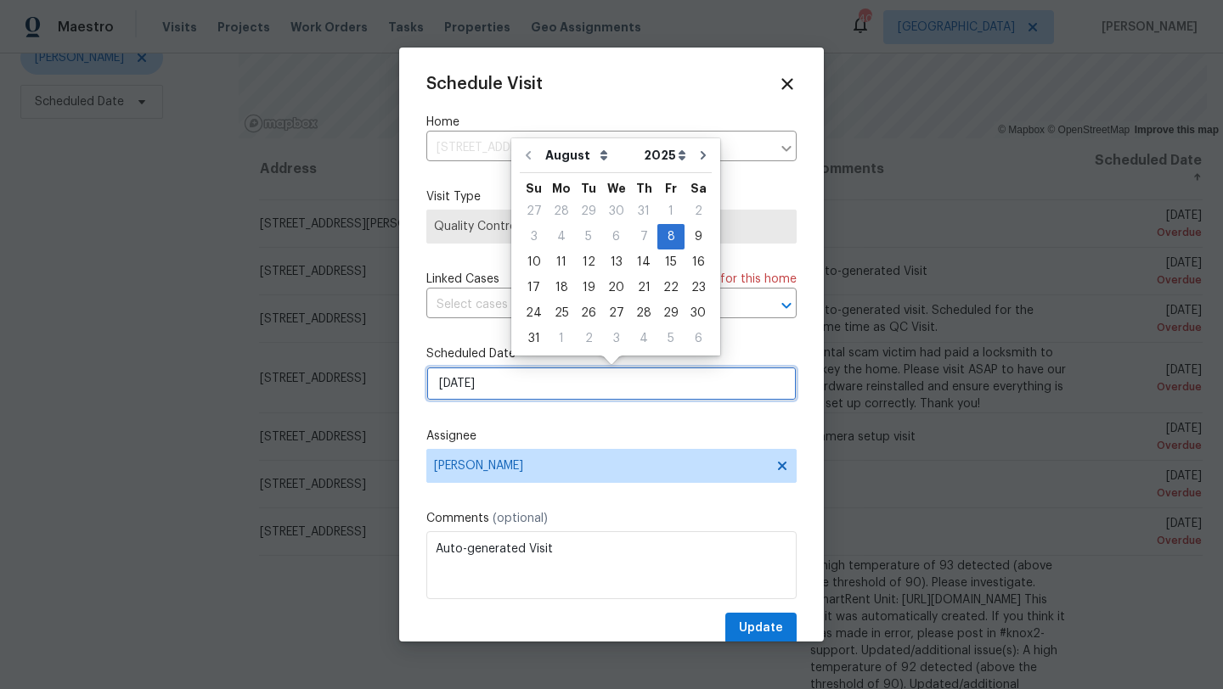
click at [501, 381] on input "8/8/2025" at bounding box center [611, 384] width 370 height 34
click at [611, 262] on div "13" at bounding box center [616, 262] width 28 height 24
type input "8/13/2025"
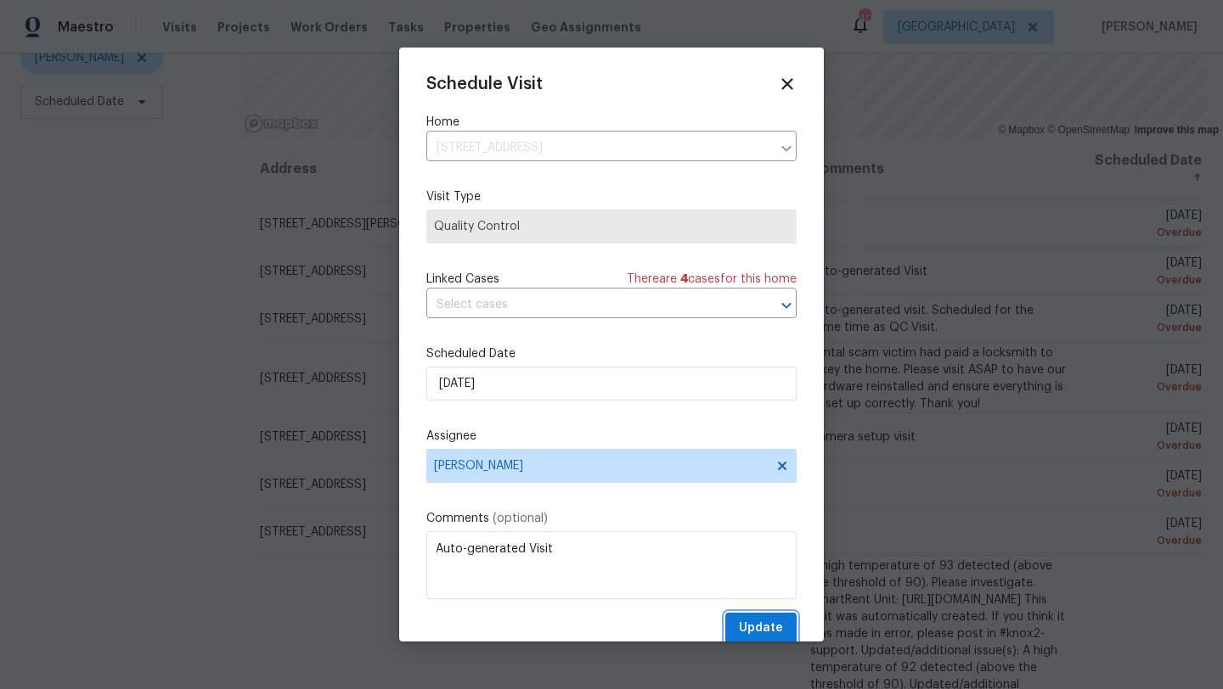
click at [752, 632] on span "Update" at bounding box center [761, 628] width 44 height 21
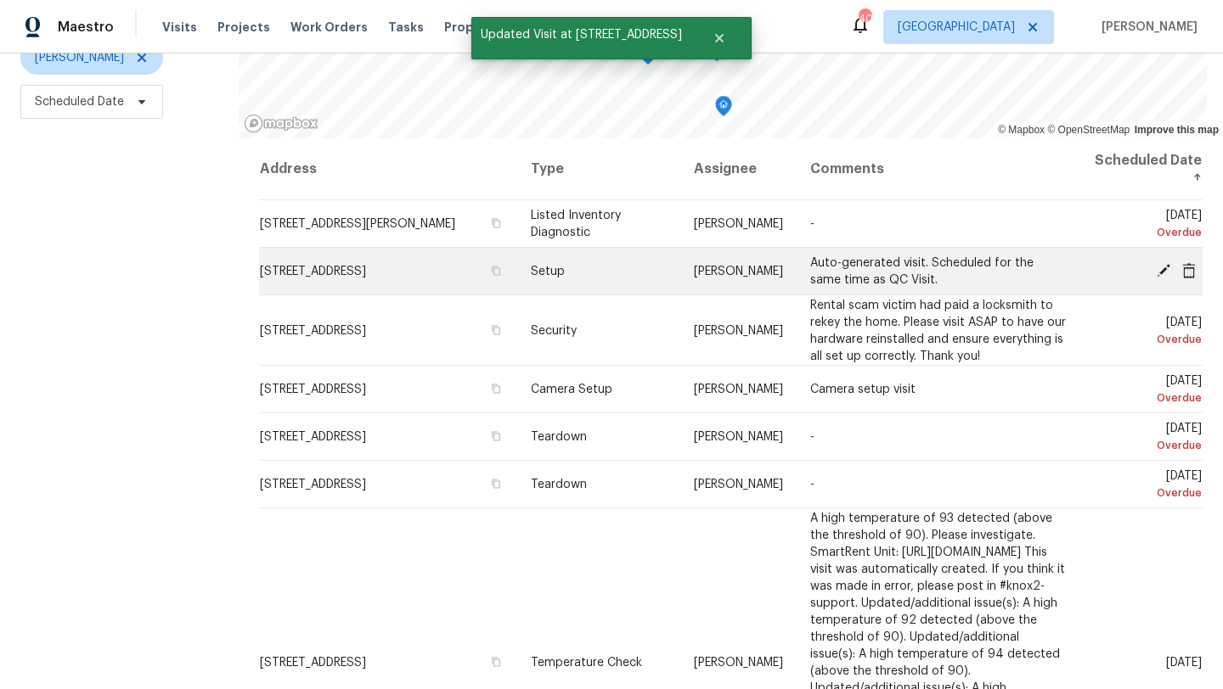
click at [1160, 268] on icon at bounding box center [1163, 269] width 15 height 15
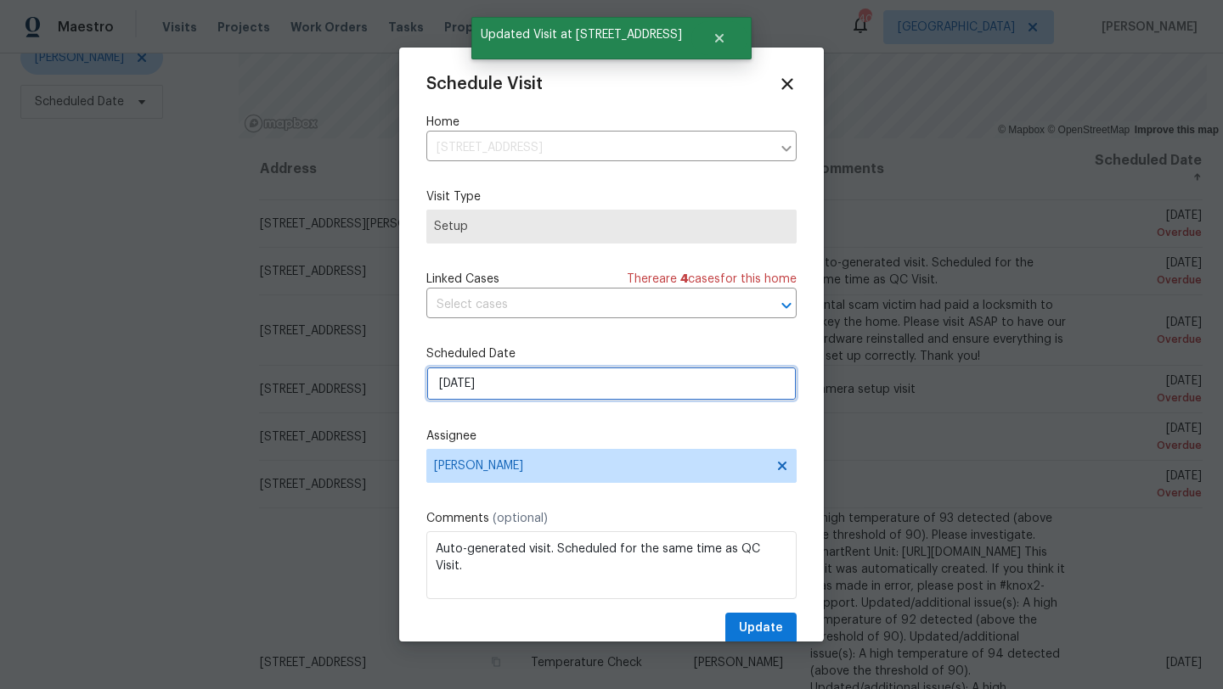
click at [562, 387] on input "8/8/2025" at bounding box center [611, 384] width 370 height 34
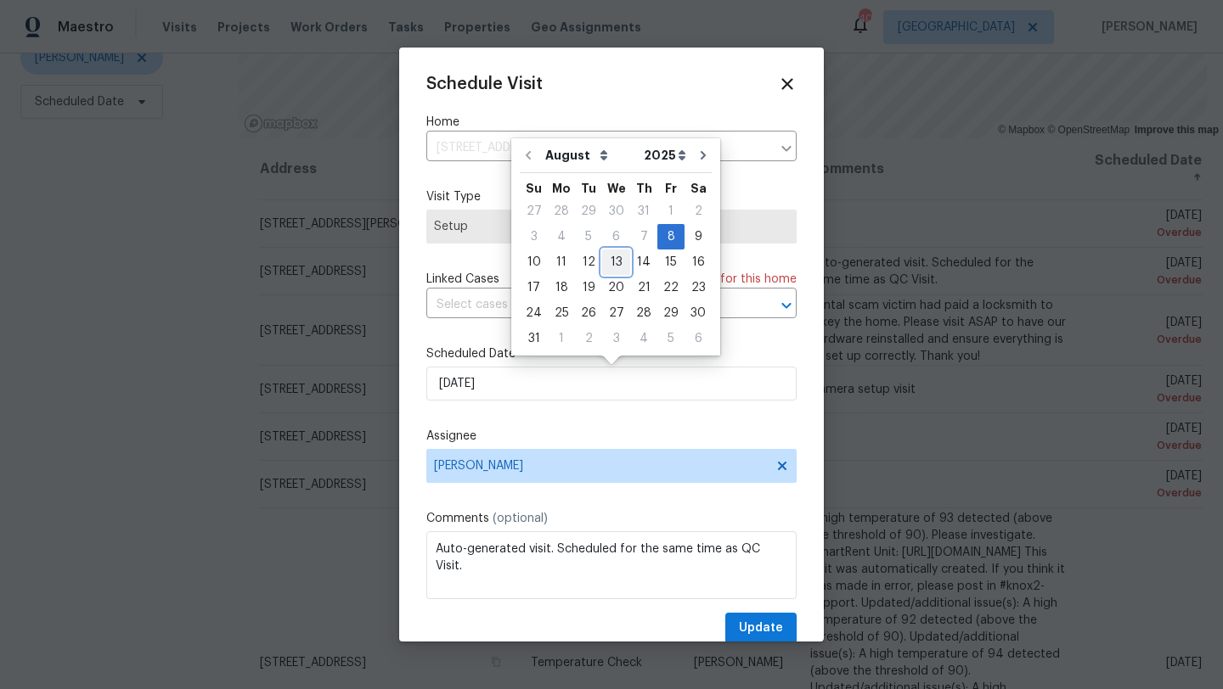
click at [614, 260] on div "13" at bounding box center [616, 262] width 28 height 24
type input "8/13/2025"
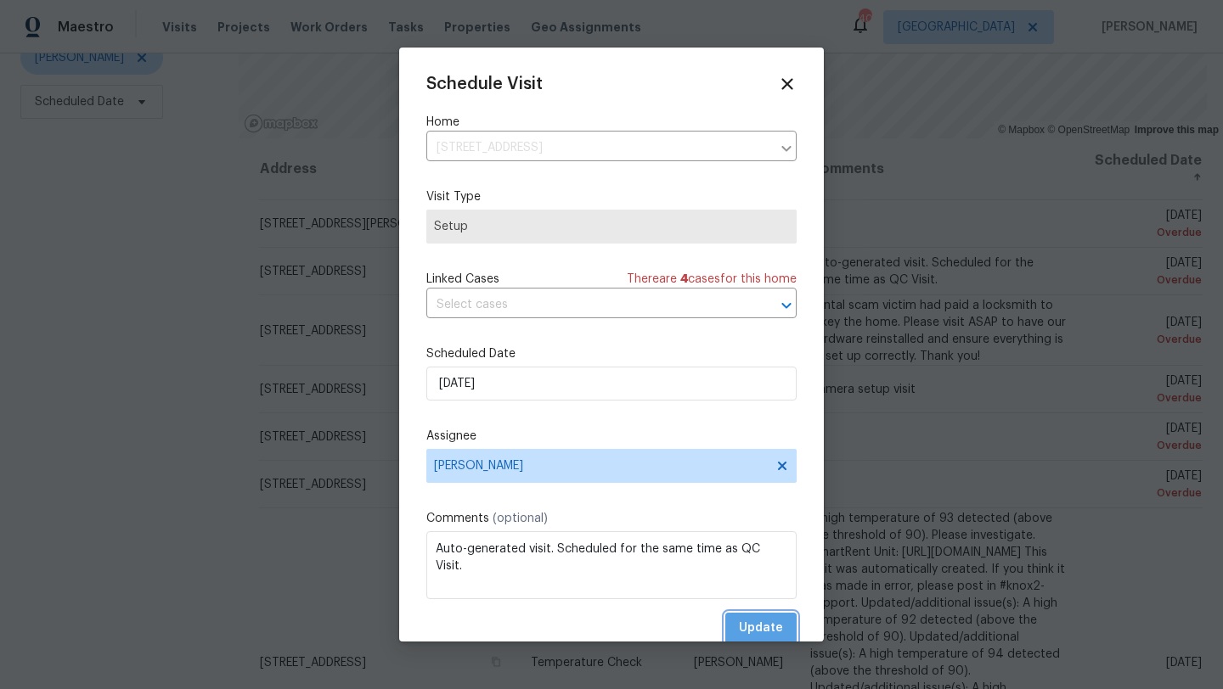
click at [746, 633] on span "Update" at bounding box center [761, 628] width 44 height 21
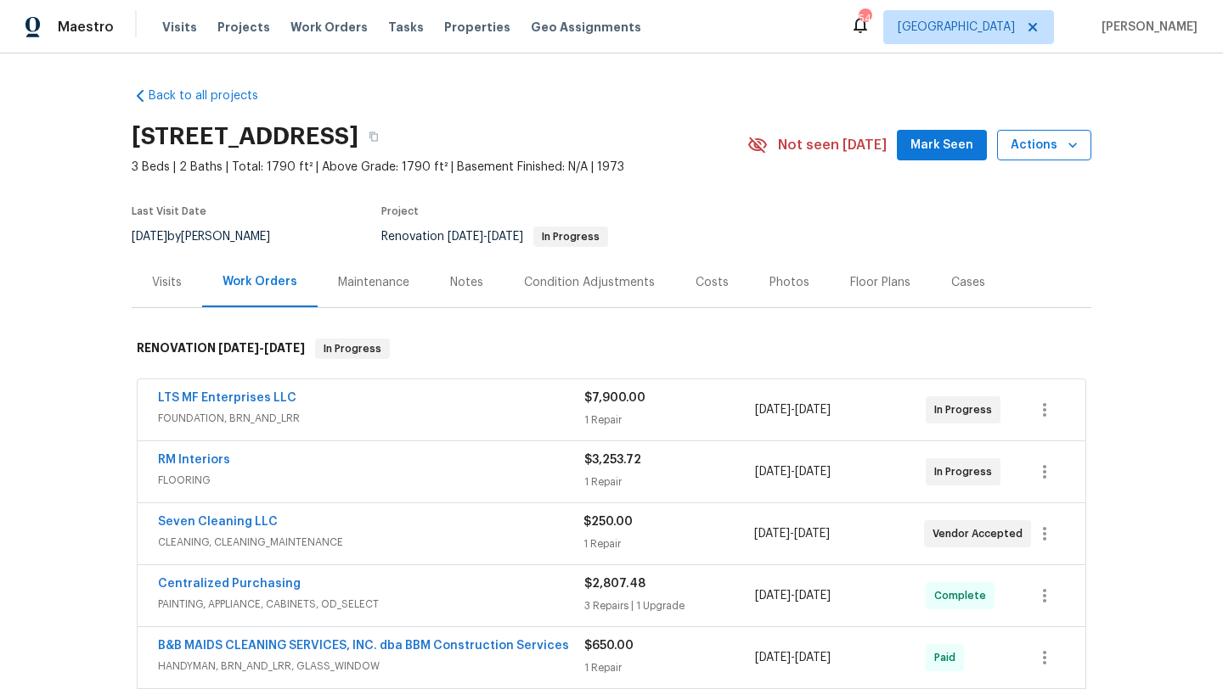
click at [1021, 154] on span "Actions" at bounding box center [1043, 145] width 67 height 21
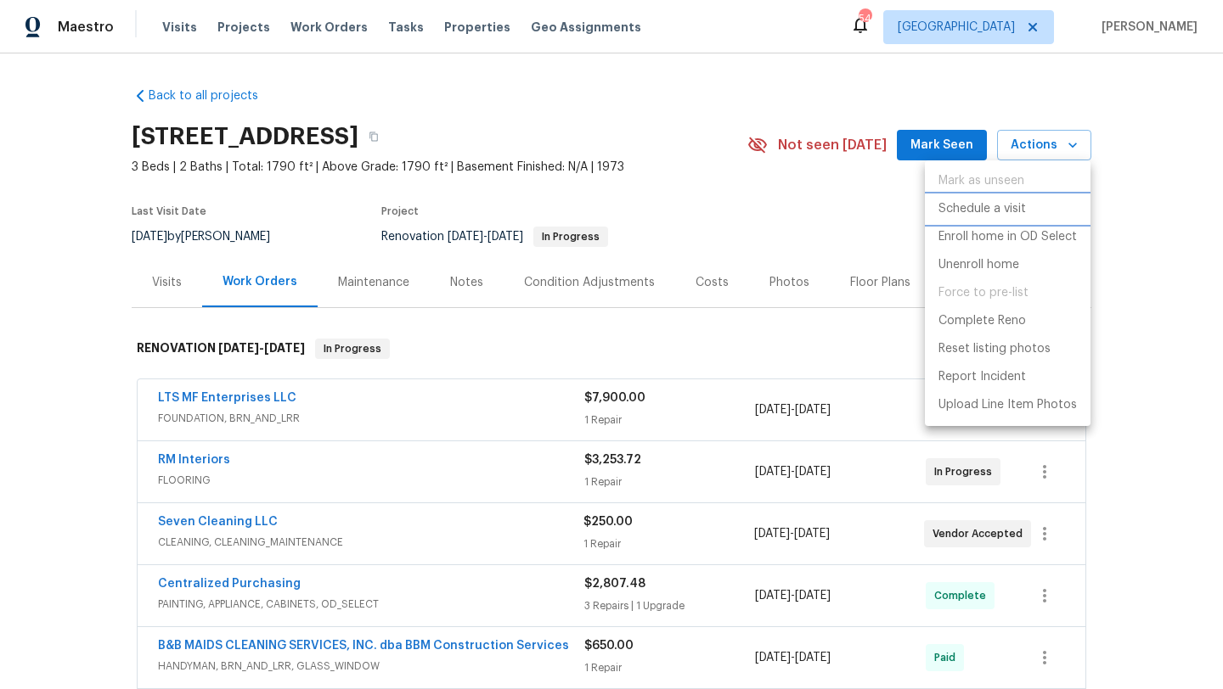
click at [1005, 205] on p "Schedule a visit" at bounding box center [981, 209] width 87 height 18
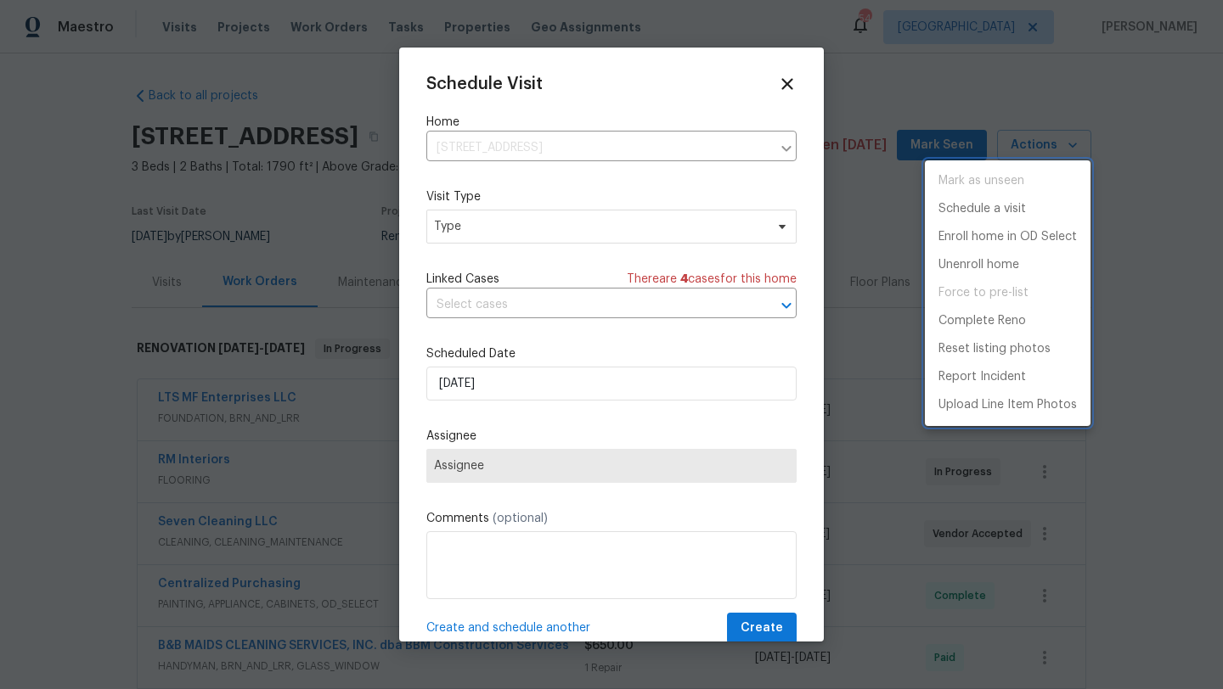
click at [621, 225] on div at bounding box center [611, 344] width 1223 height 689
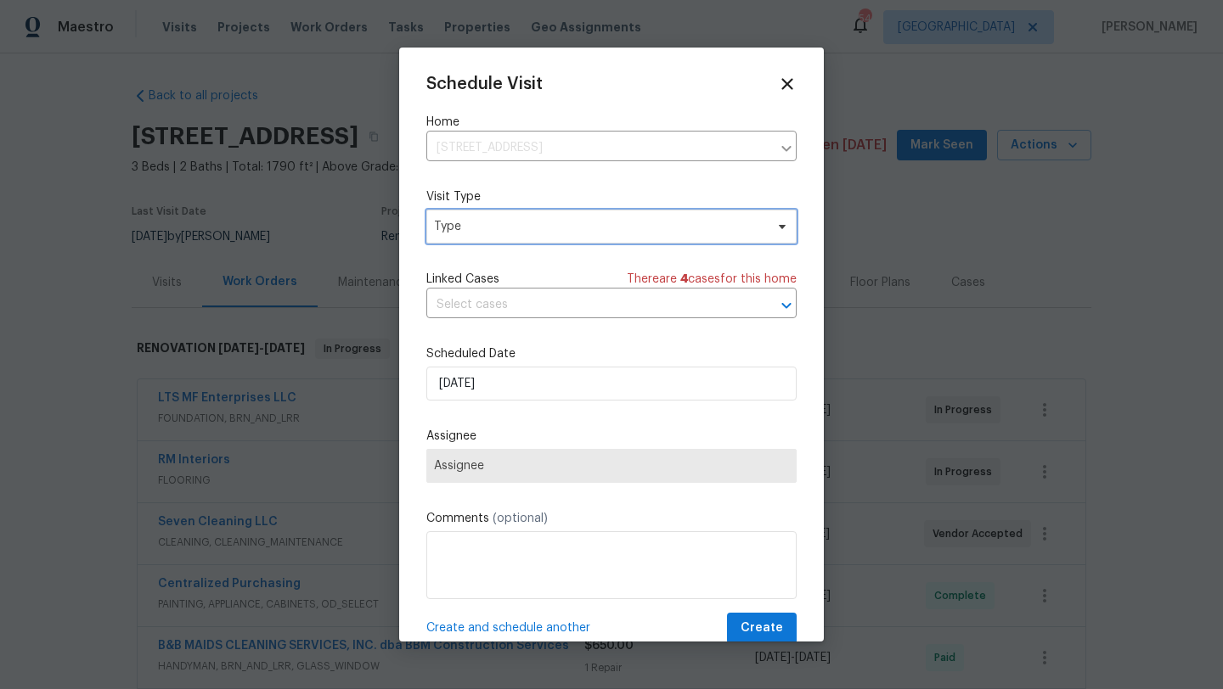
click at [621, 225] on span "Type" at bounding box center [599, 226] width 330 height 17
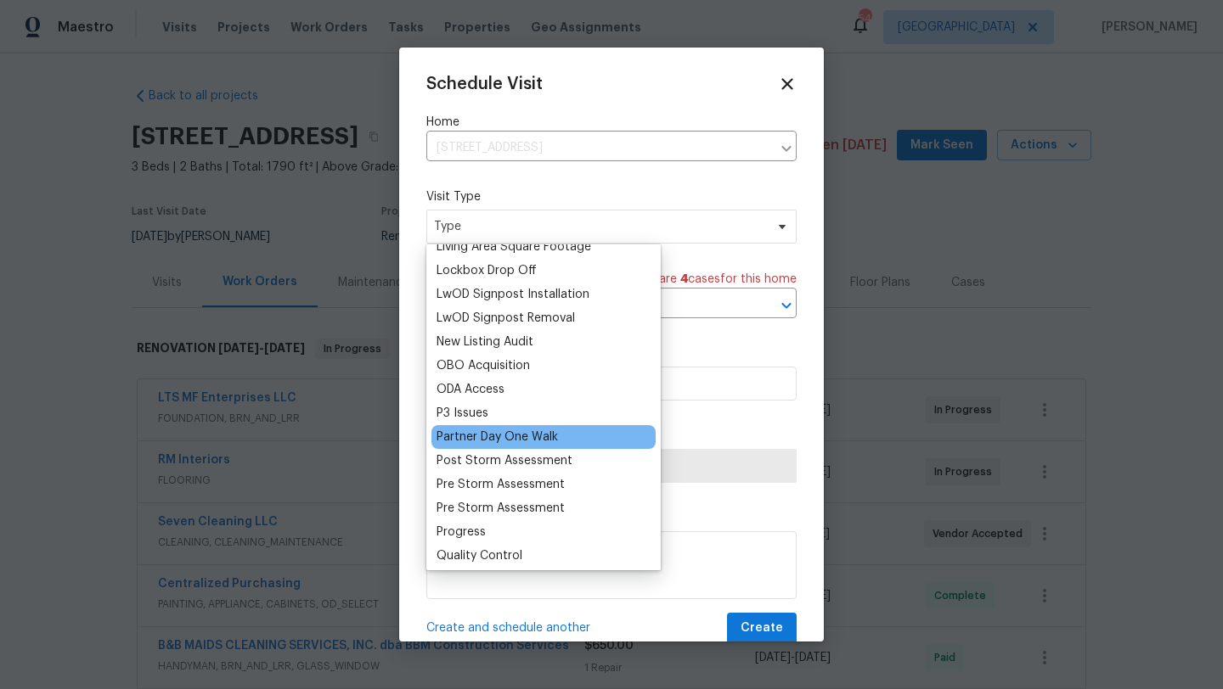
scroll to position [874, 0]
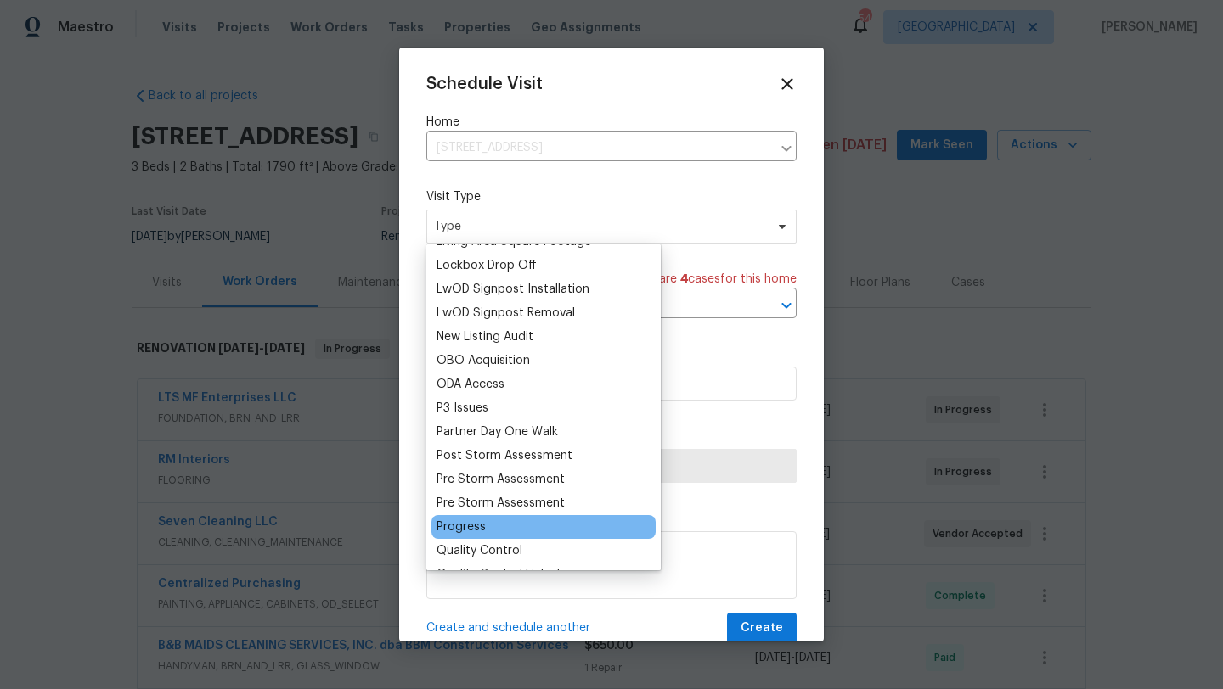
click at [470, 526] on div "Progress" at bounding box center [460, 527] width 49 height 17
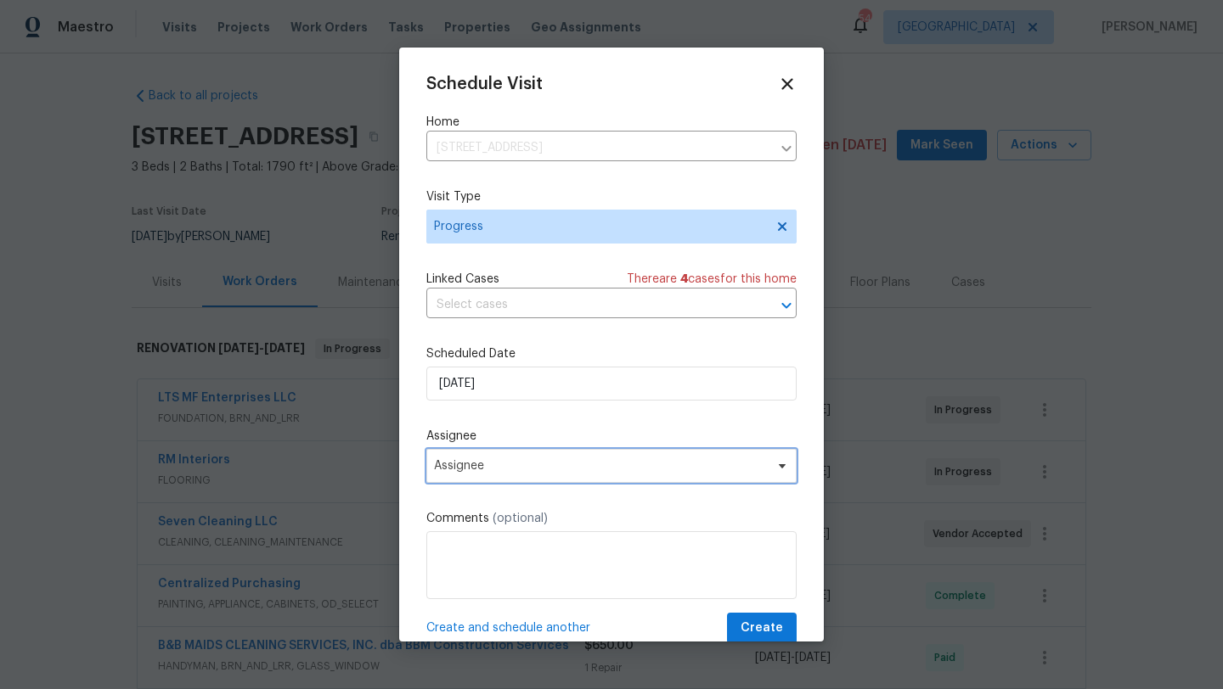
click at [537, 470] on span "Assignee" at bounding box center [600, 466] width 333 height 14
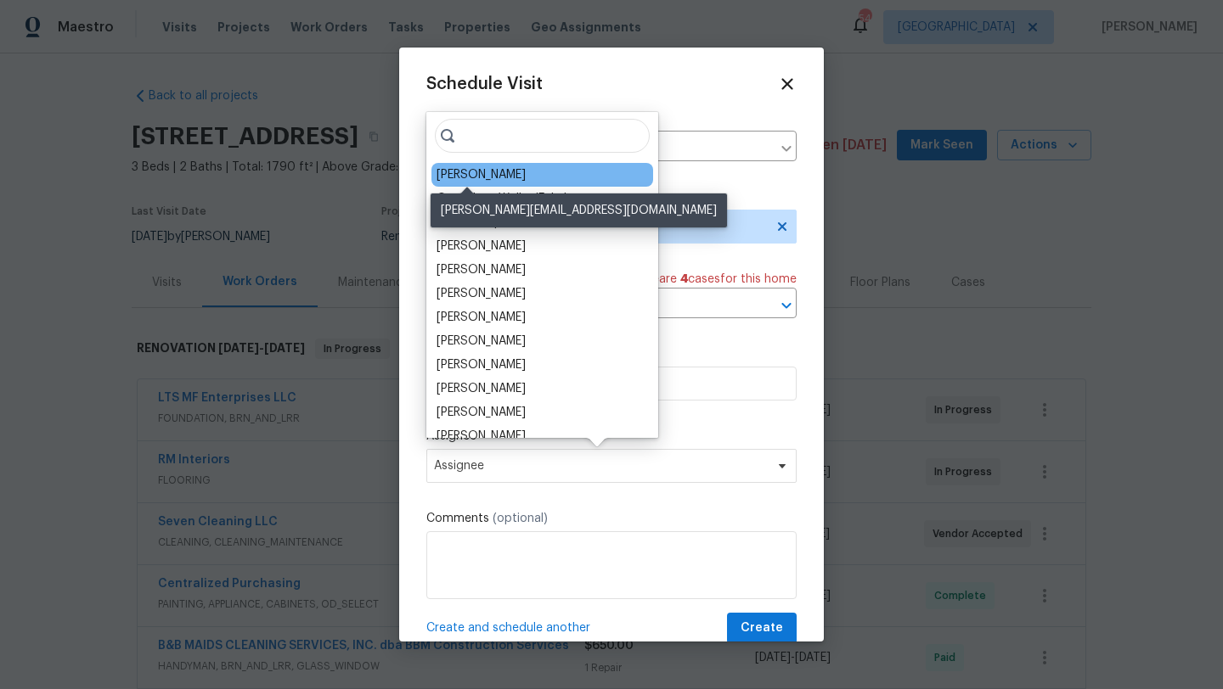
click at [473, 173] on div "[PERSON_NAME]" at bounding box center [480, 174] width 89 height 17
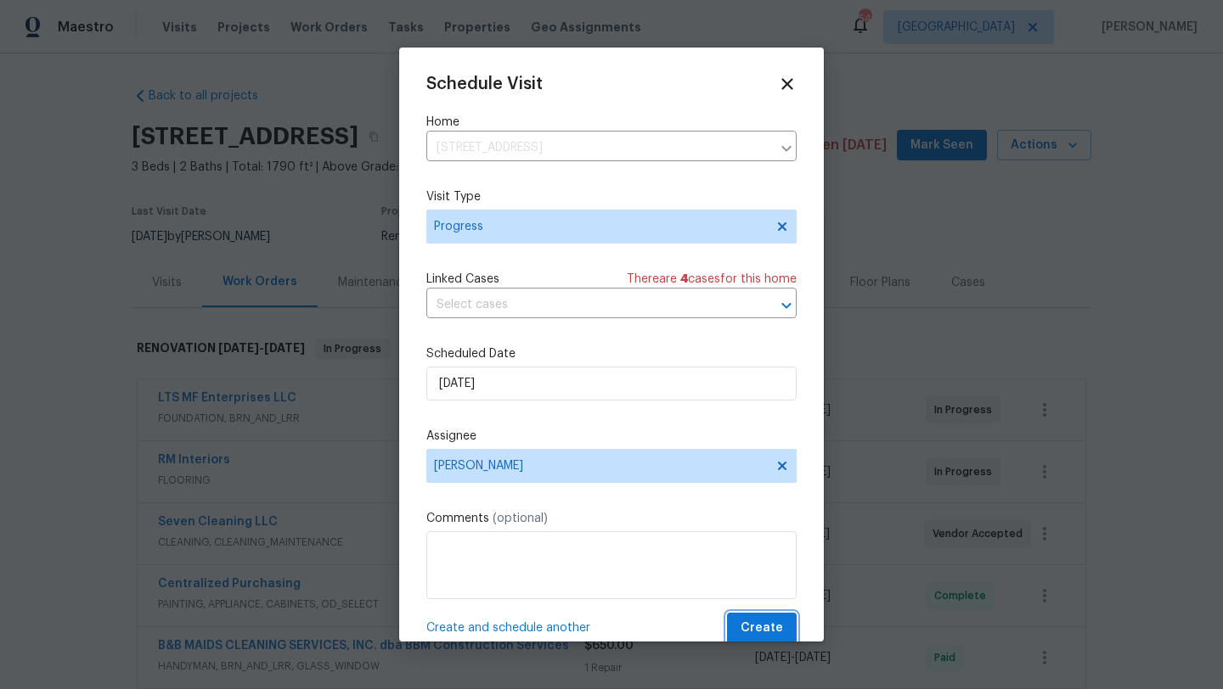
click at [768, 633] on span "Create" at bounding box center [761, 628] width 42 height 21
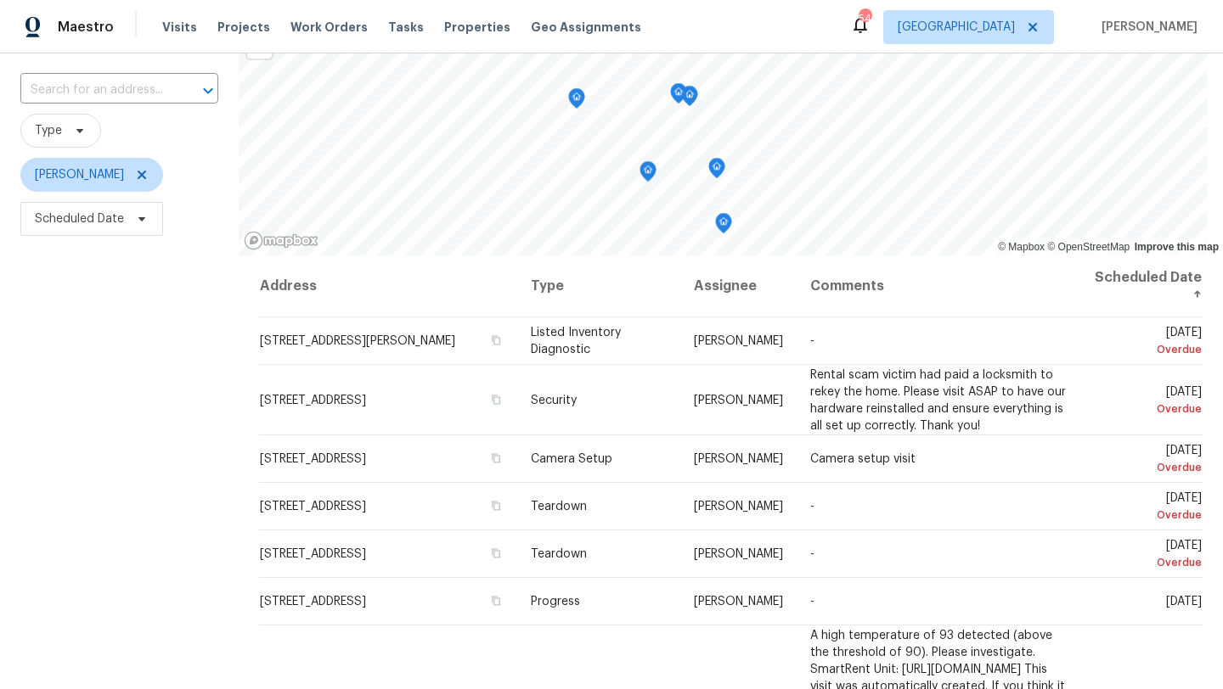
scroll to position [102, 0]
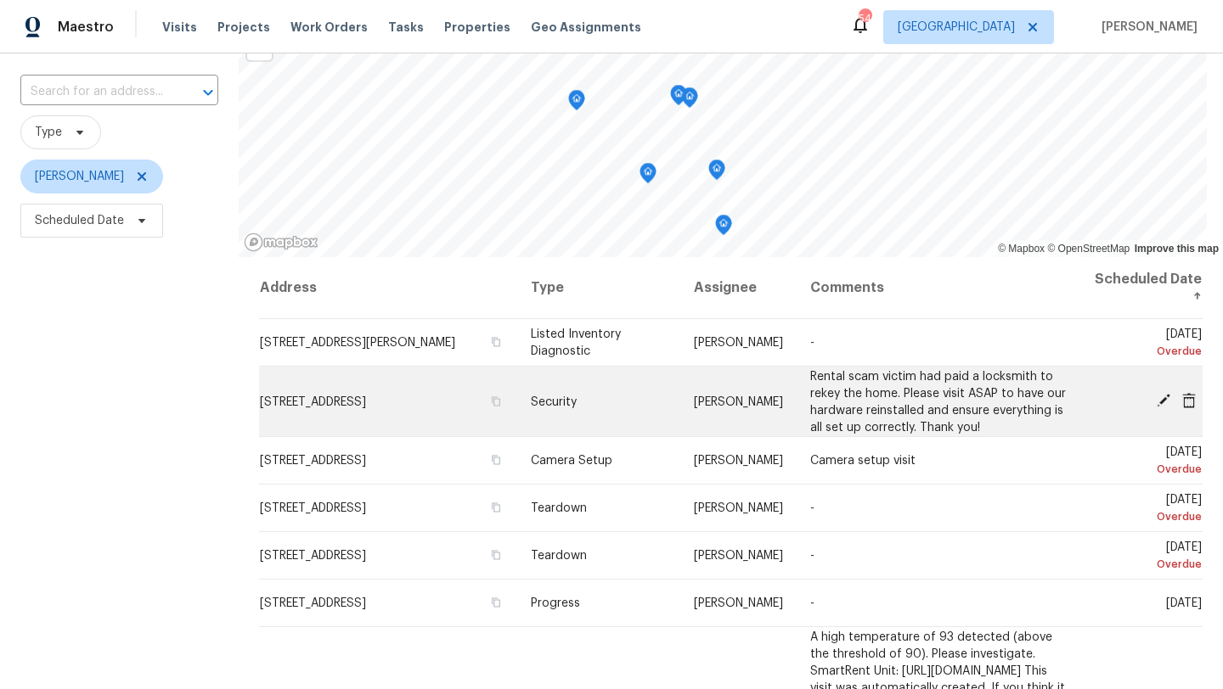
click at [1161, 393] on icon at bounding box center [1163, 400] width 15 height 15
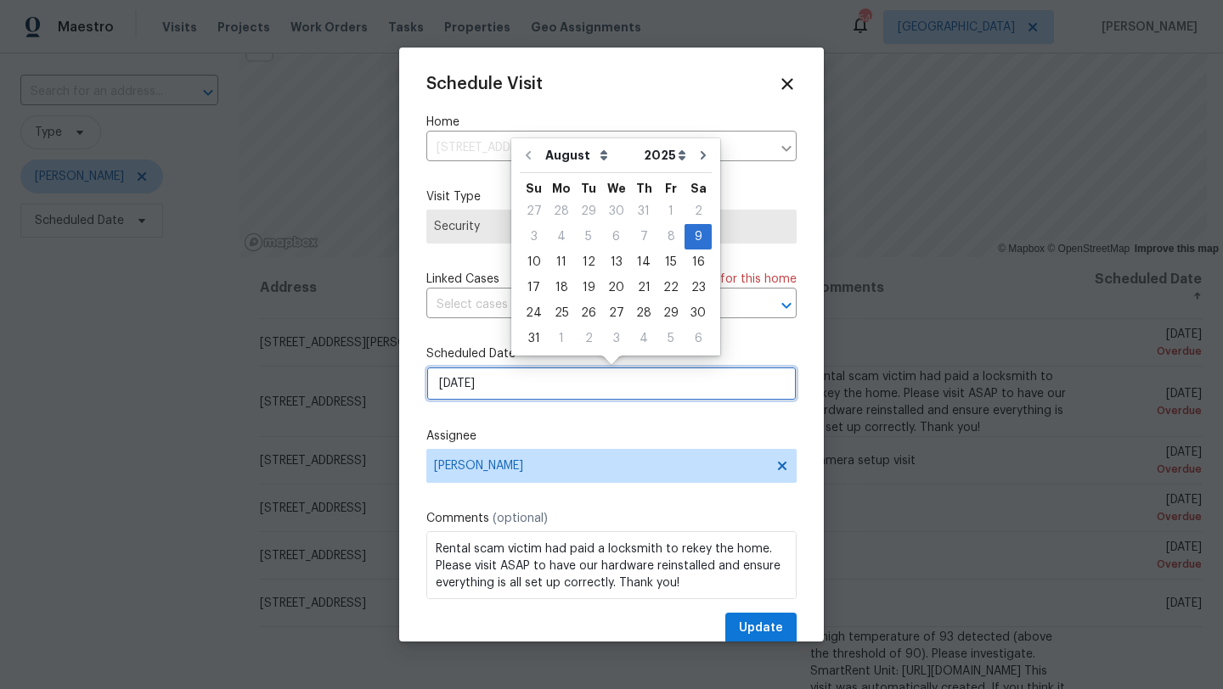
click at [600, 386] on input "[DATE]" at bounding box center [611, 384] width 370 height 34
click at [559, 264] on div "11" at bounding box center [561, 262] width 27 height 24
type input "[DATE]"
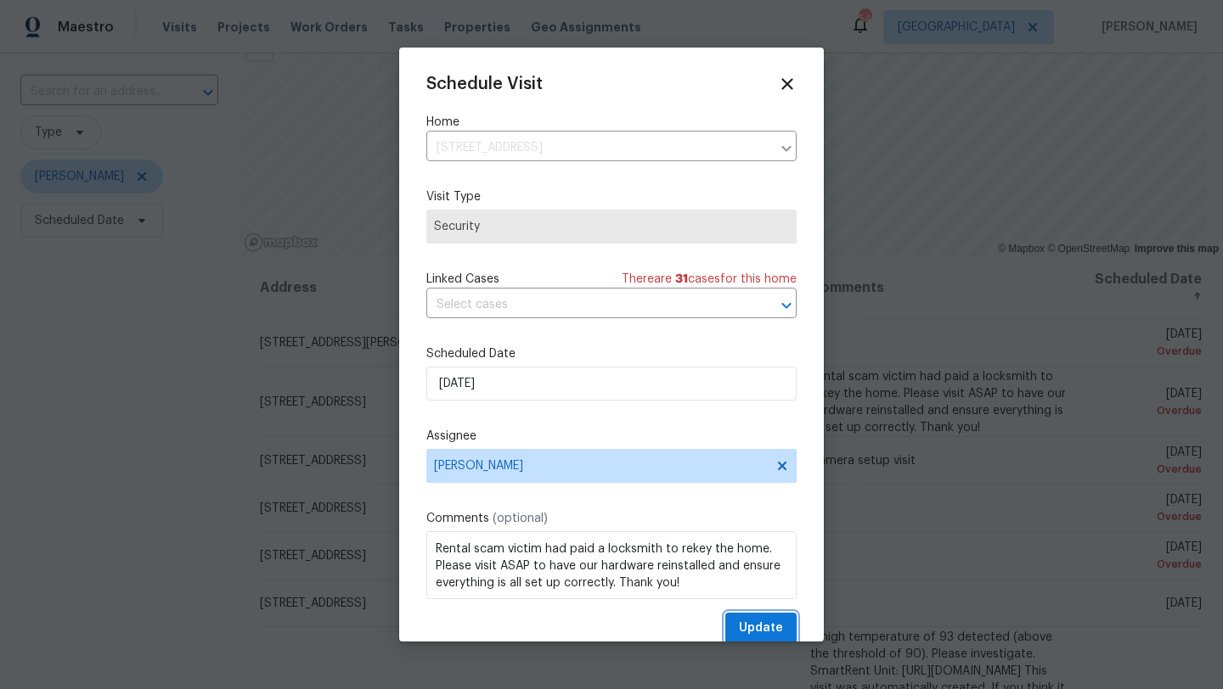
click at [756, 629] on span "Update" at bounding box center [761, 628] width 44 height 21
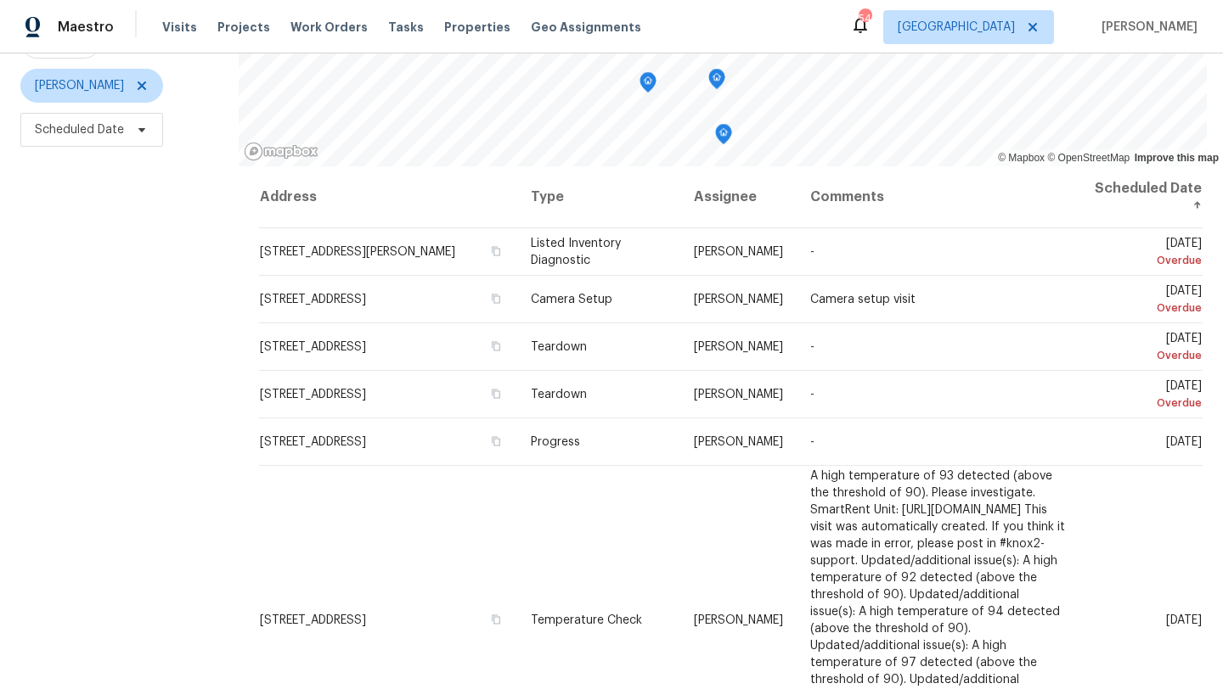
scroll to position [197, 0]
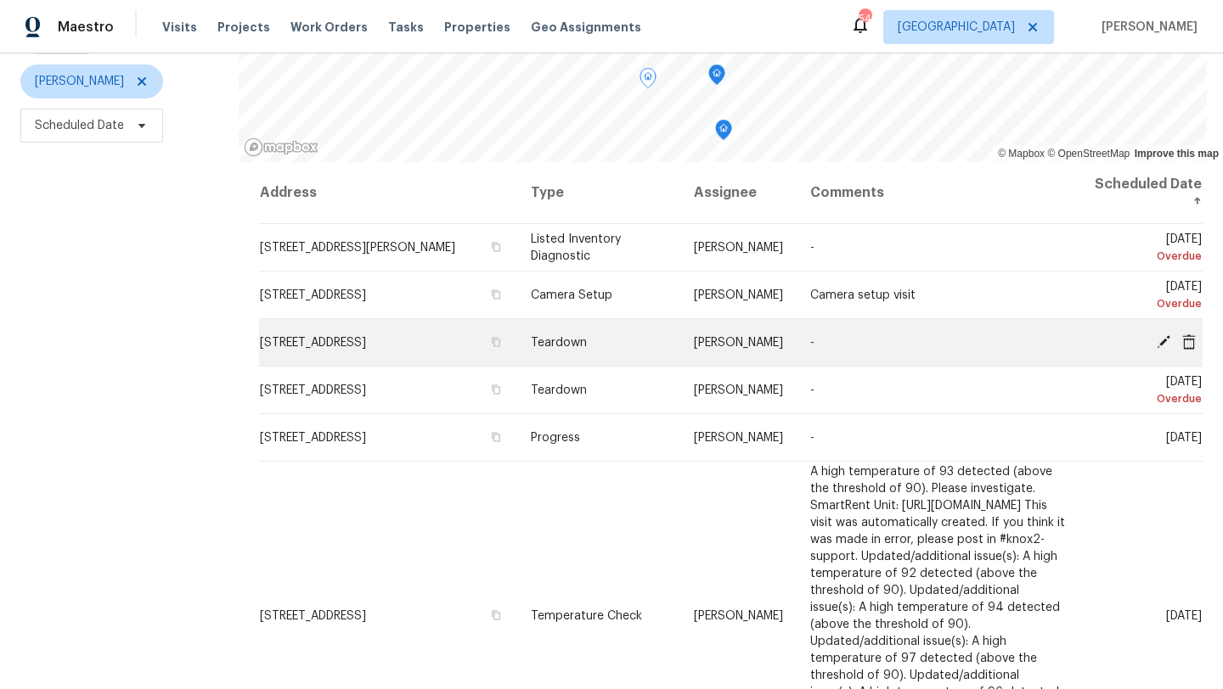
click at [1166, 337] on icon at bounding box center [1164, 342] width 14 height 14
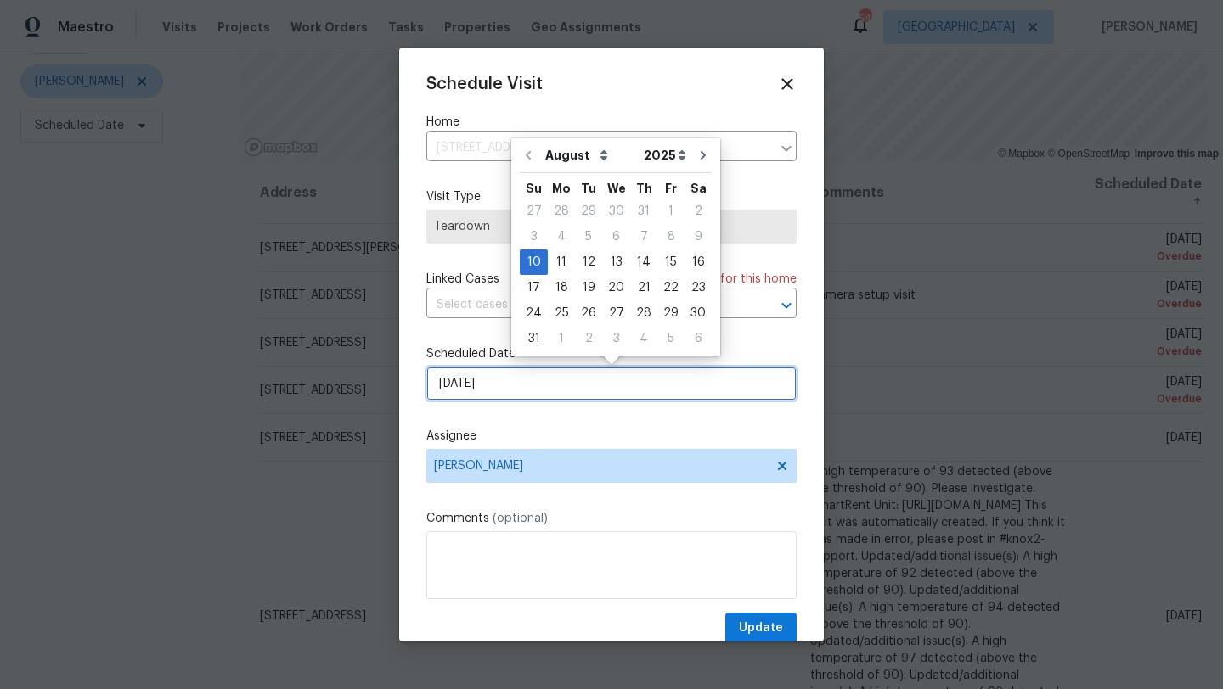
click at [530, 391] on input "[DATE]" at bounding box center [611, 384] width 370 height 34
click at [558, 260] on div "11" at bounding box center [561, 262] width 27 height 24
type input "[DATE]"
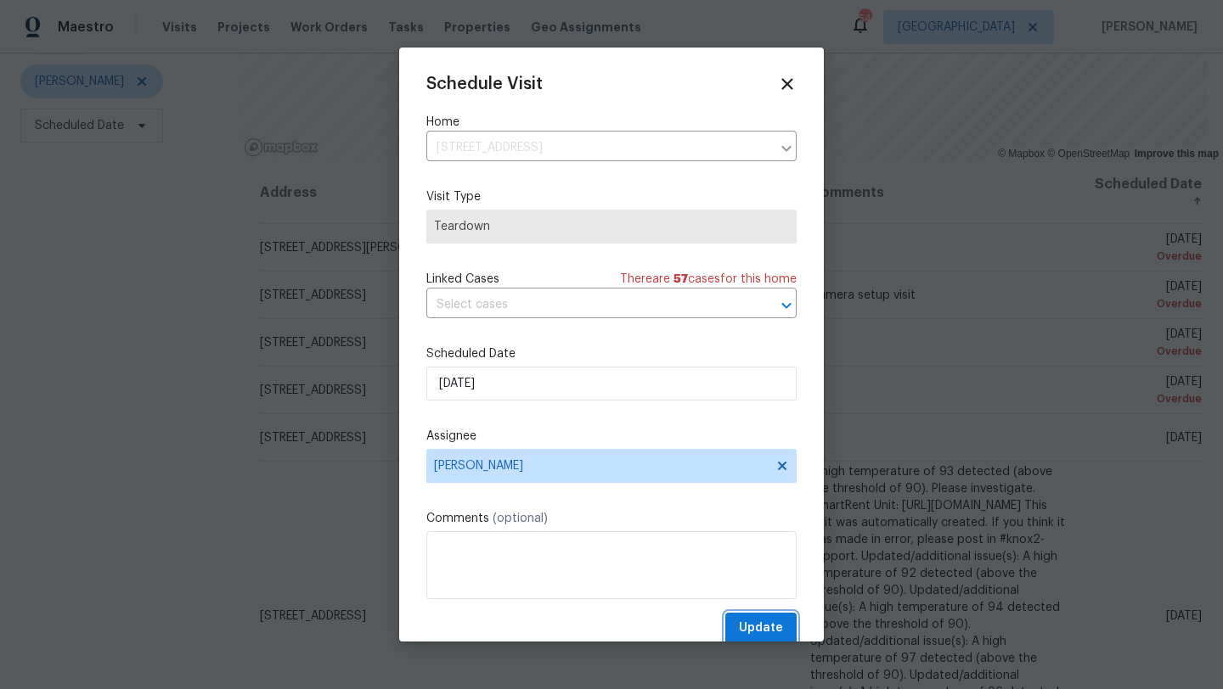
click at [750, 623] on span "Update" at bounding box center [761, 628] width 44 height 21
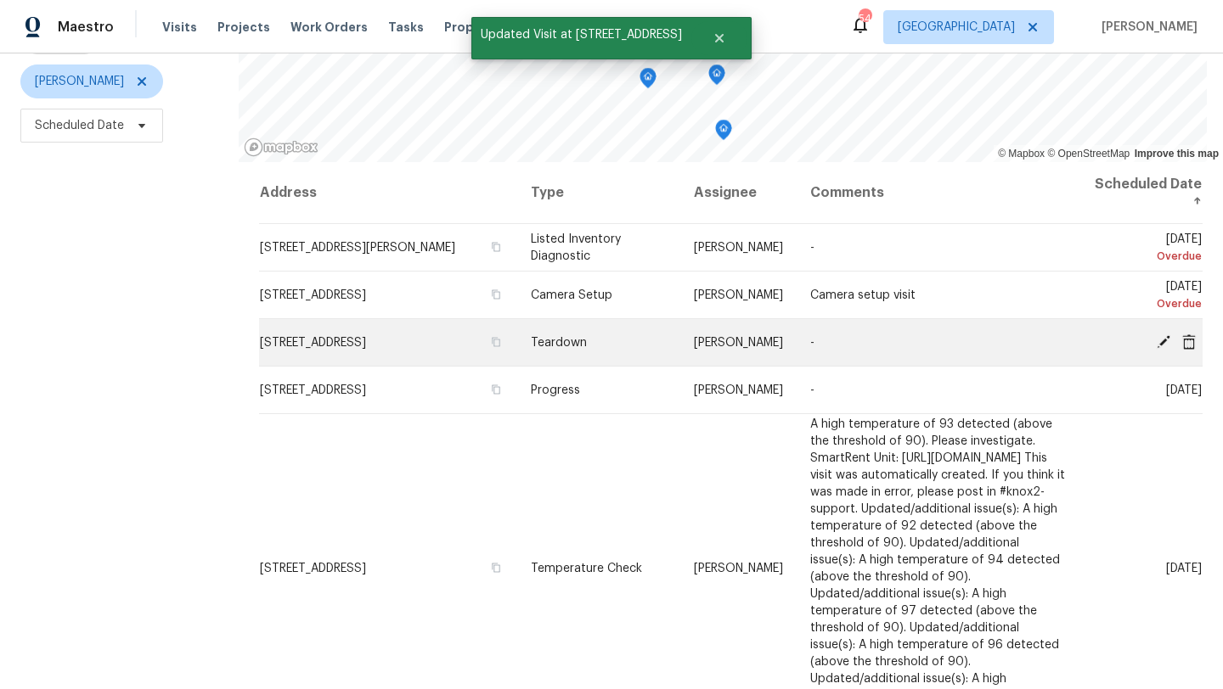
click at [1160, 341] on icon at bounding box center [1164, 342] width 14 height 14
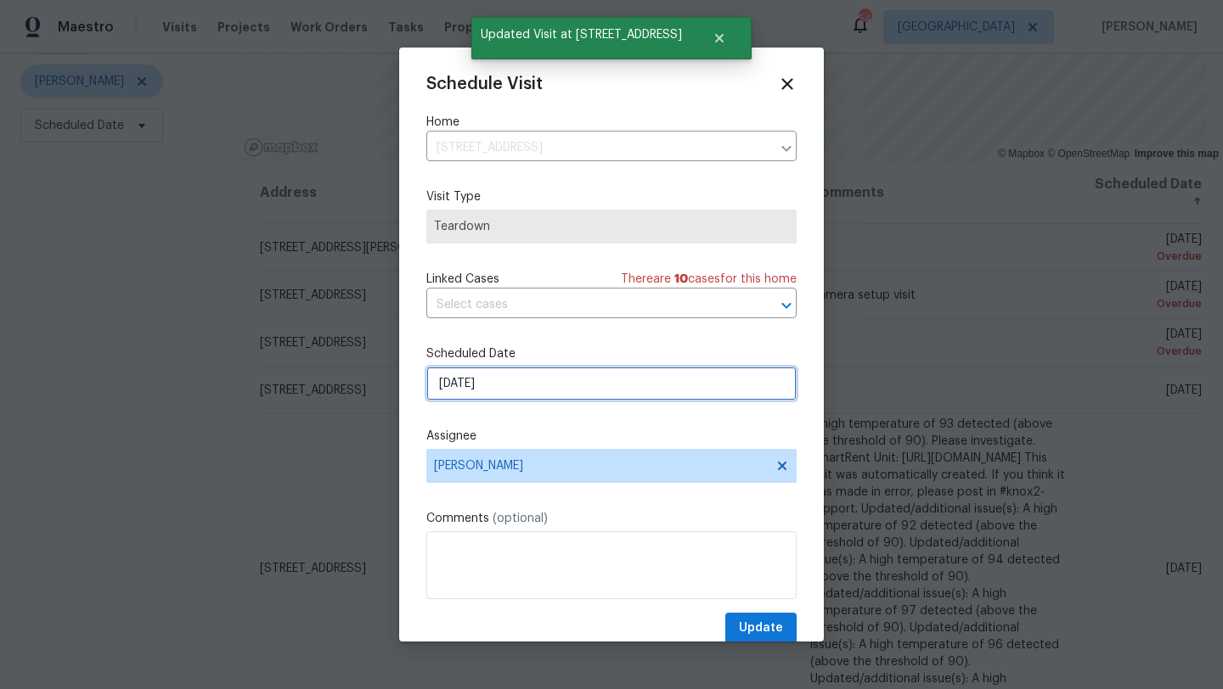
click at [548, 381] on input "8/10/2025" at bounding box center [611, 384] width 370 height 34
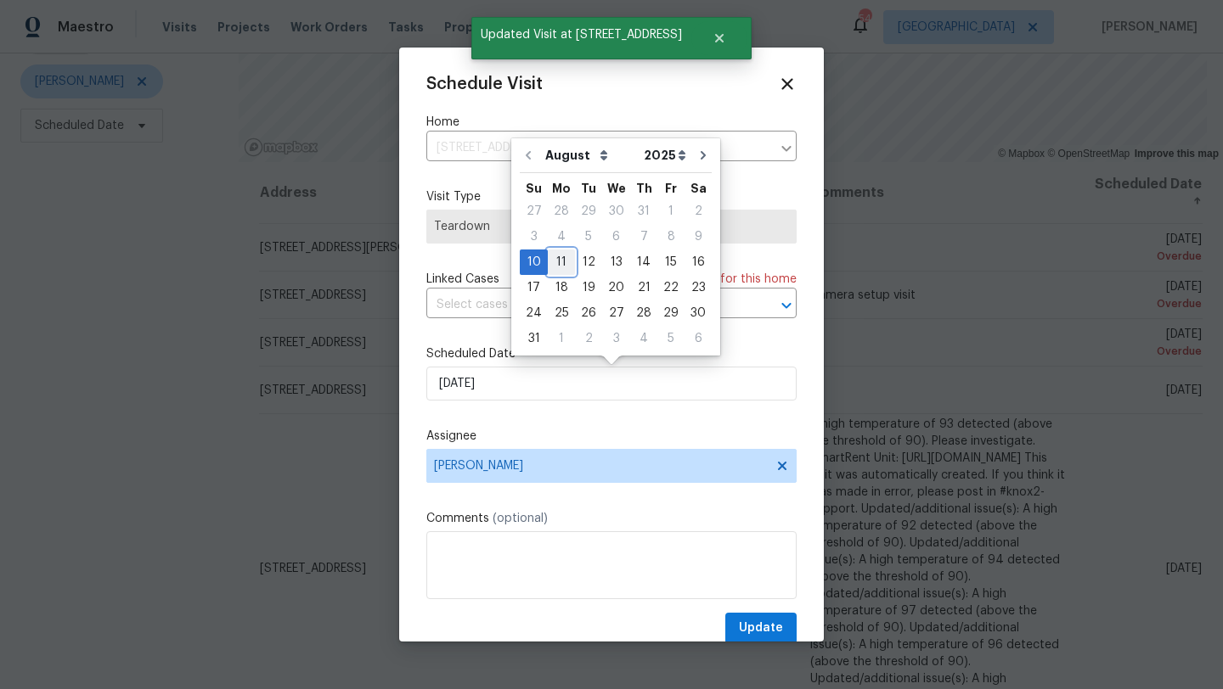
click at [560, 263] on div "11" at bounding box center [561, 262] width 27 height 24
type input "[DATE]"
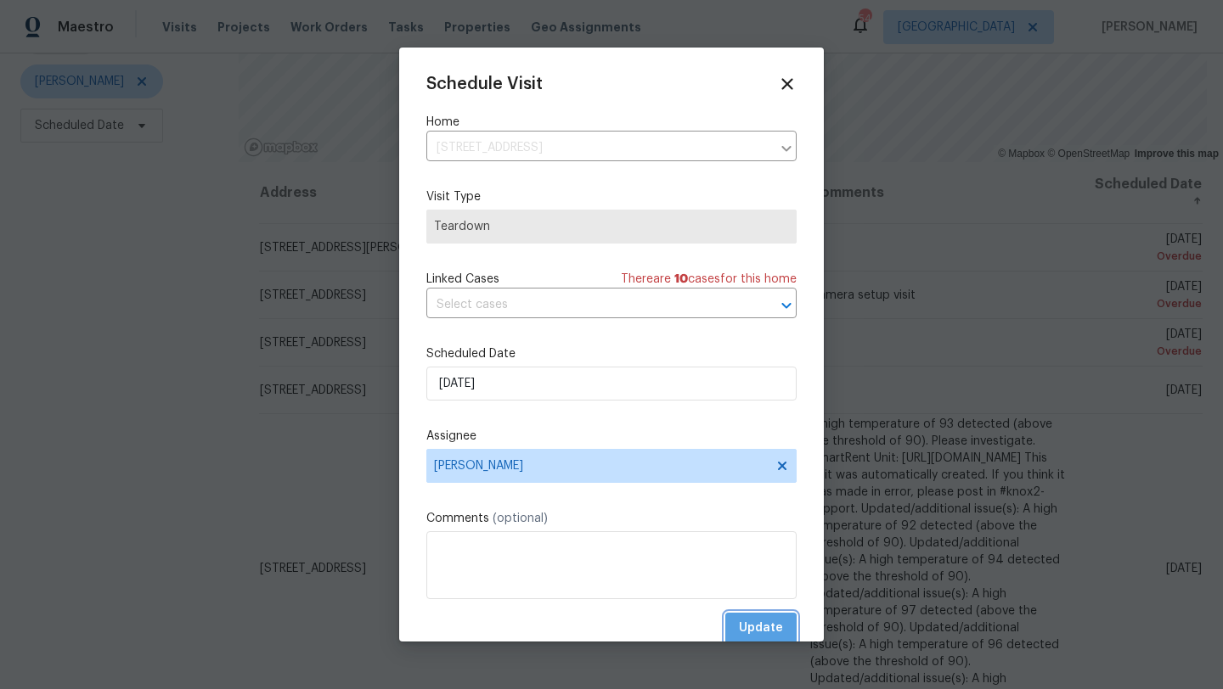
click at [751, 633] on span "Update" at bounding box center [761, 628] width 44 height 21
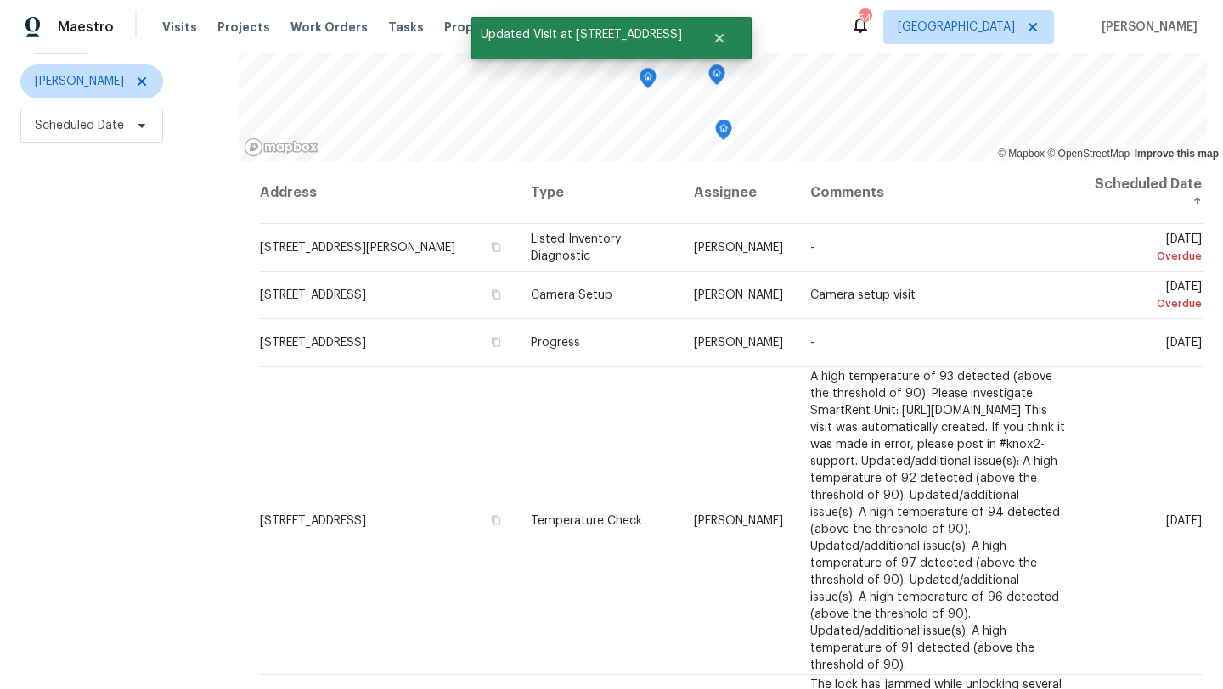
scroll to position [221, 0]
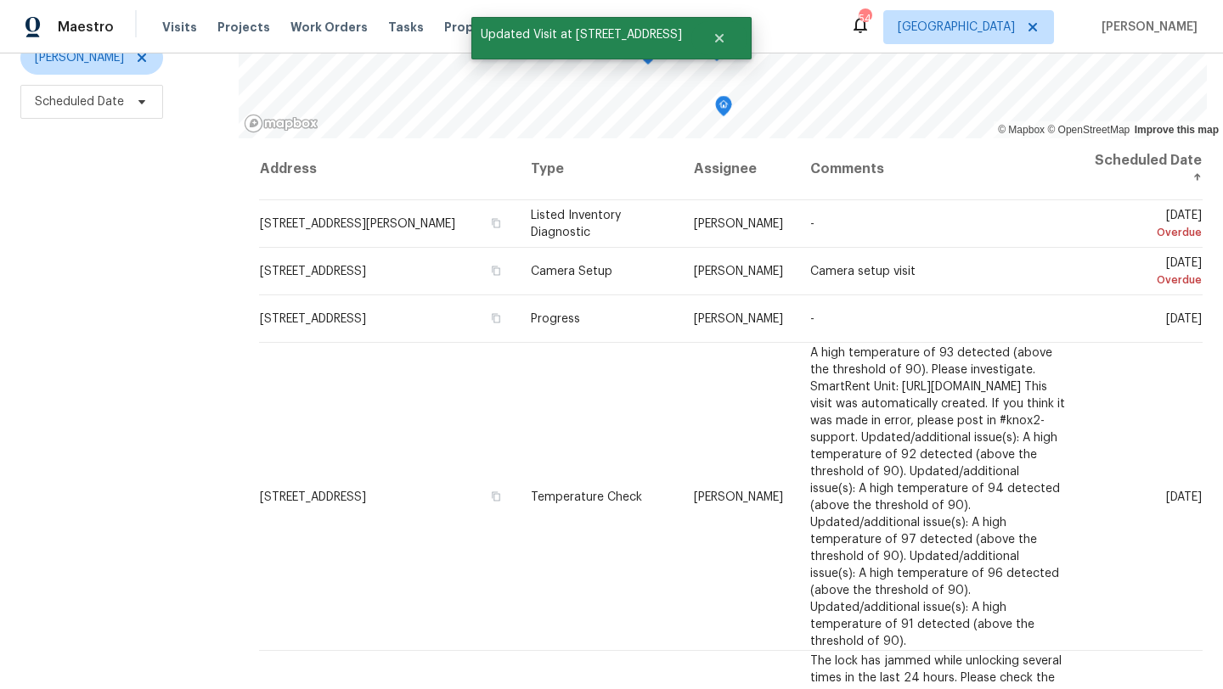
click at [213, 567] on div "Filters Reset ​ Type Brad Limes Scheduled Date" at bounding box center [119, 287] width 239 height 807
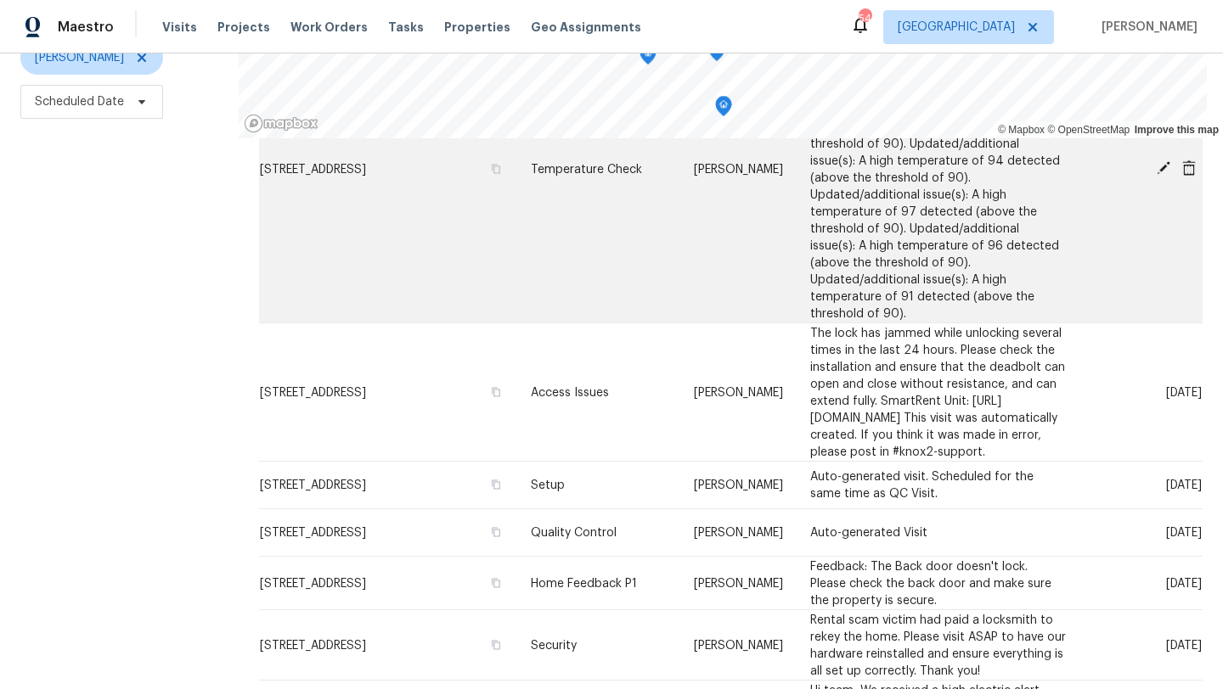
scroll to position [324, 0]
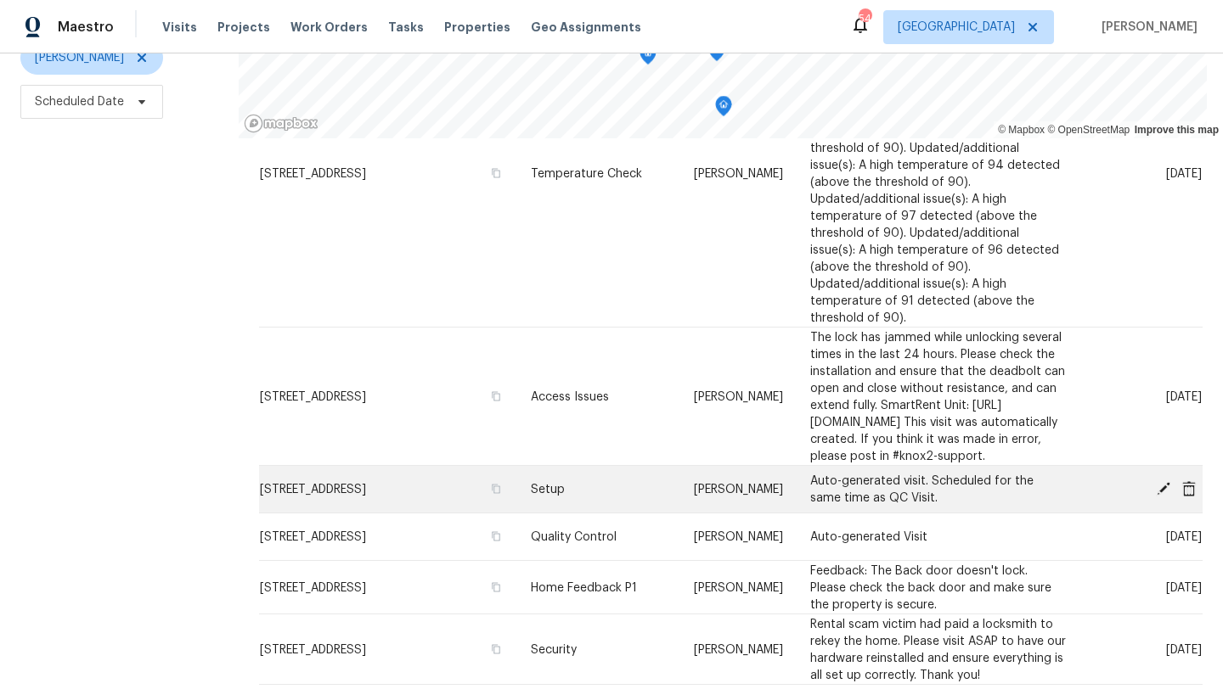
click at [1158, 486] on icon at bounding box center [1163, 488] width 15 height 15
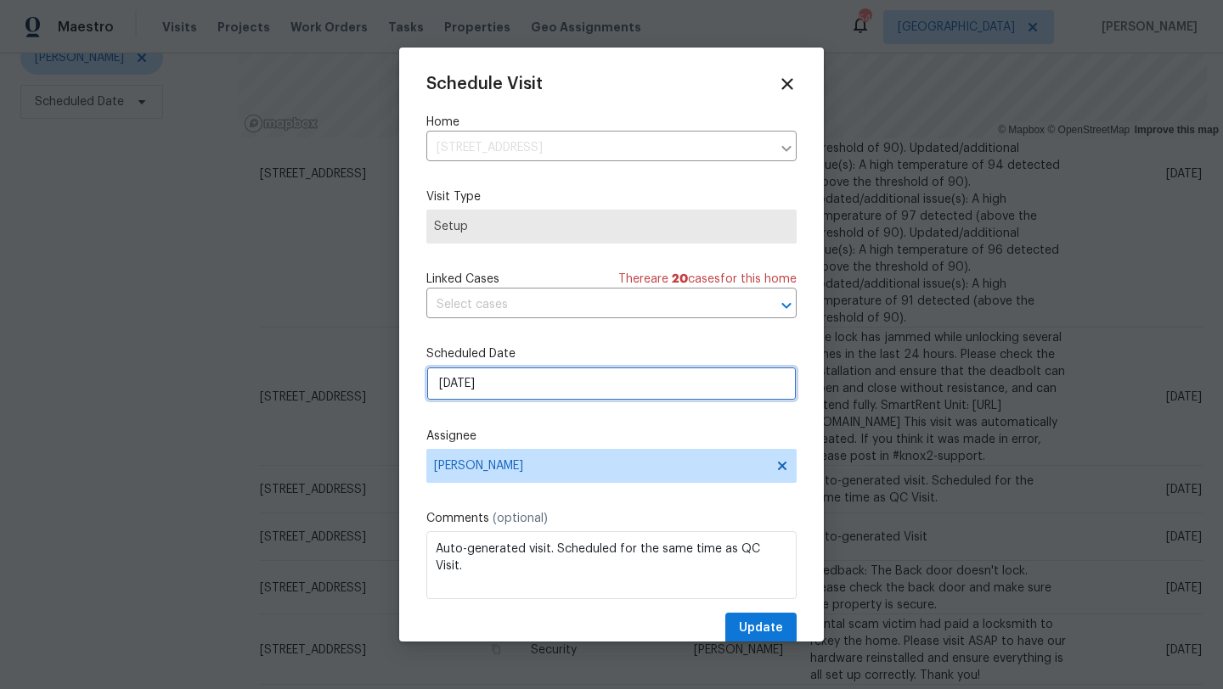
click at [527, 391] on input "[DATE]" at bounding box center [611, 384] width 370 height 34
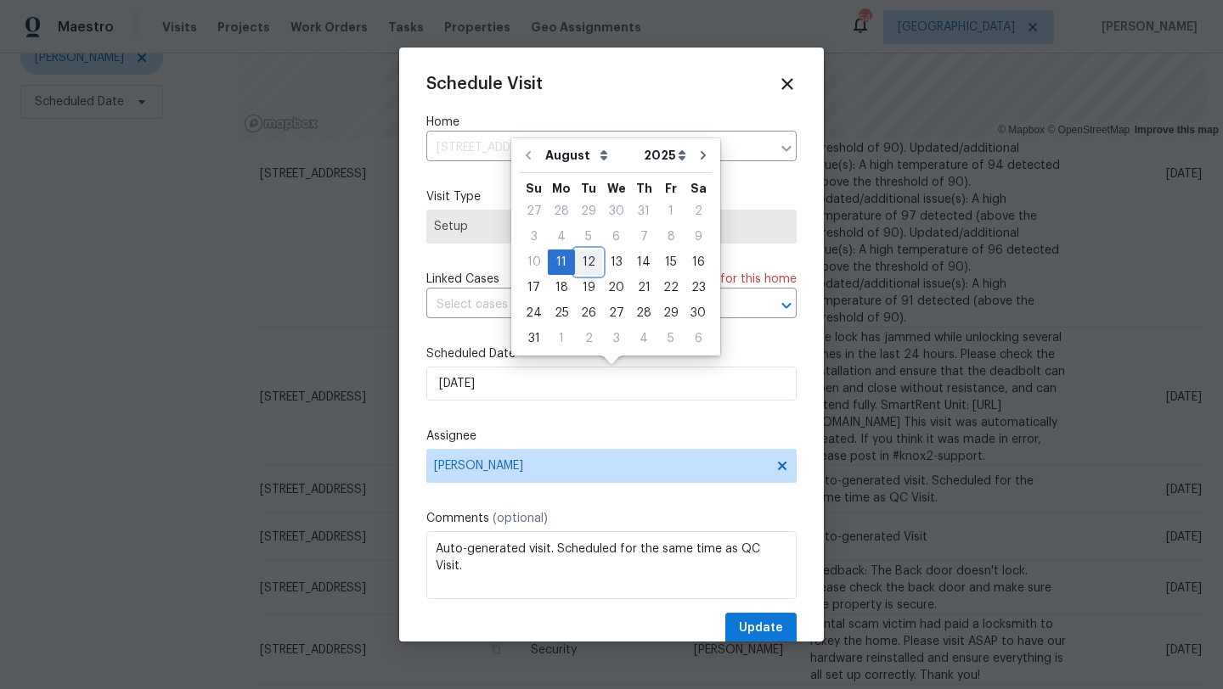
click at [585, 261] on div "12" at bounding box center [588, 262] width 27 height 24
type input "8/12/2025"
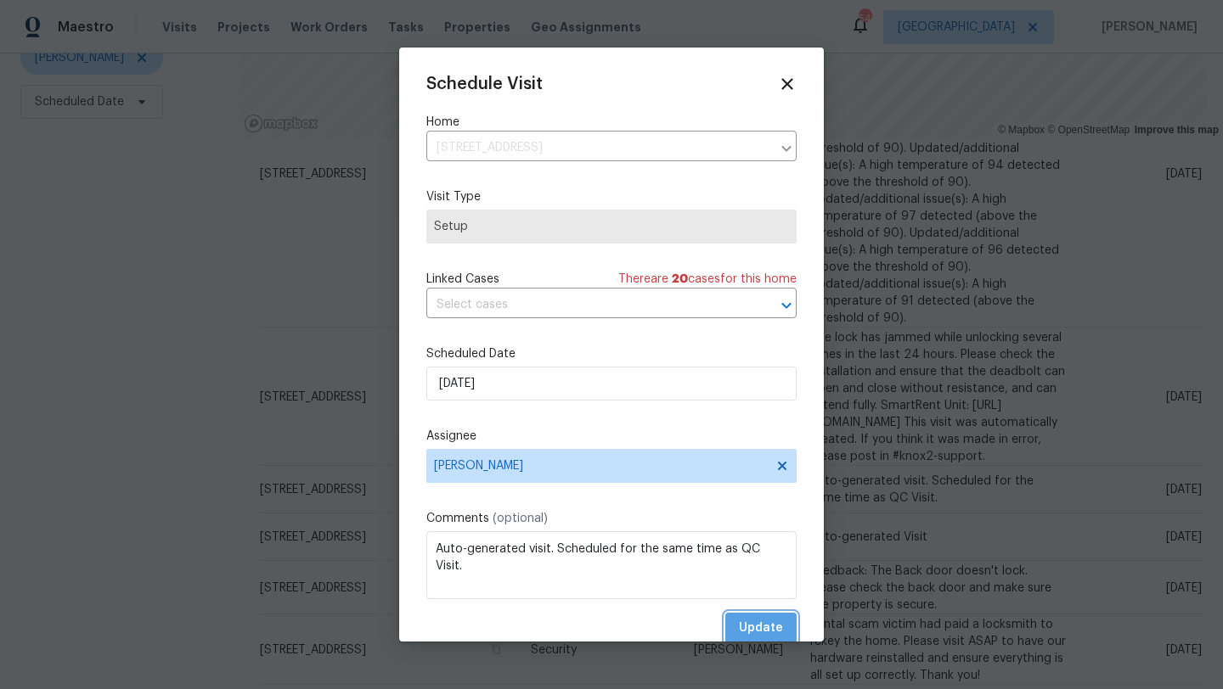
click at [748, 623] on span "Update" at bounding box center [761, 628] width 44 height 21
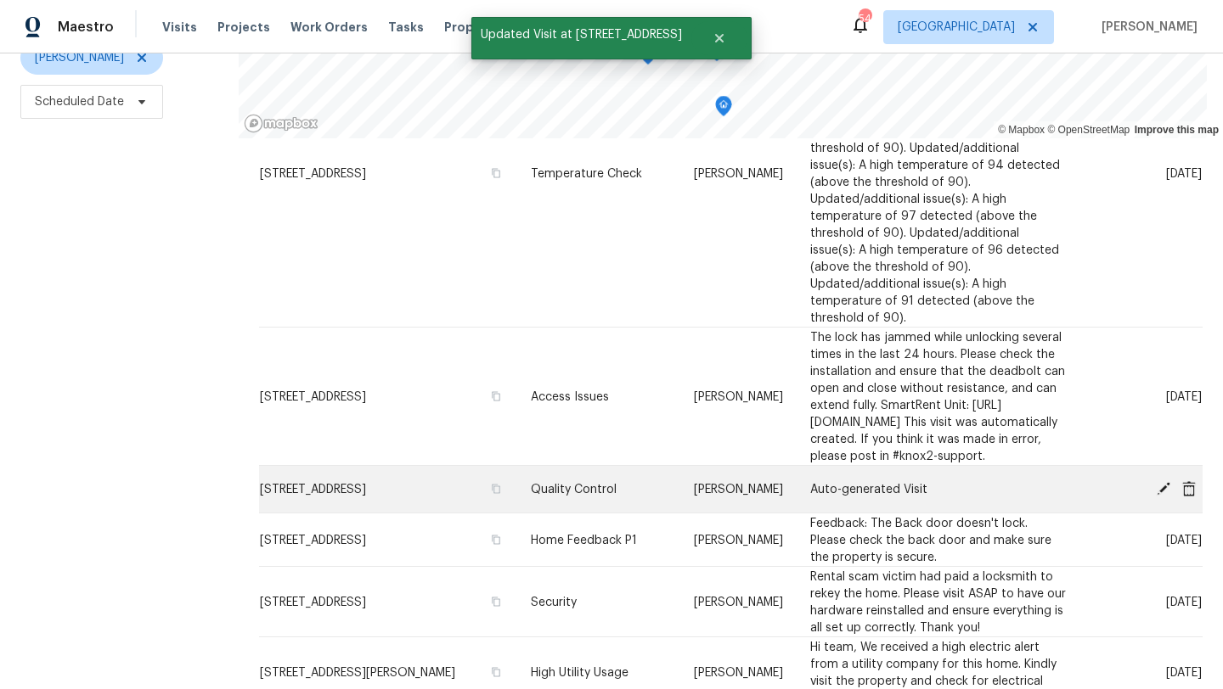
click at [1158, 487] on icon at bounding box center [1163, 488] width 15 height 15
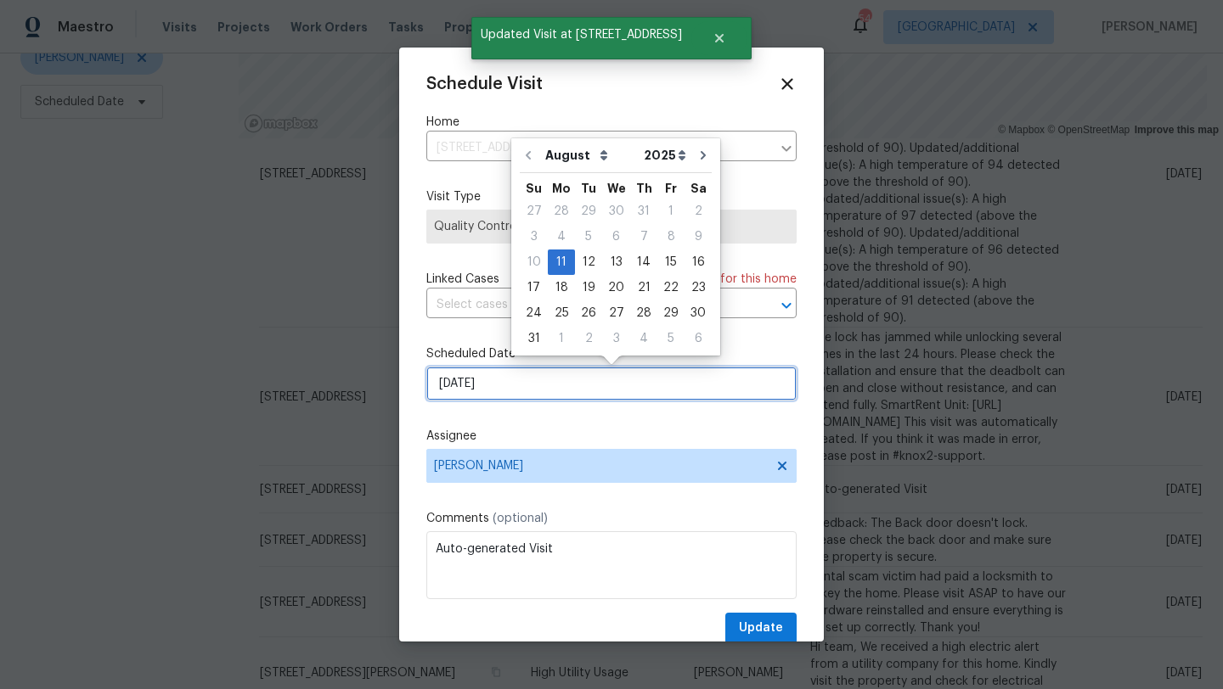
click at [613, 391] on input "[DATE]" at bounding box center [611, 384] width 370 height 34
click at [581, 265] on div "12" at bounding box center [588, 262] width 27 height 24
type input "8/12/2025"
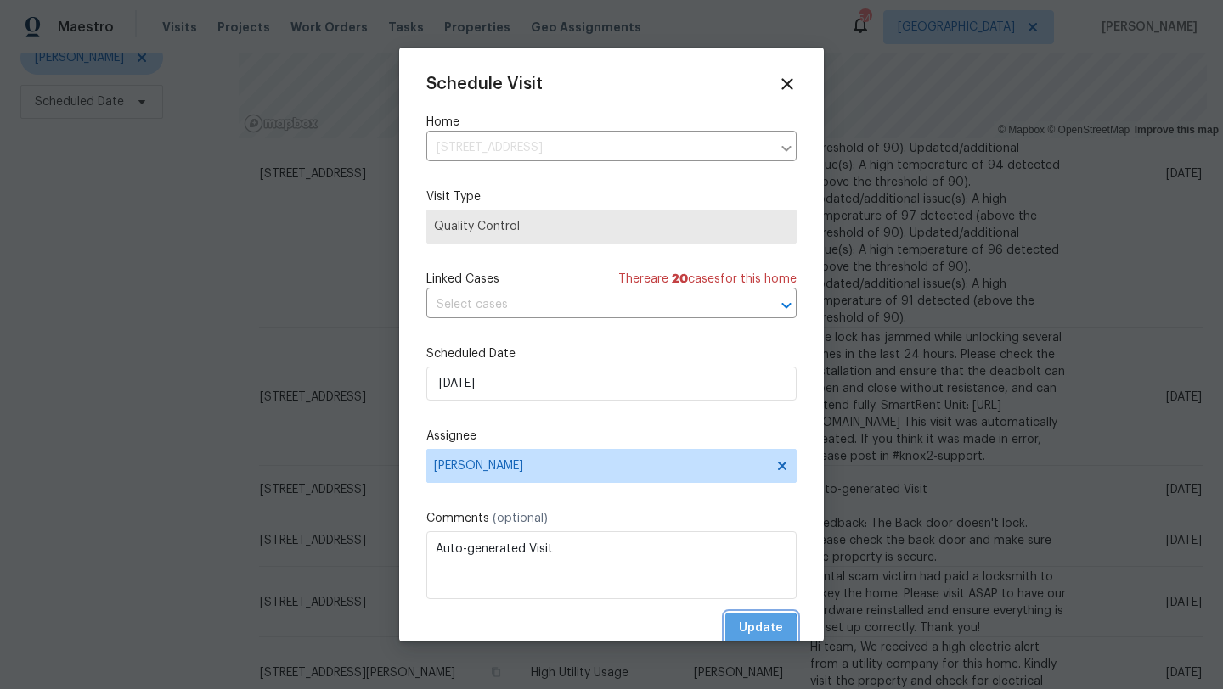
click at [753, 631] on span "Update" at bounding box center [761, 628] width 44 height 21
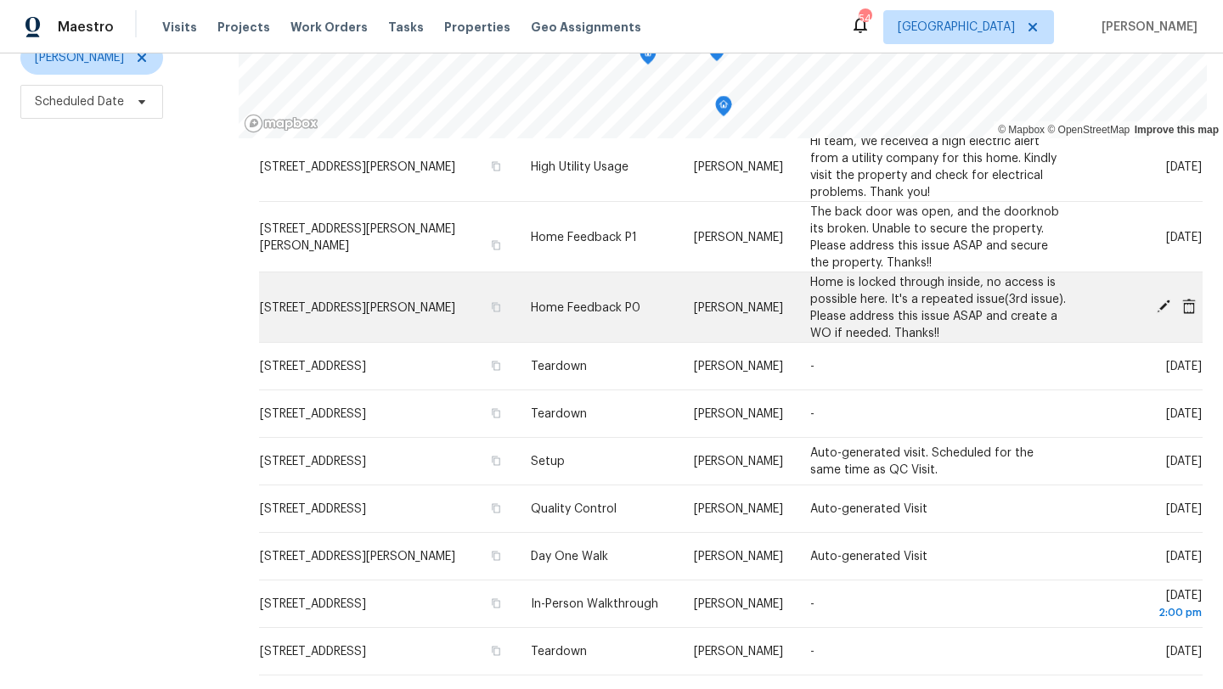
scroll to position [786, 0]
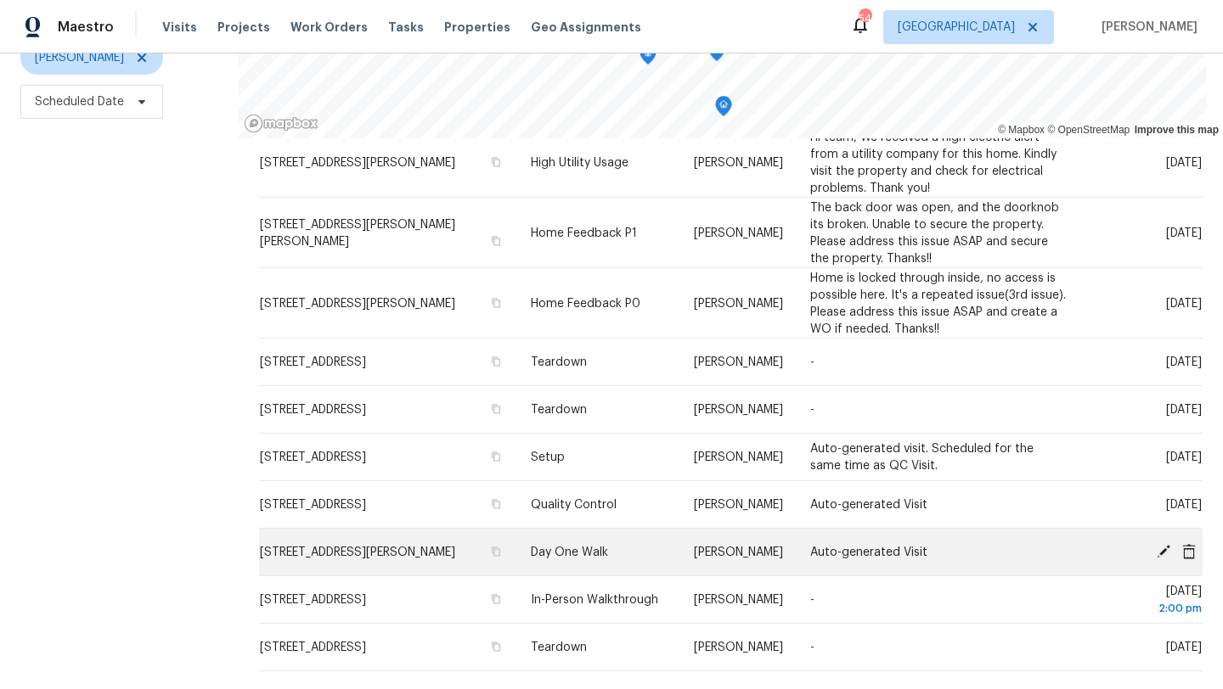
click at [1161, 549] on icon at bounding box center [1163, 550] width 15 height 15
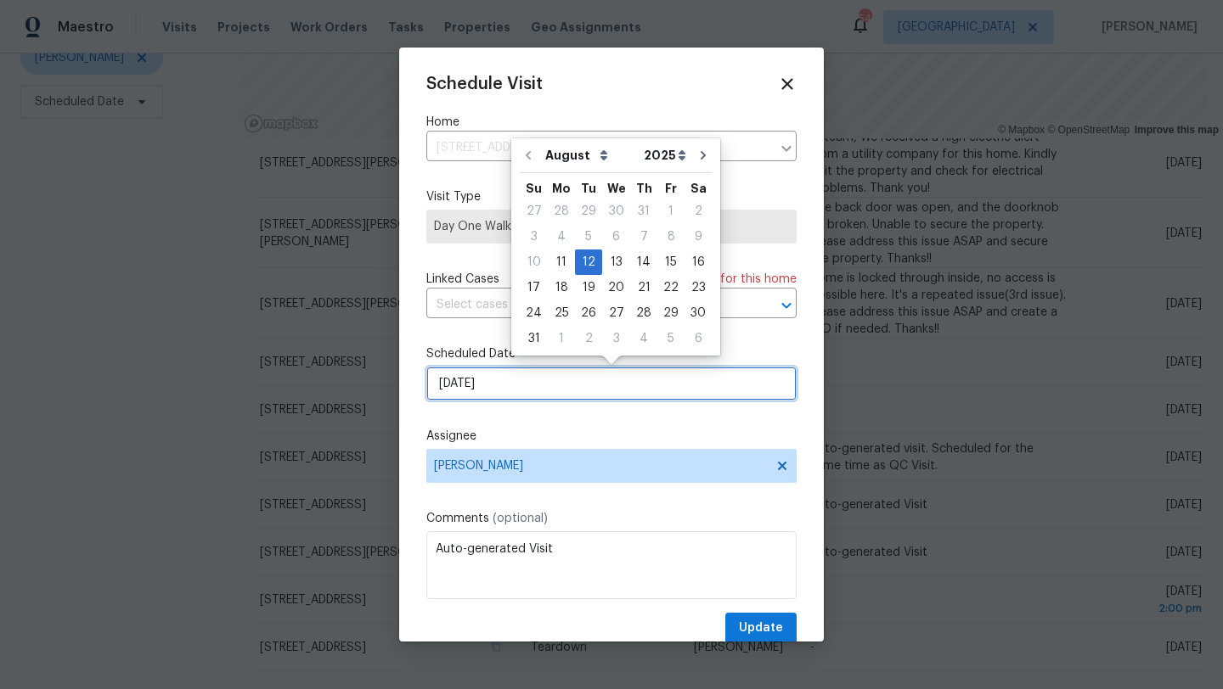
click at [509, 388] on input "8/12/2025" at bounding box center [611, 384] width 370 height 34
click at [566, 256] on div "11" at bounding box center [561, 262] width 27 height 24
type input "8/11/2025"
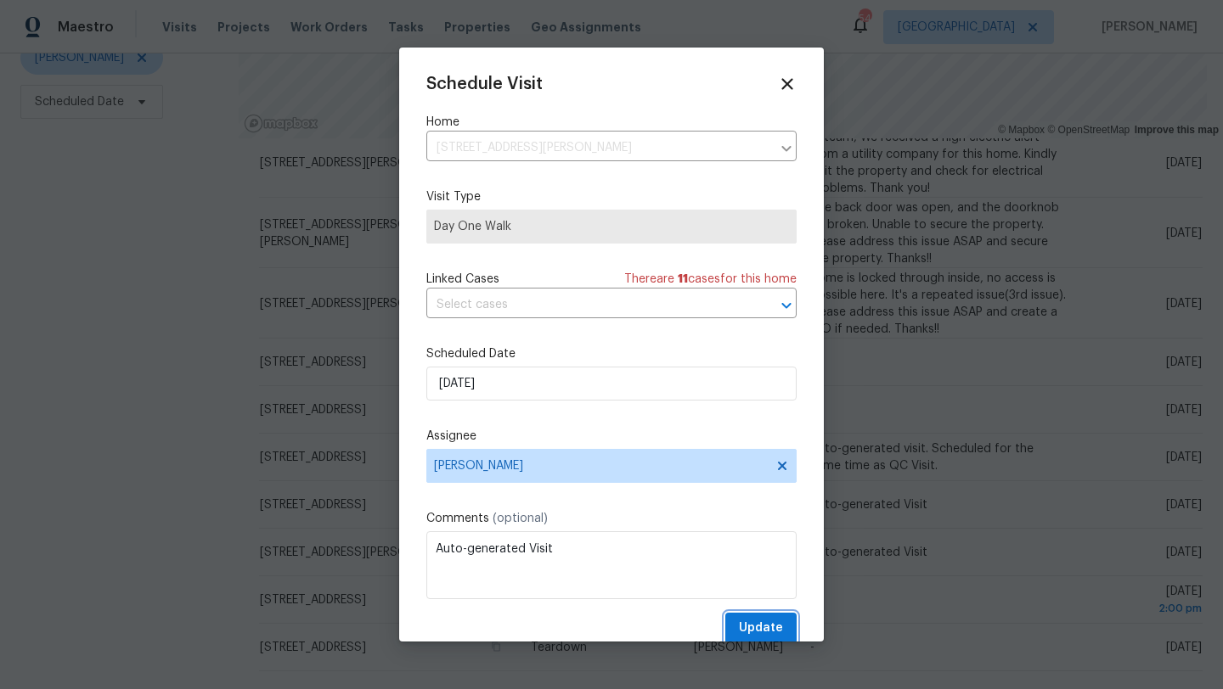
click at [766, 624] on span "Update" at bounding box center [761, 628] width 44 height 21
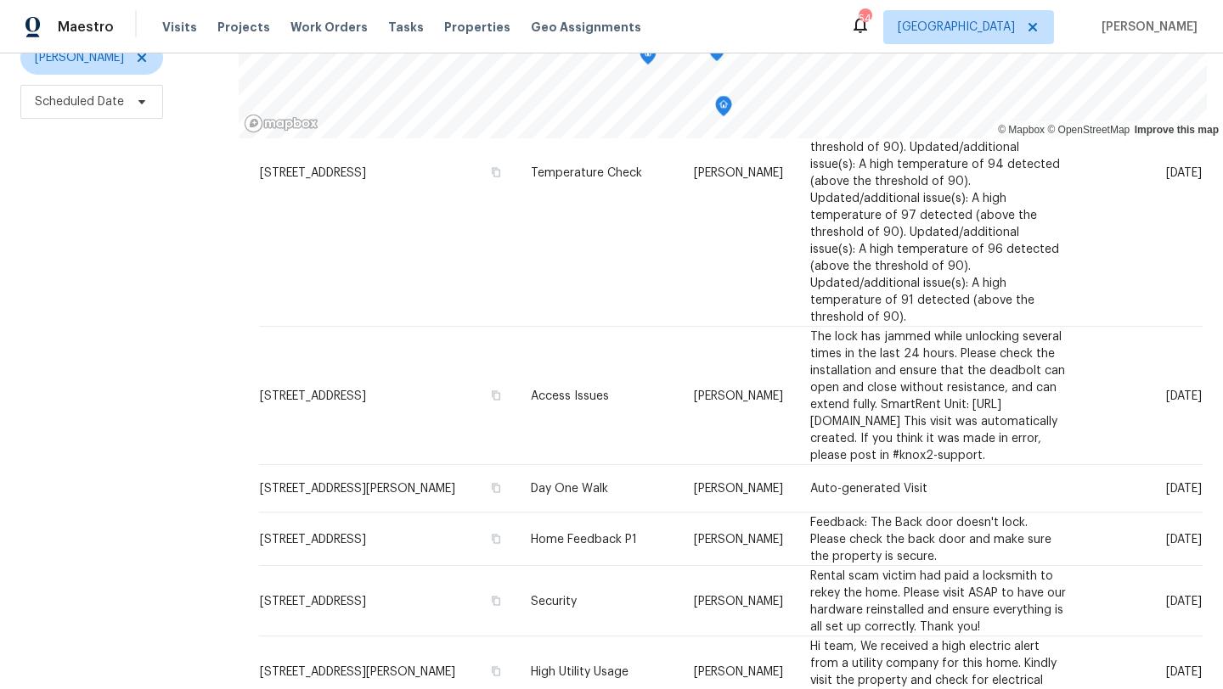
scroll to position [0, 0]
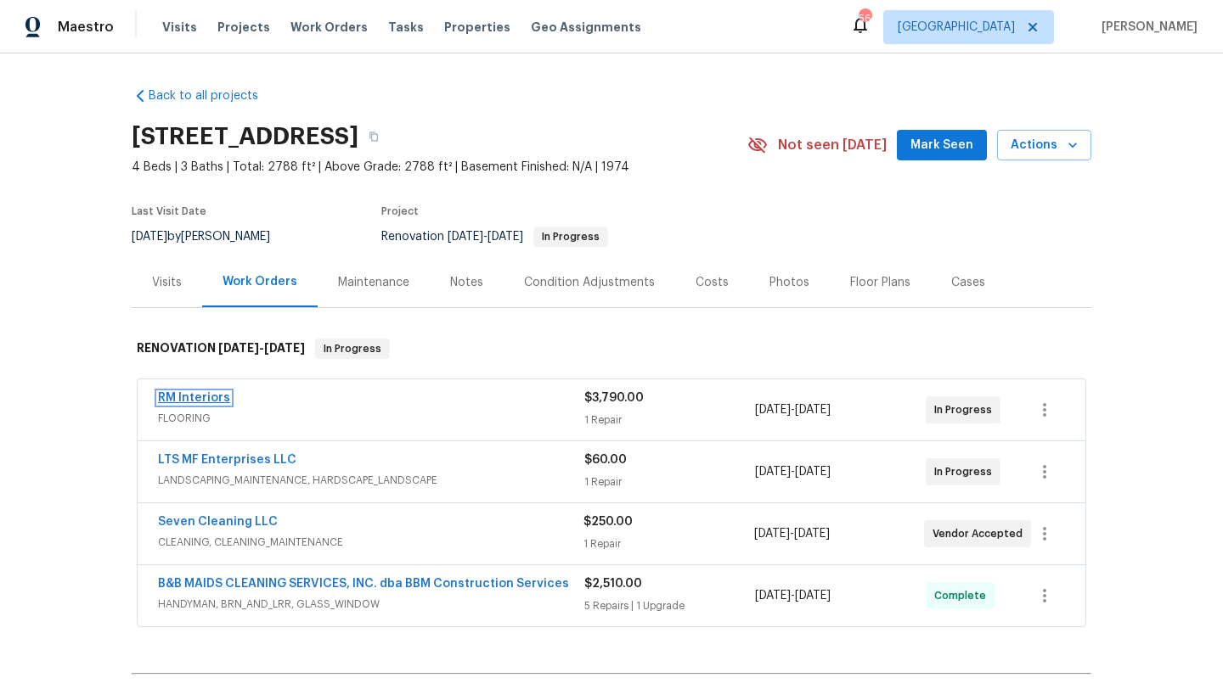
click at [220, 395] on link "RM Interiors" at bounding box center [194, 398] width 72 height 12
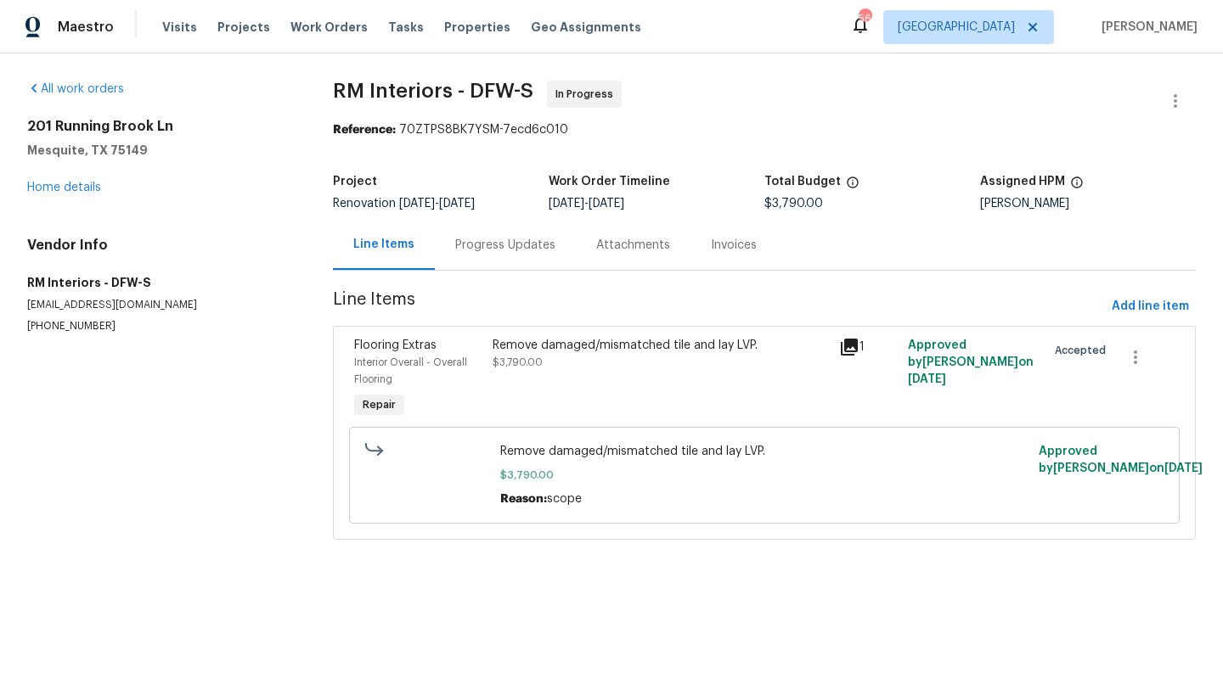
click at [467, 244] on div "Progress Updates" at bounding box center [505, 245] width 100 height 17
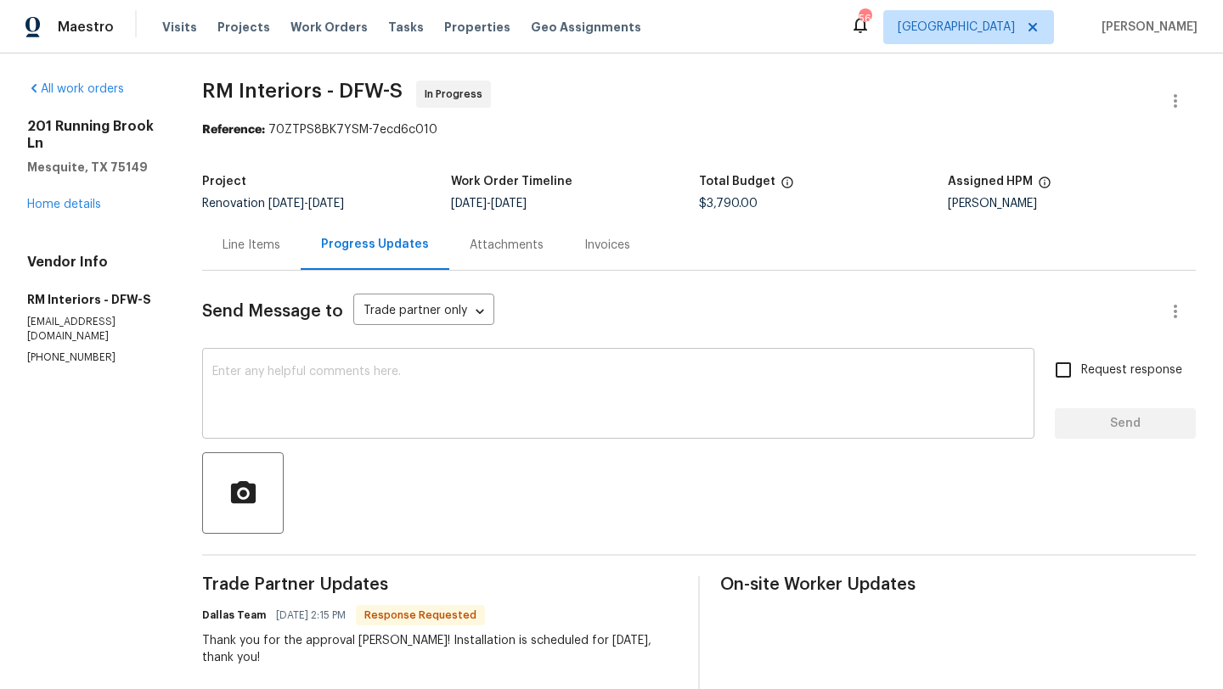
click at [435, 391] on textarea at bounding box center [618, 395] width 812 height 59
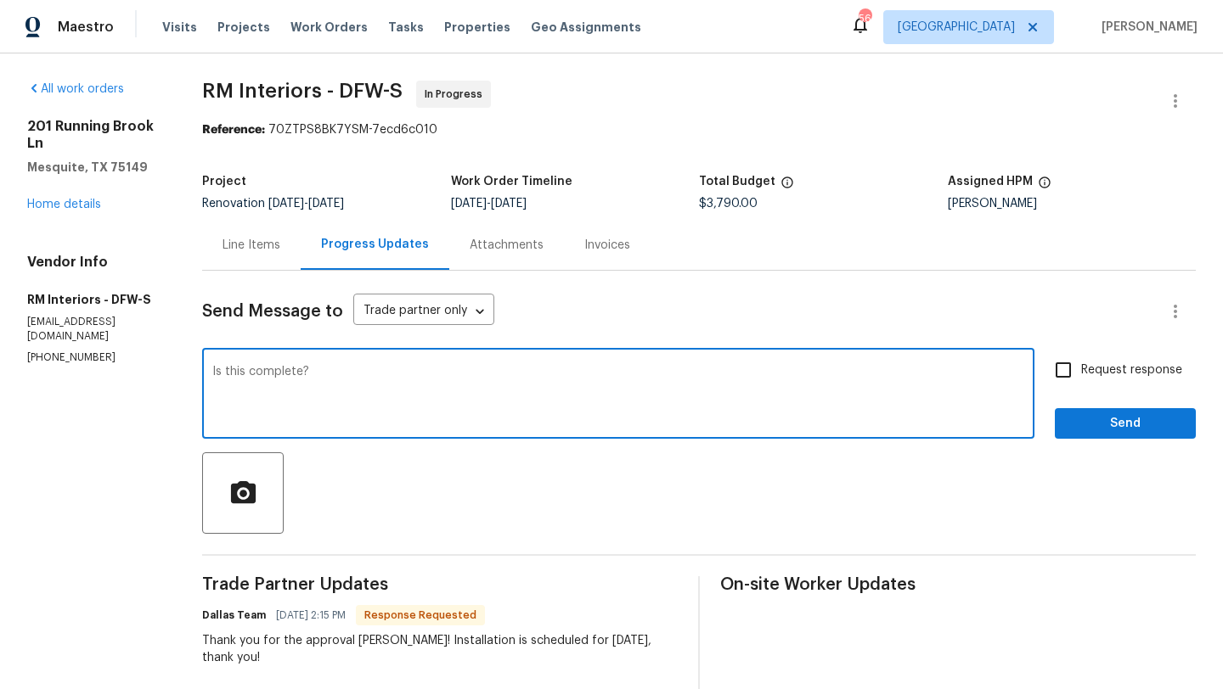
type textarea "Is this complete?"
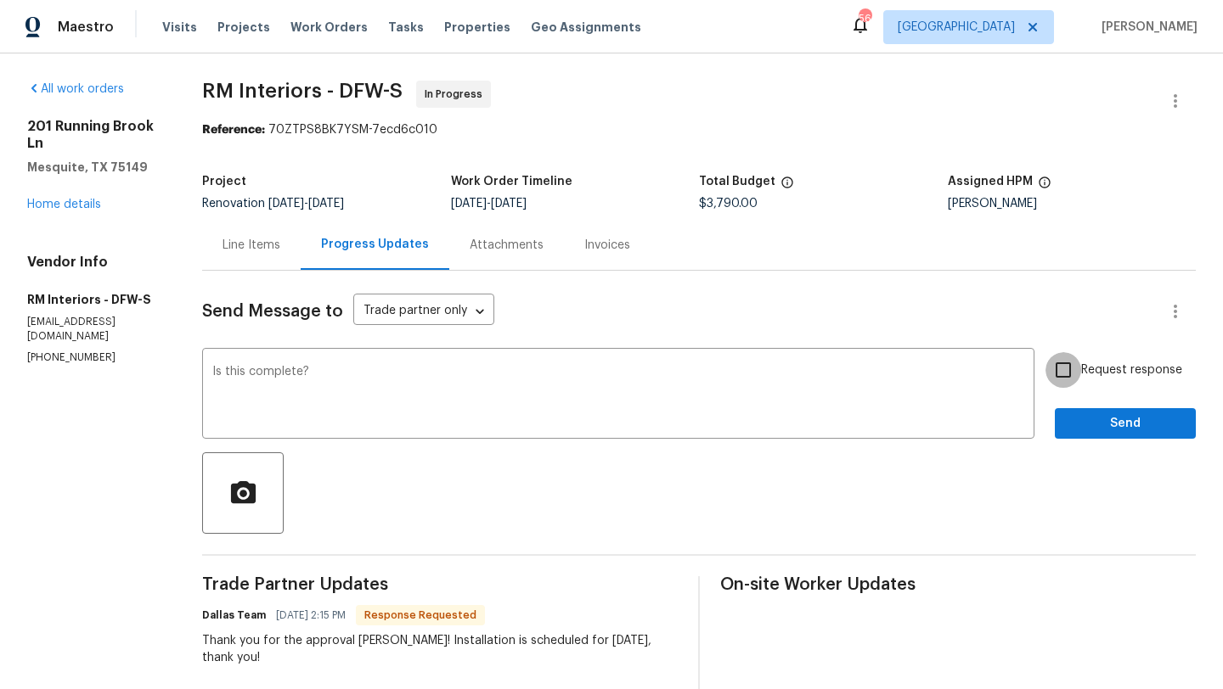
click at [1064, 372] on input "Request response" at bounding box center [1063, 370] width 36 height 36
checkbox input "true"
click at [1096, 419] on span "Send" at bounding box center [1125, 424] width 114 height 21
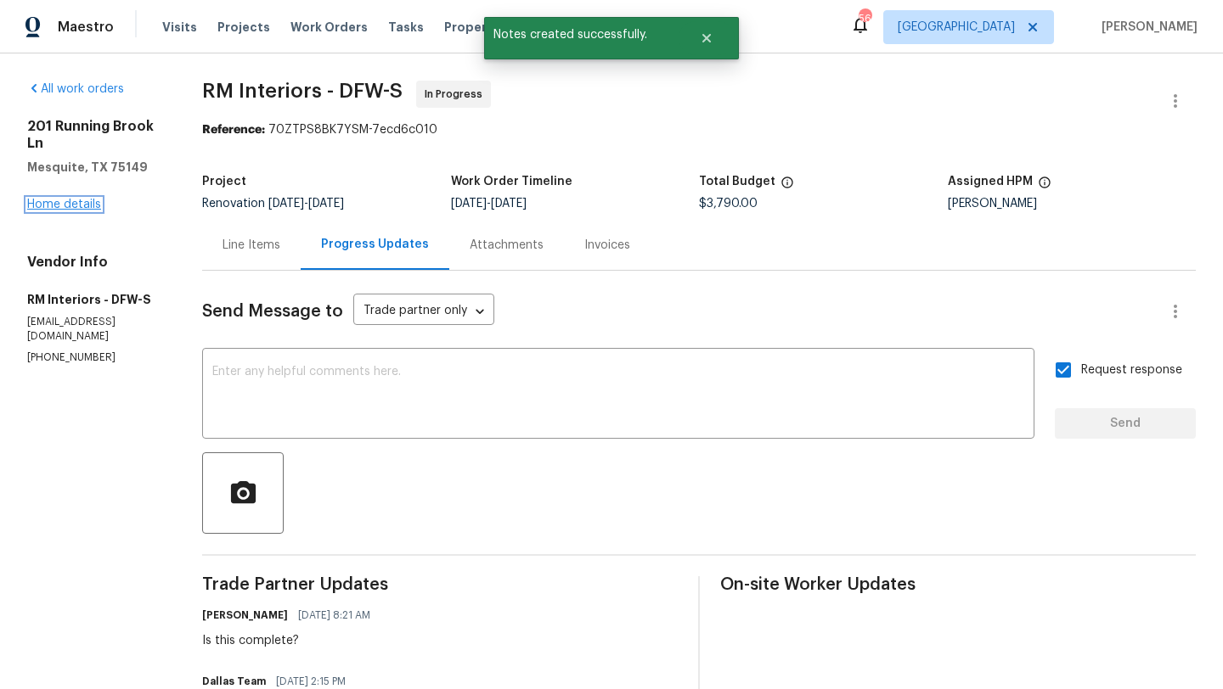
click at [79, 202] on link "Home details" at bounding box center [64, 205] width 74 height 12
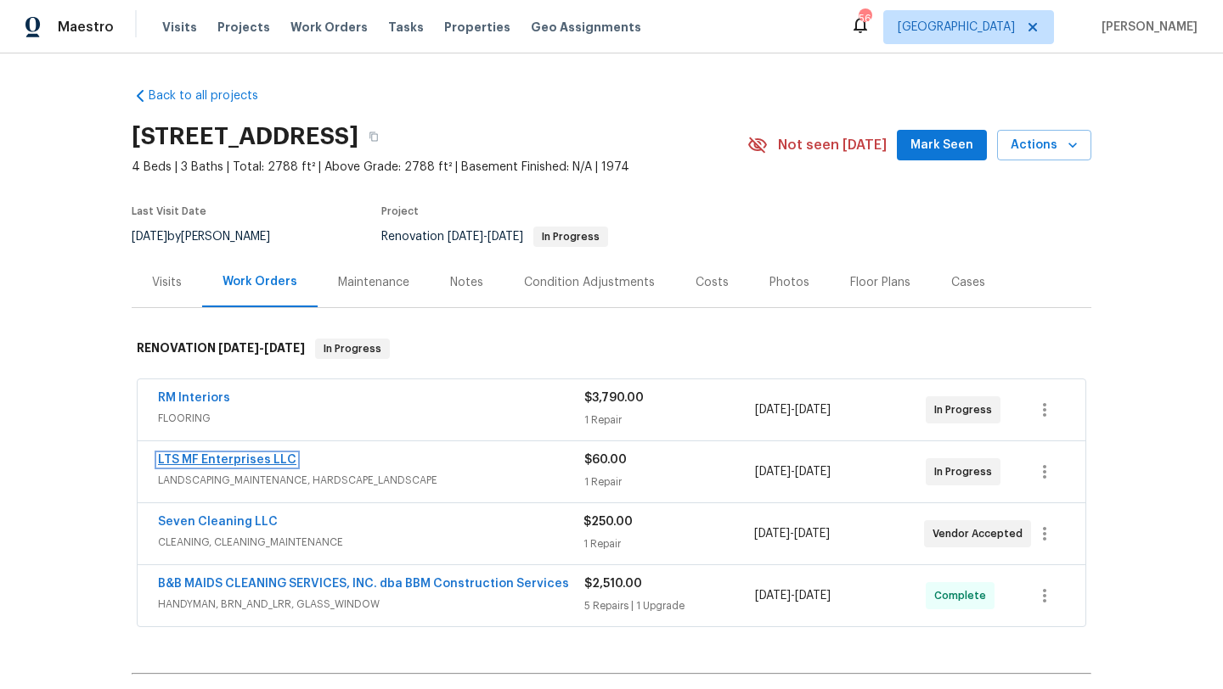
click at [260, 456] on link "LTS MF Enterprises LLC" at bounding box center [227, 460] width 138 height 12
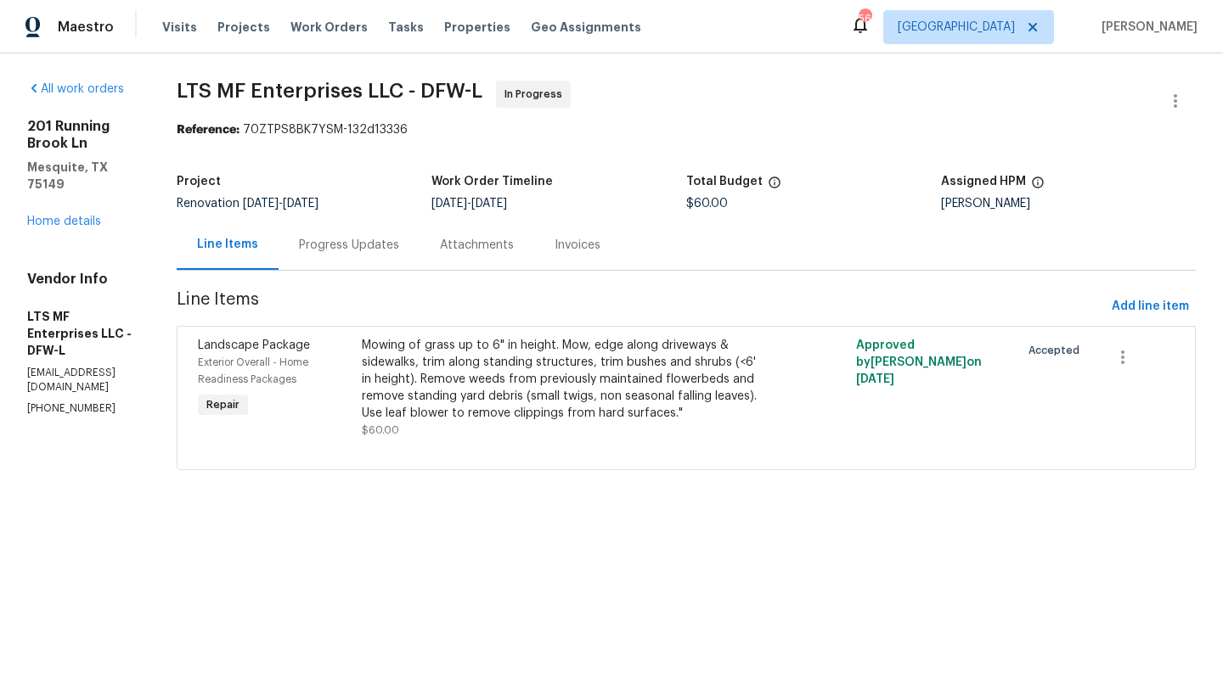
click at [380, 239] on div "Progress Updates" at bounding box center [349, 245] width 100 height 17
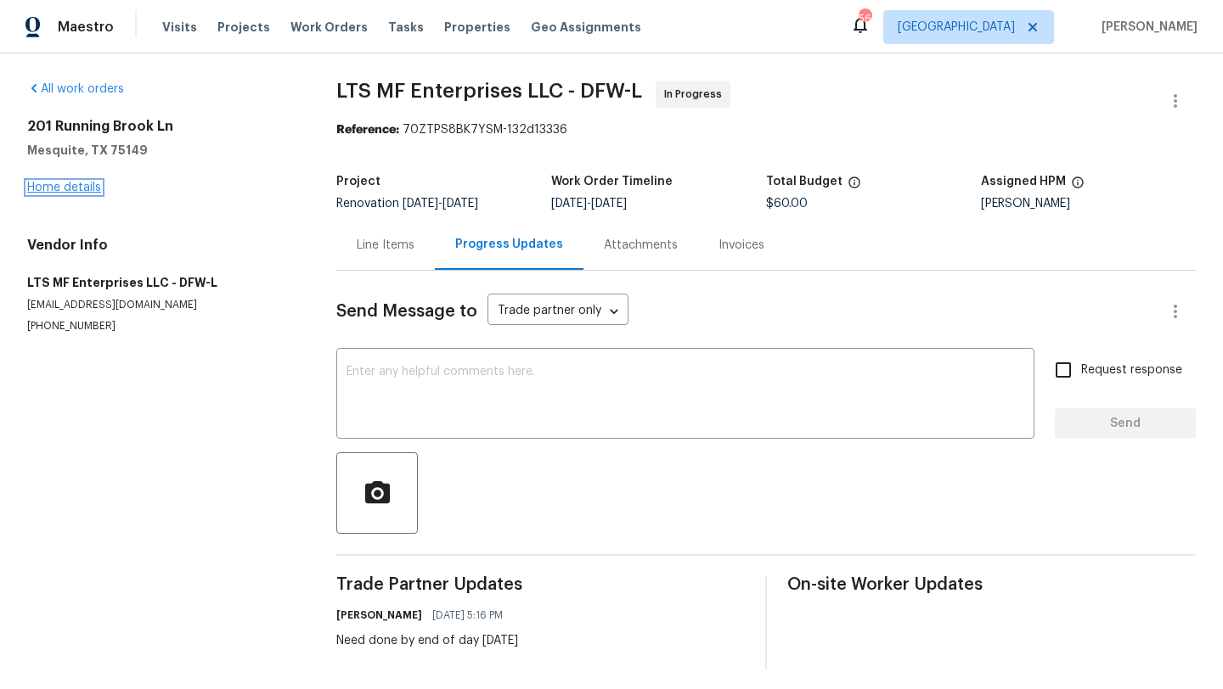
click at [81, 186] on link "Home details" at bounding box center [64, 188] width 74 height 12
